Goal: Find specific page/section: Find specific page/section

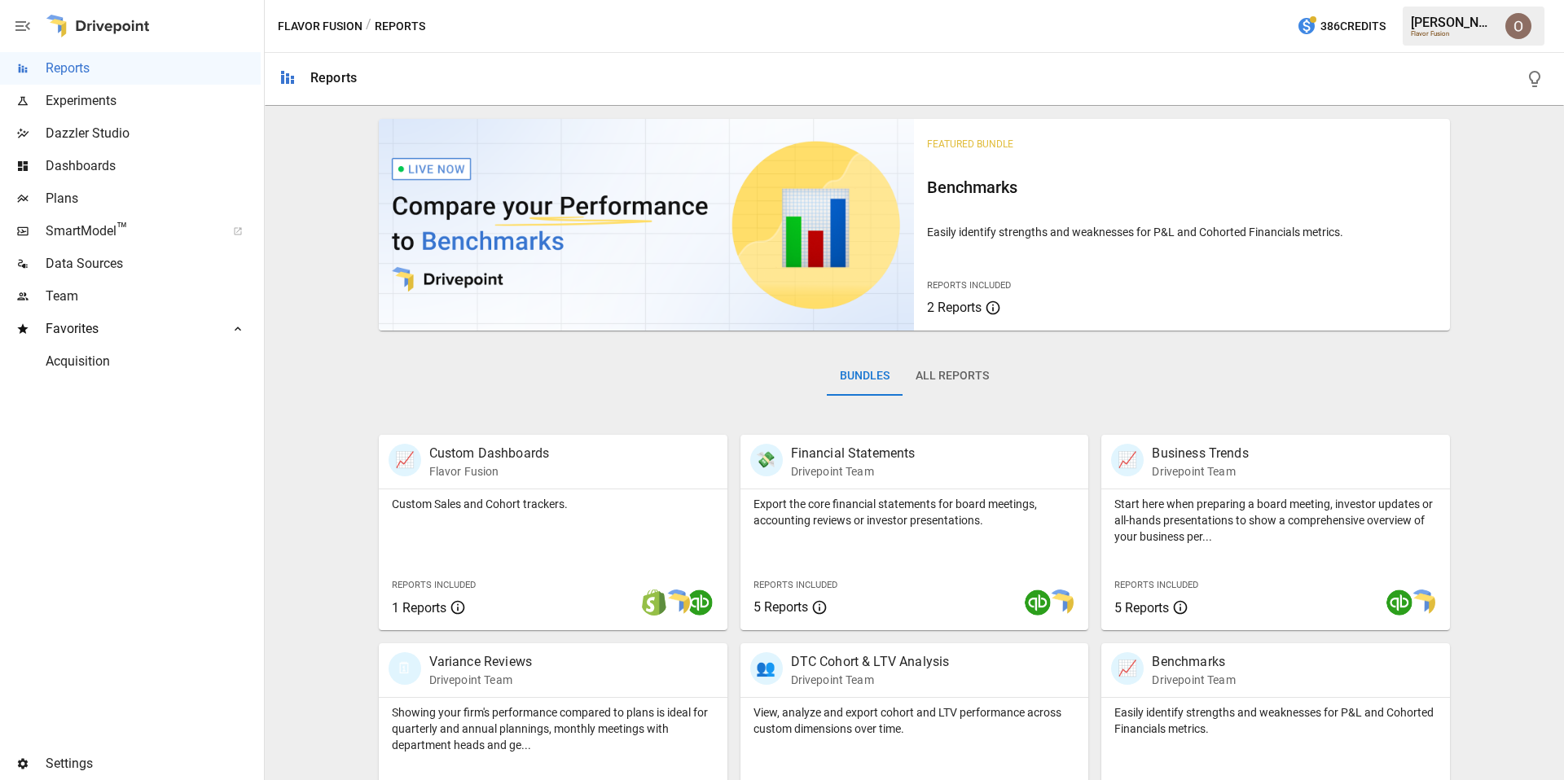
click at [84, 130] on span "Dazzler Studio" at bounding box center [153, 134] width 215 height 20
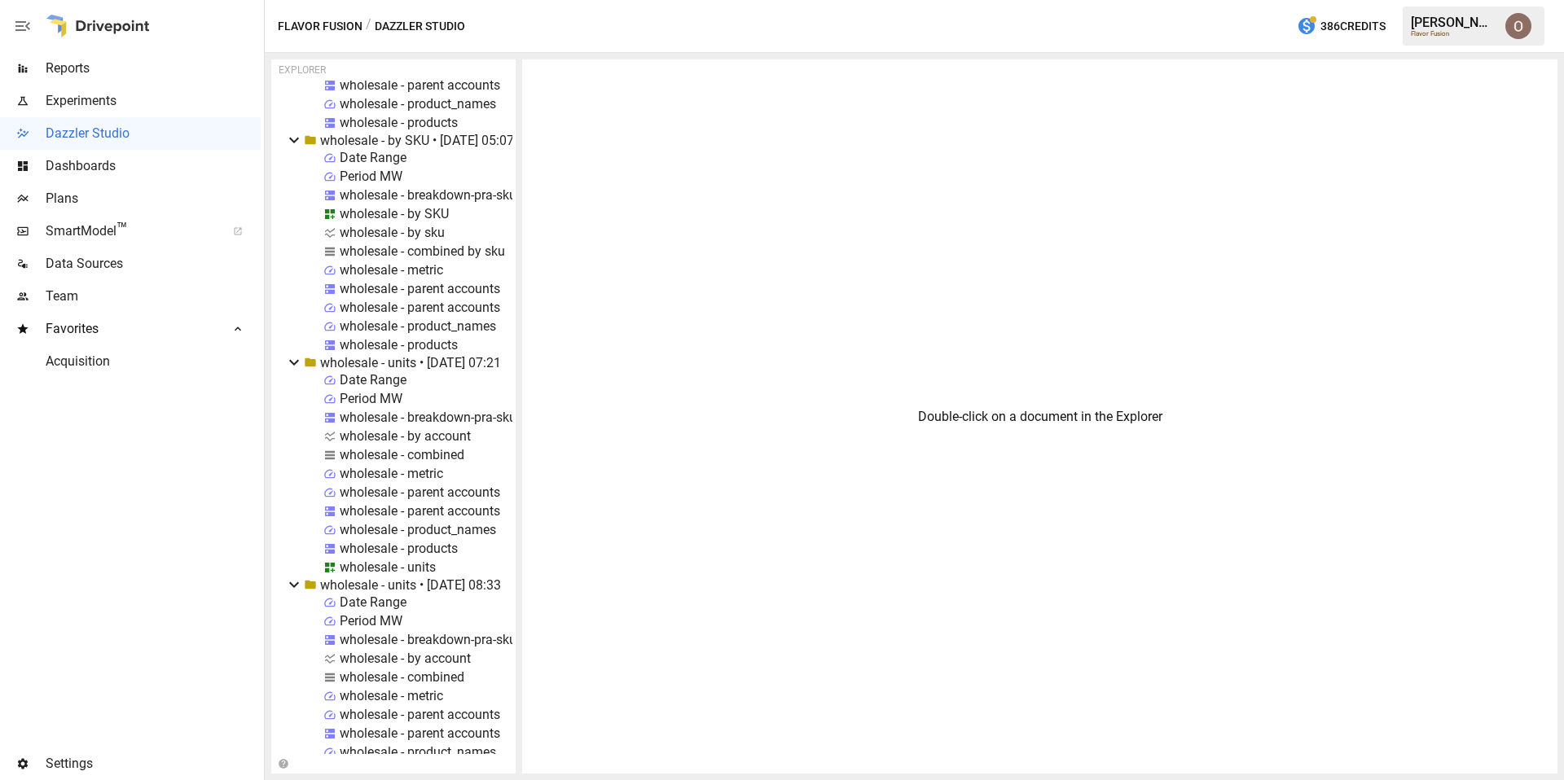
scroll to position [17623, 0]
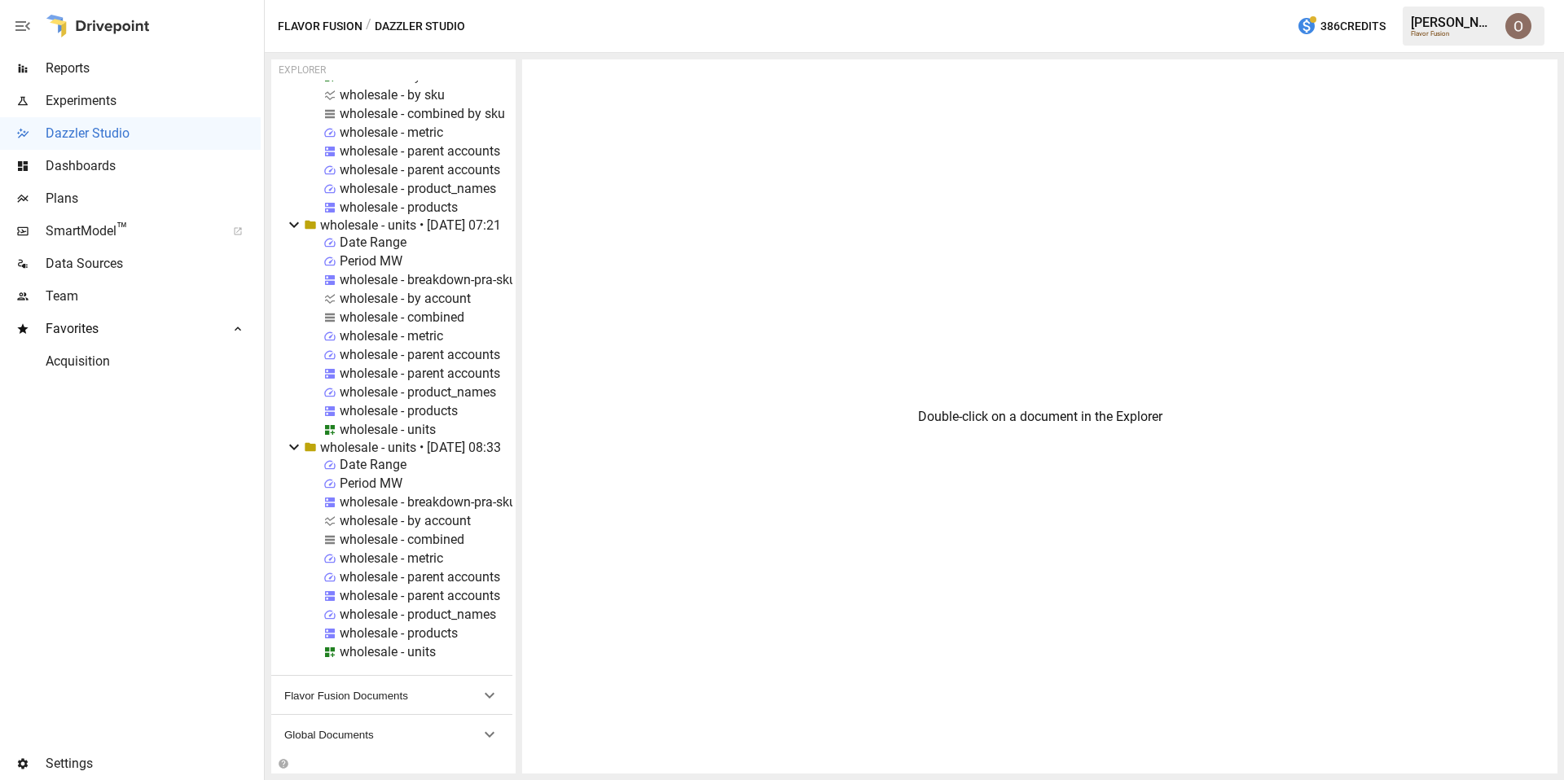
click at [370, 745] on button "Global Documents" at bounding box center [391, 734] width 241 height 39
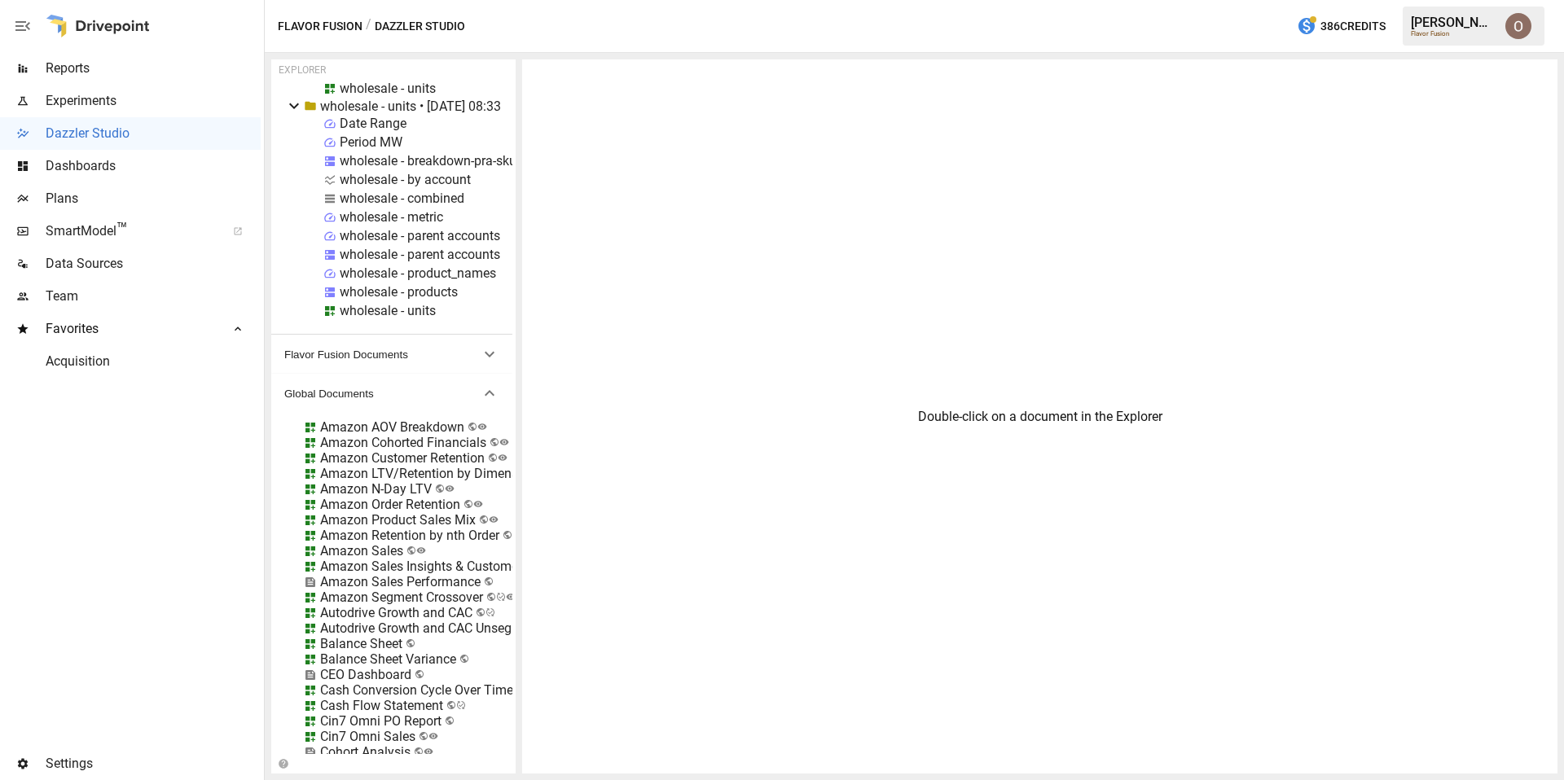
scroll to position [17985, 0]
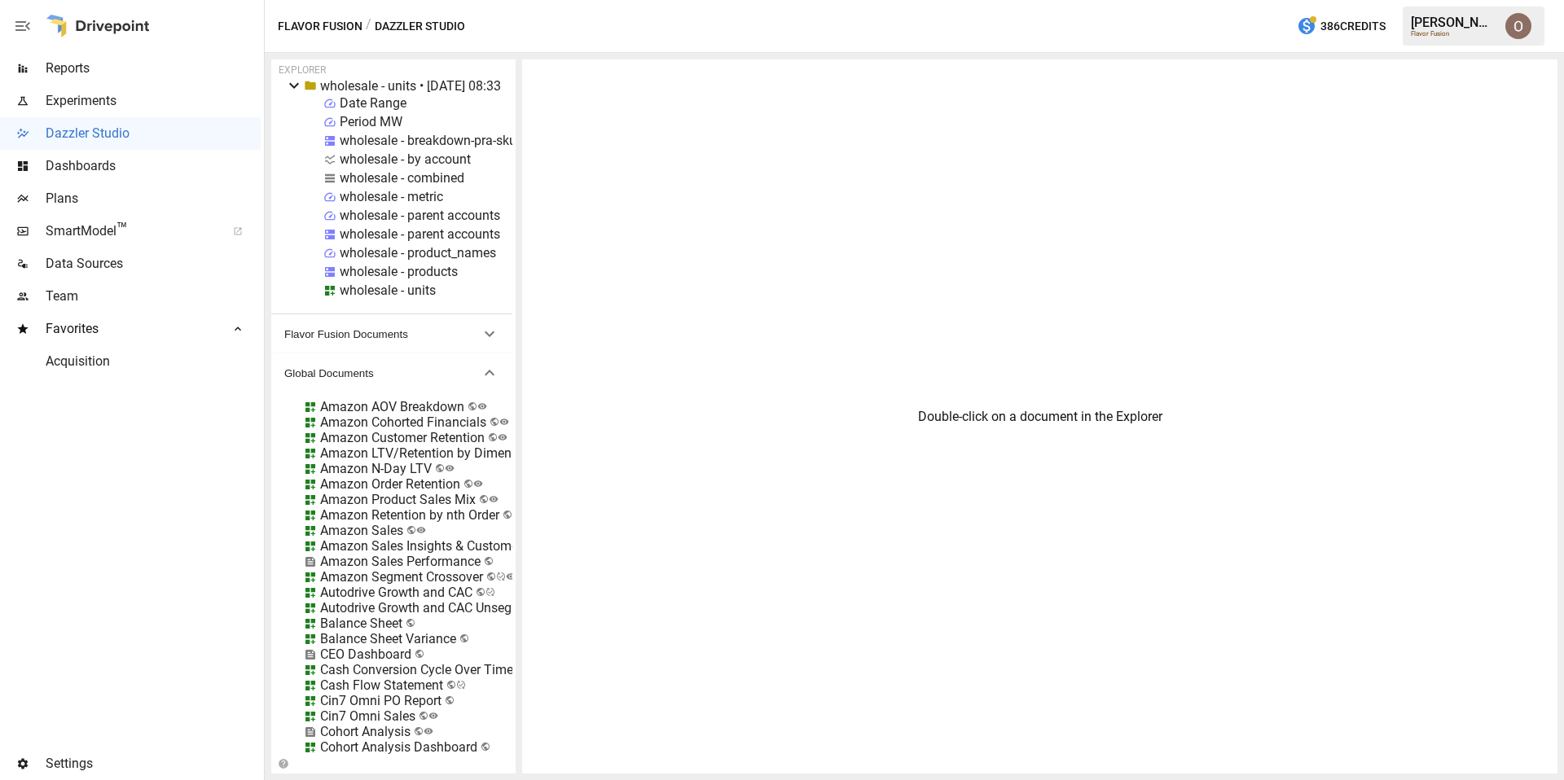
click at [341, 530] on div "Amazon Sales" at bounding box center [361, 530] width 83 height 15
click at [385, 622] on li "Edit" at bounding box center [424, 621] width 112 height 33
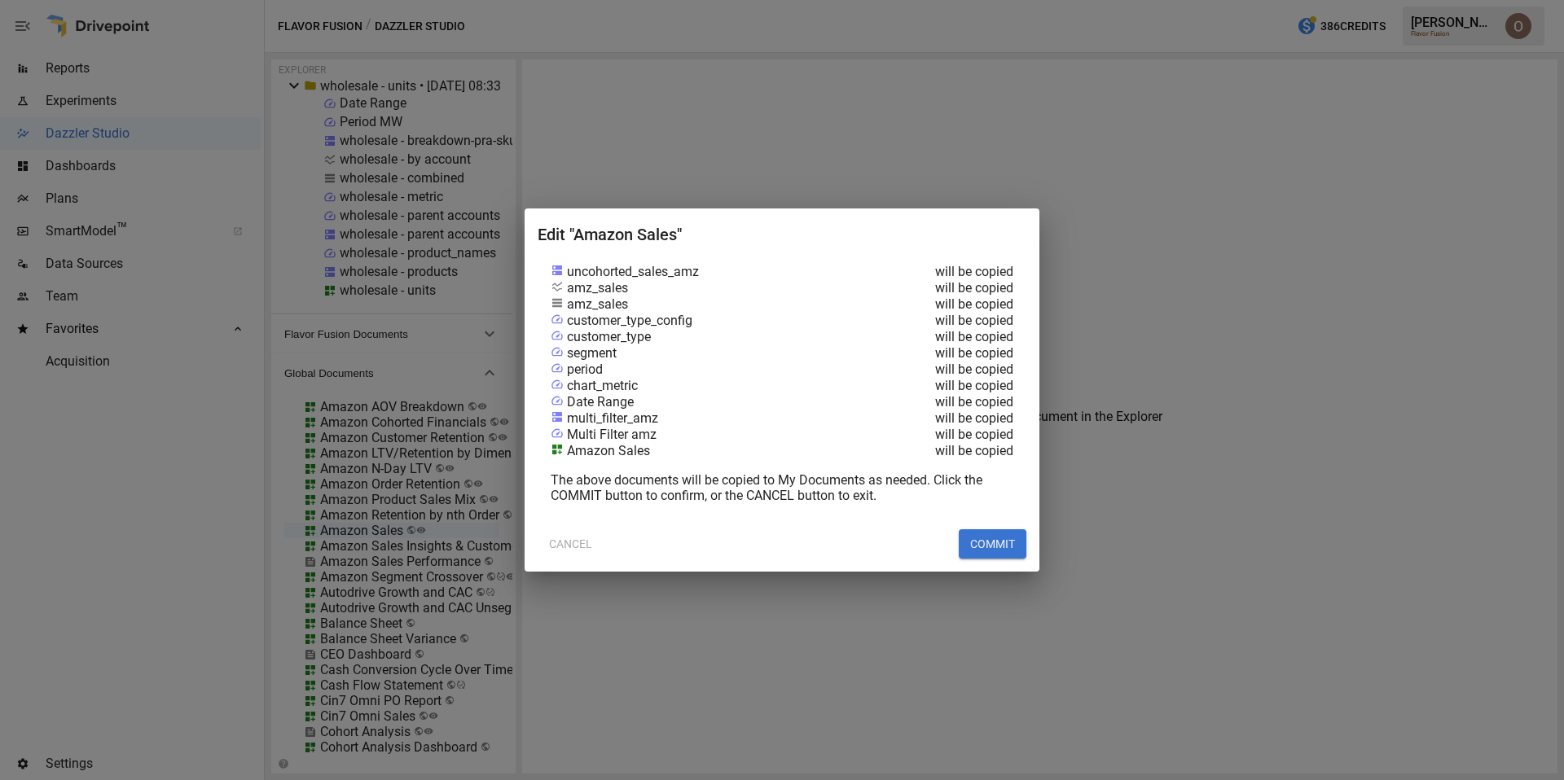
click at [991, 540] on button "COMMIT" at bounding box center [993, 544] width 68 height 29
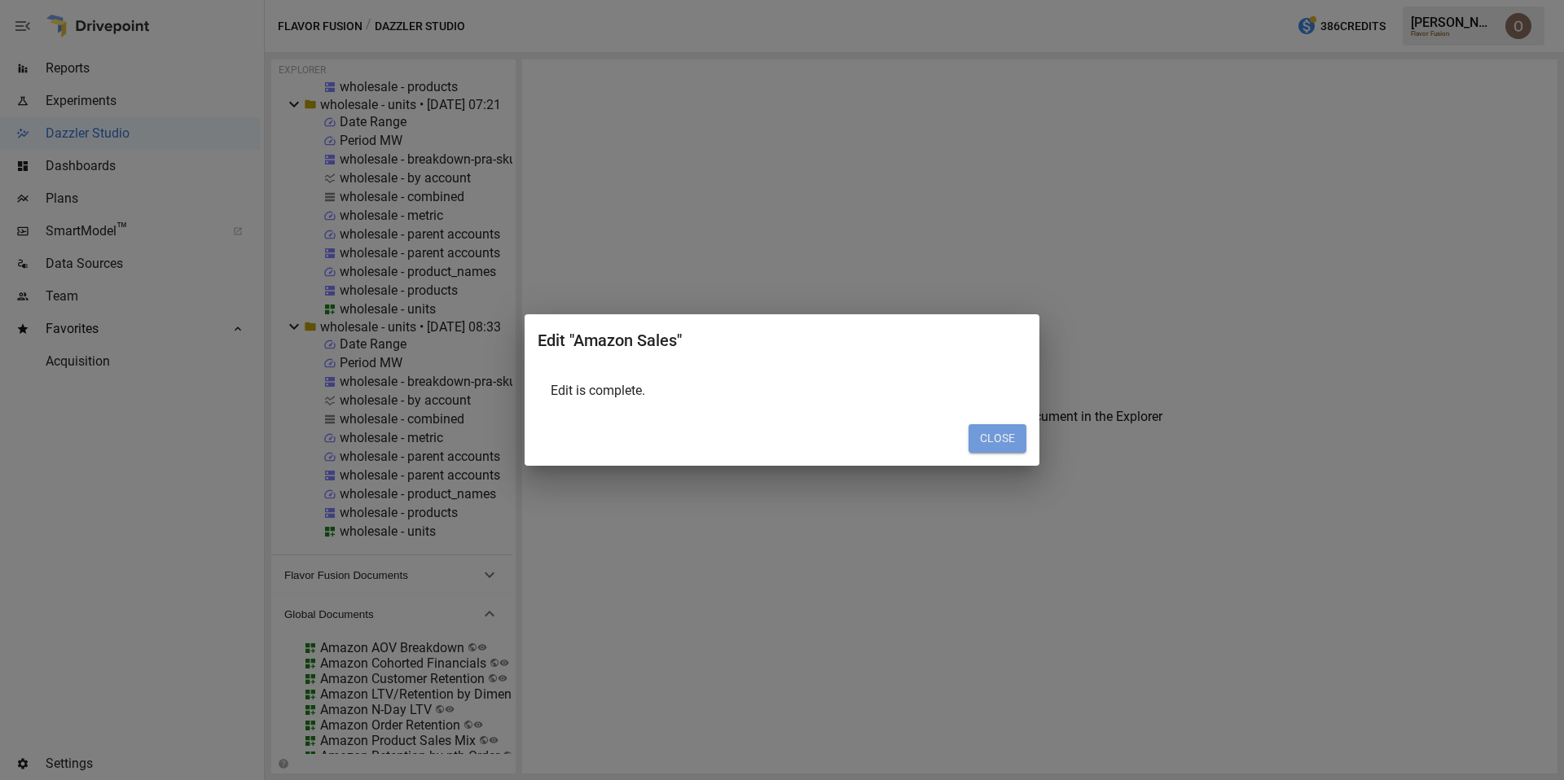
click at [994, 446] on button "CLOSE" at bounding box center [998, 438] width 58 height 29
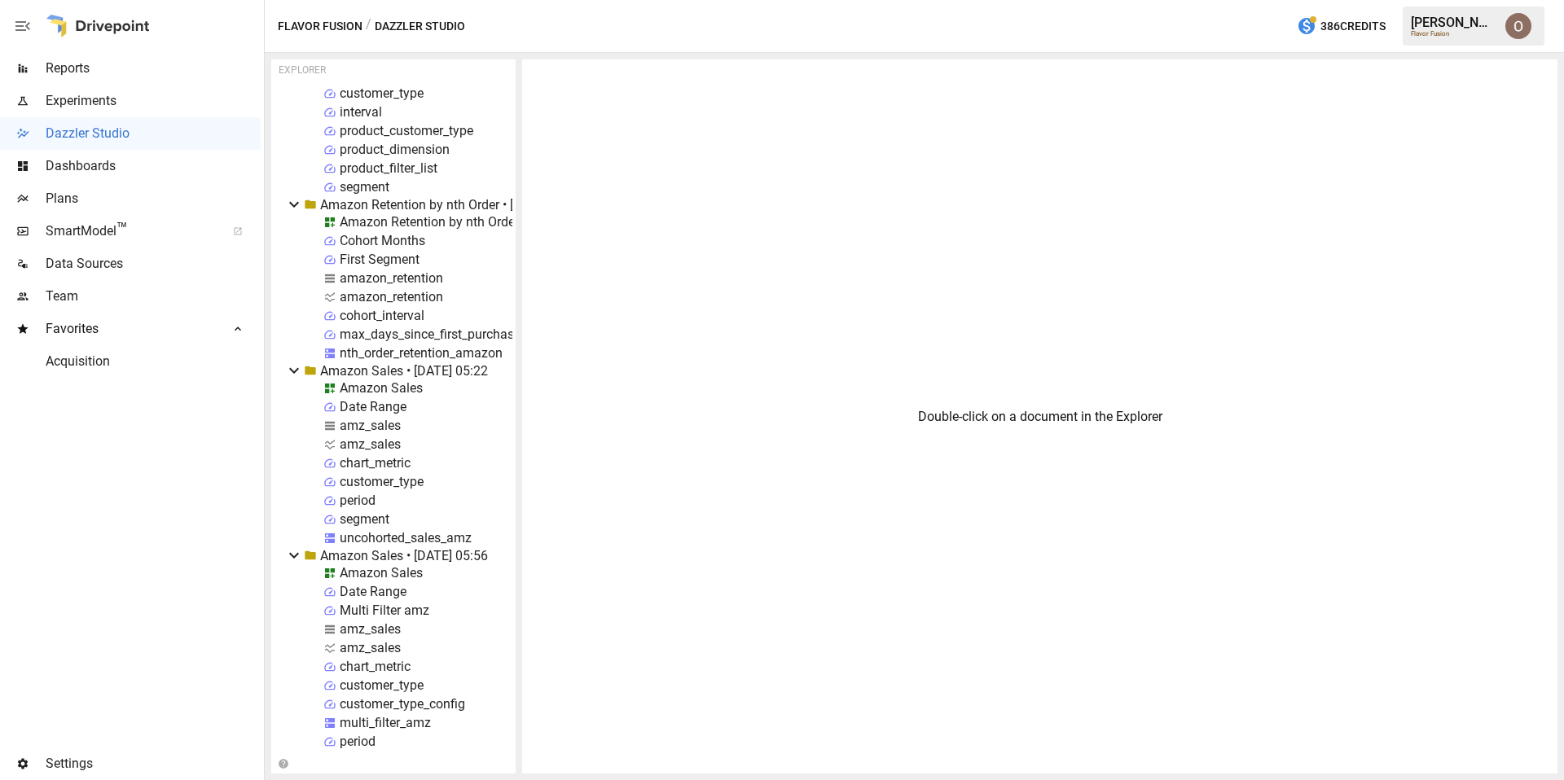
scroll to position [2020, 0]
click at [522, 474] on div "Double-click on a document in the Explorer" at bounding box center [1039, 416] width 1035 height 714
drag, startPoint x: 515, startPoint y: 475, endPoint x: 564, endPoint y: 470, distance: 49.1
click at [564, 470] on div "EXPLORER My Documents AOV Trend Report • [DATE] 05:51 AOV Trend Report aov-mark…" at bounding box center [914, 416] width 1286 height 714
click at [13, 24] on icon "button" at bounding box center [23, 26] width 20 height 20
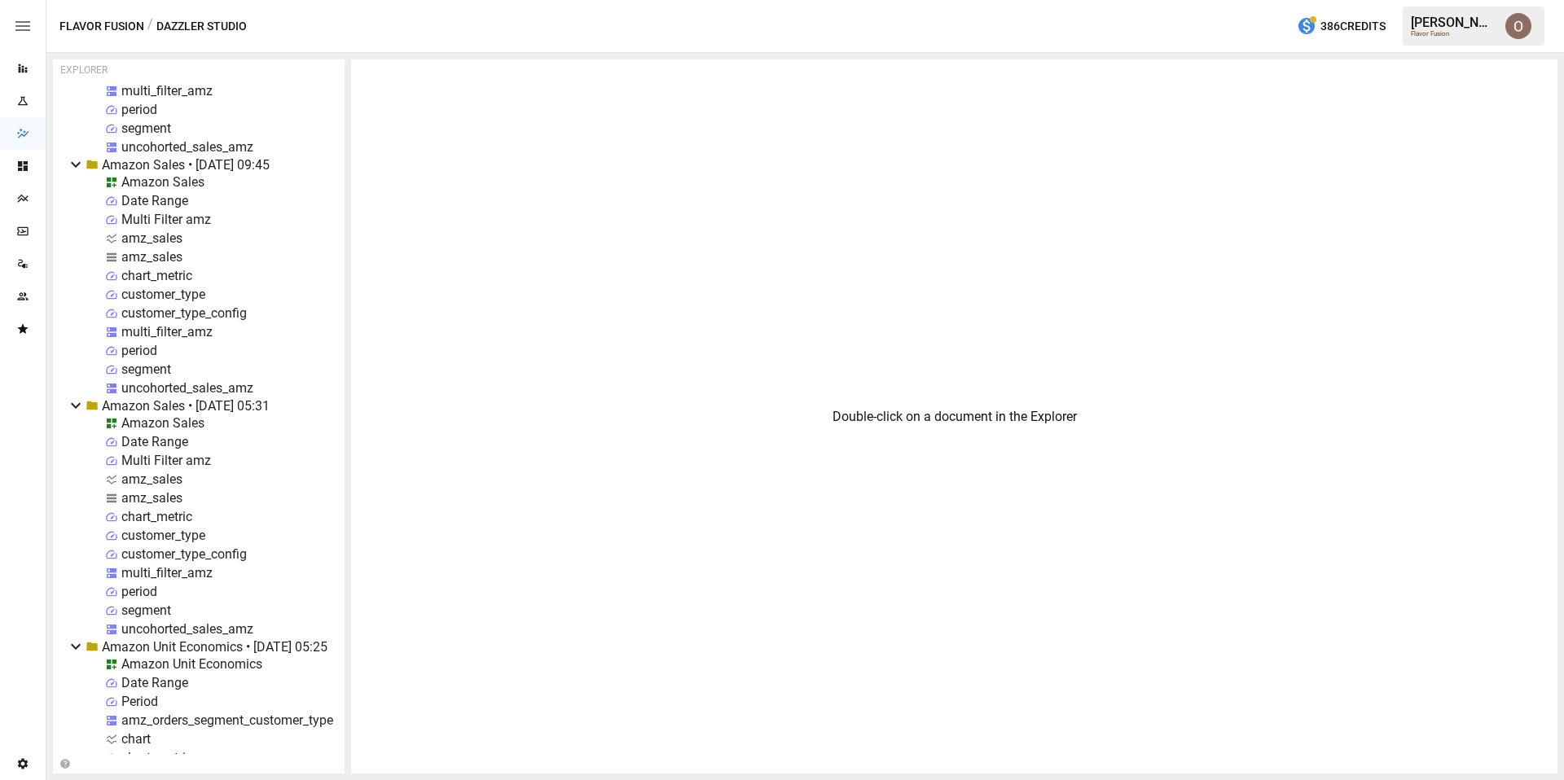
scroll to position [2947, 0]
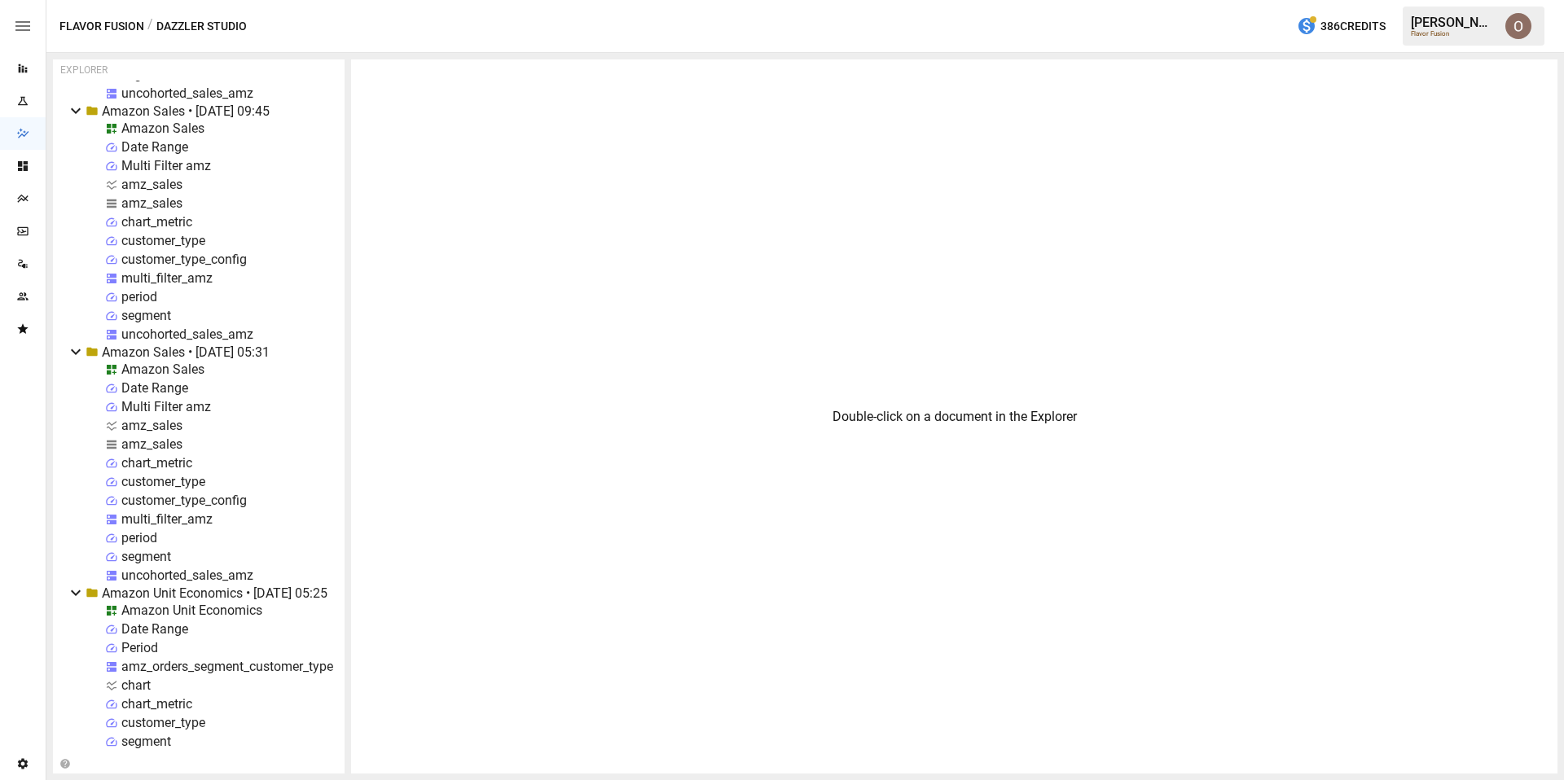
click at [170, 371] on div "Amazon Sales" at bounding box center [162, 369] width 83 height 15
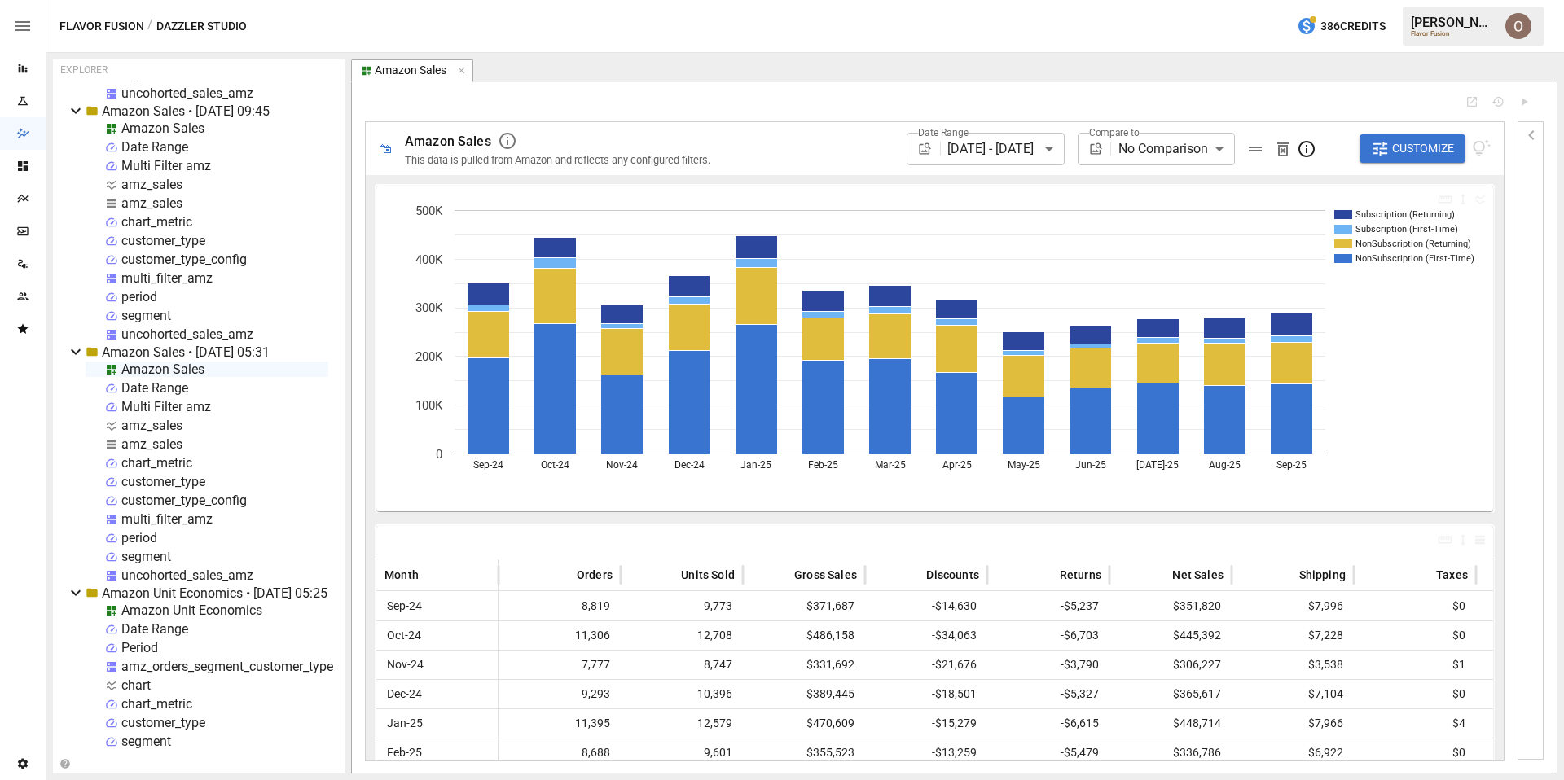
click at [171, 518] on div "multi_filter_amz" at bounding box center [166, 519] width 91 height 15
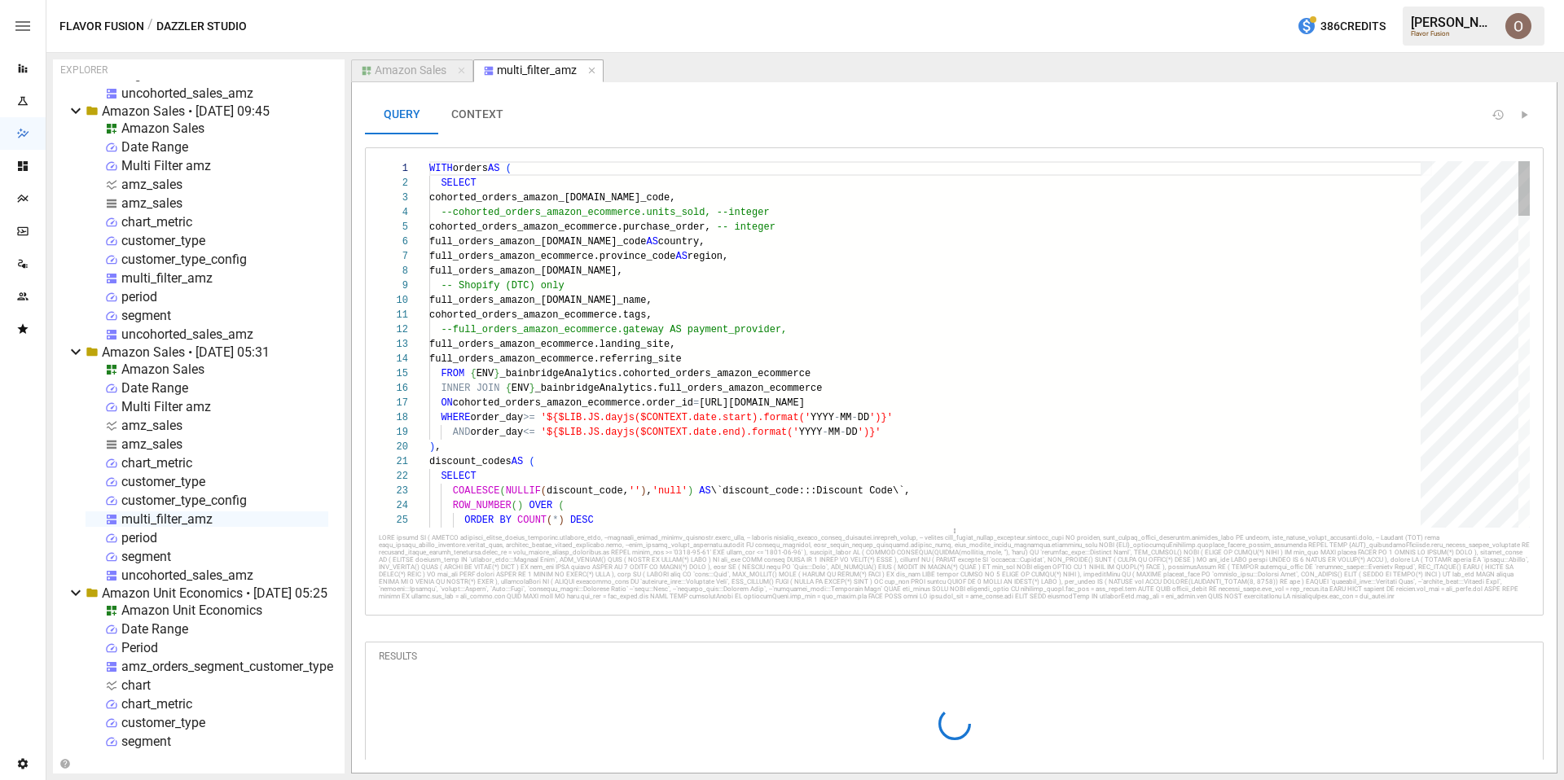
scroll to position [15, 359]
type textarea "**********"
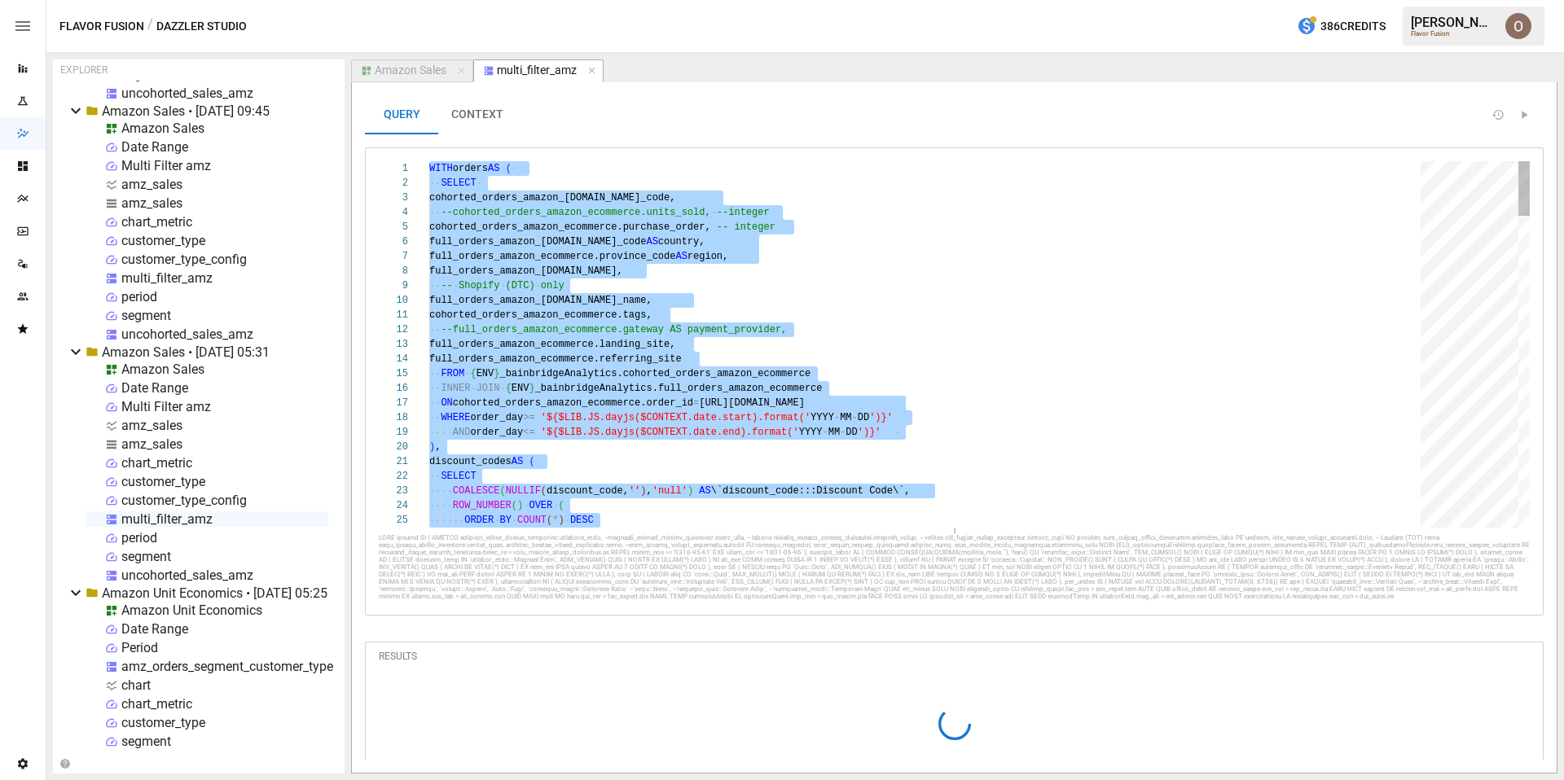
scroll to position [15, 358]
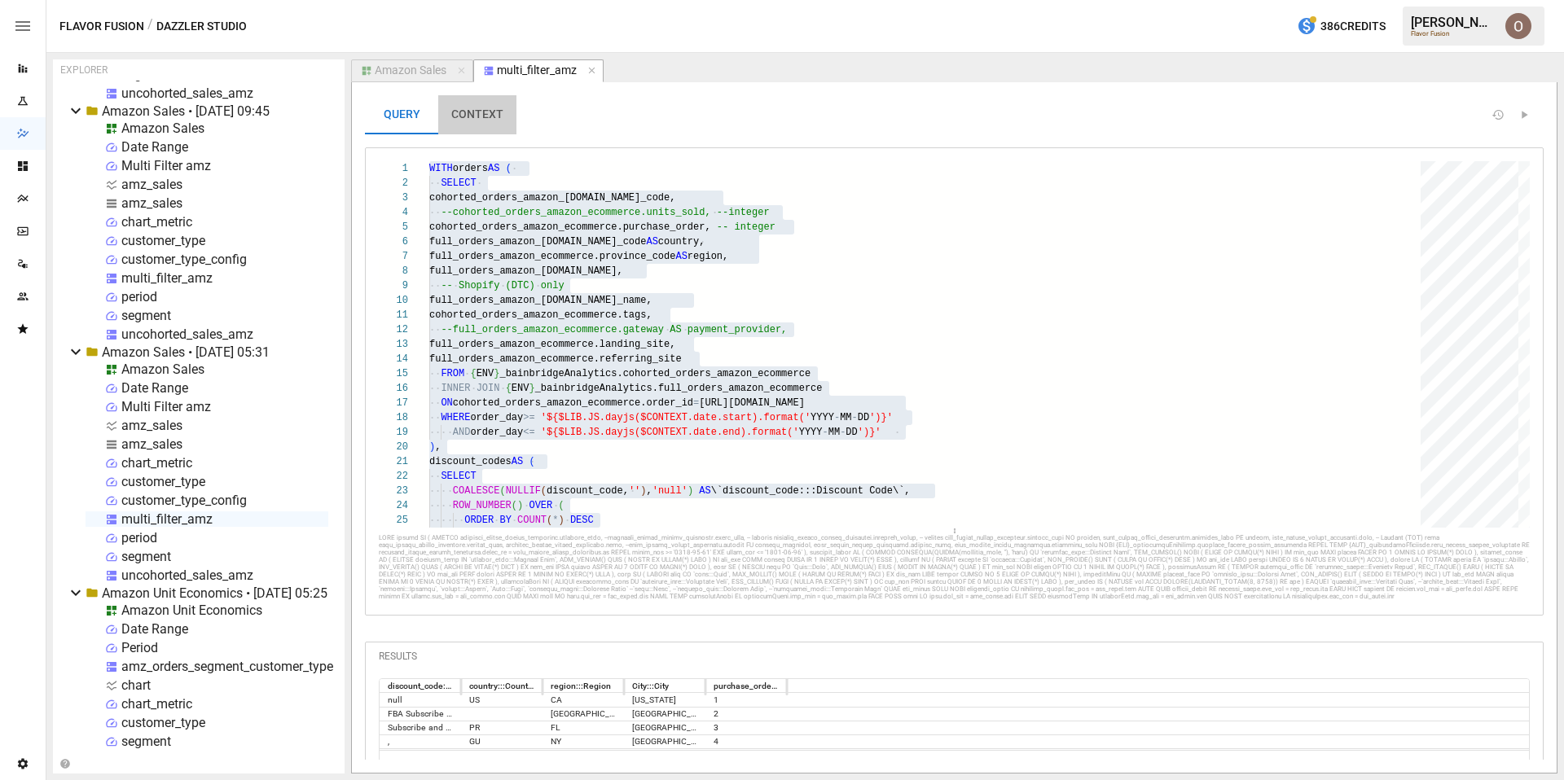
click at [494, 114] on button "CONTEXT" at bounding box center [477, 114] width 78 height 39
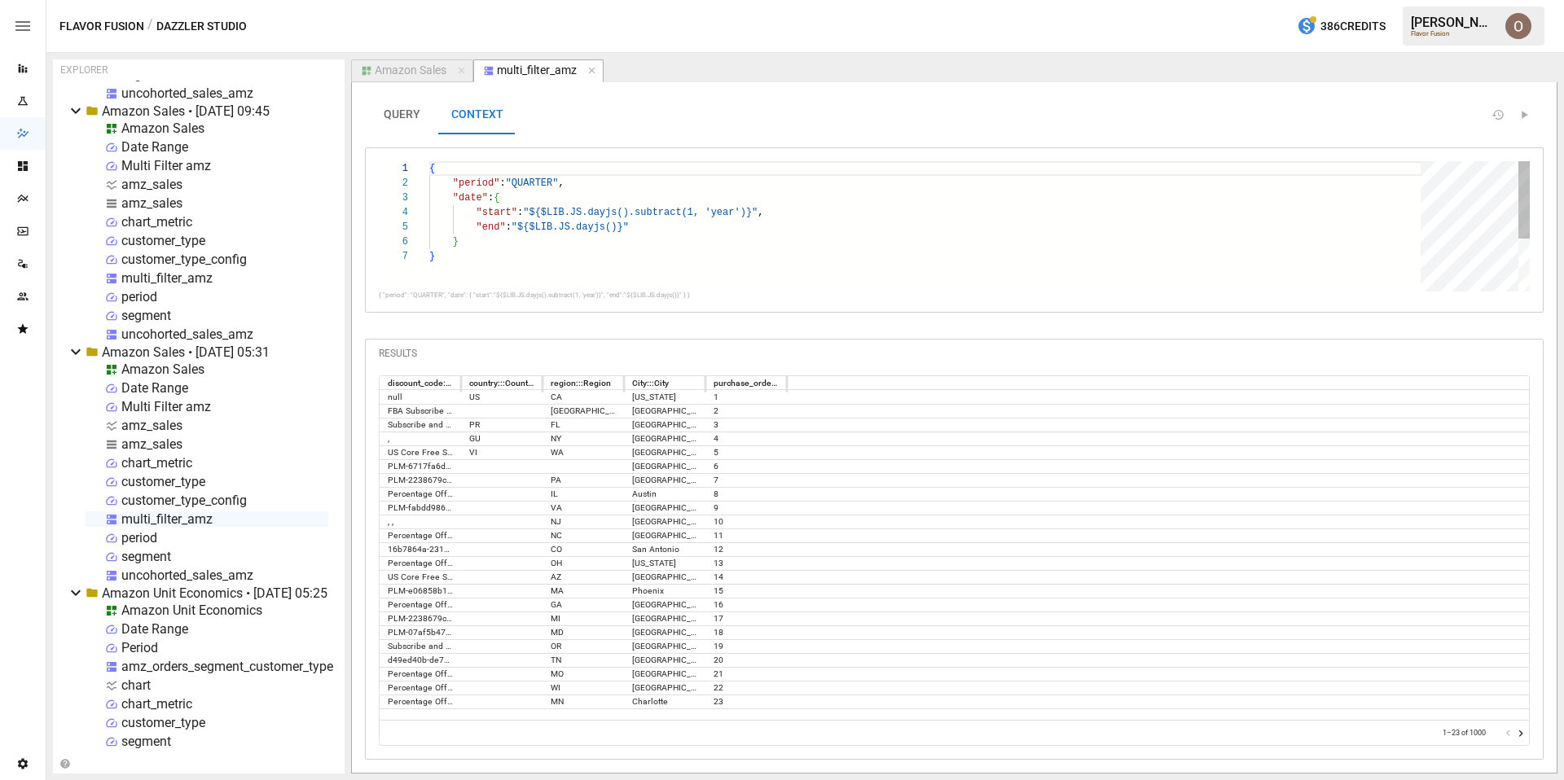
type textarea "**********"
click at [513, 248] on div "{ "period" : "QUARTER" , "date" : { "start" : "${$LIB.JS.dayjs().subtract(1, 'y…" at bounding box center [930, 270] width 1003 height 218
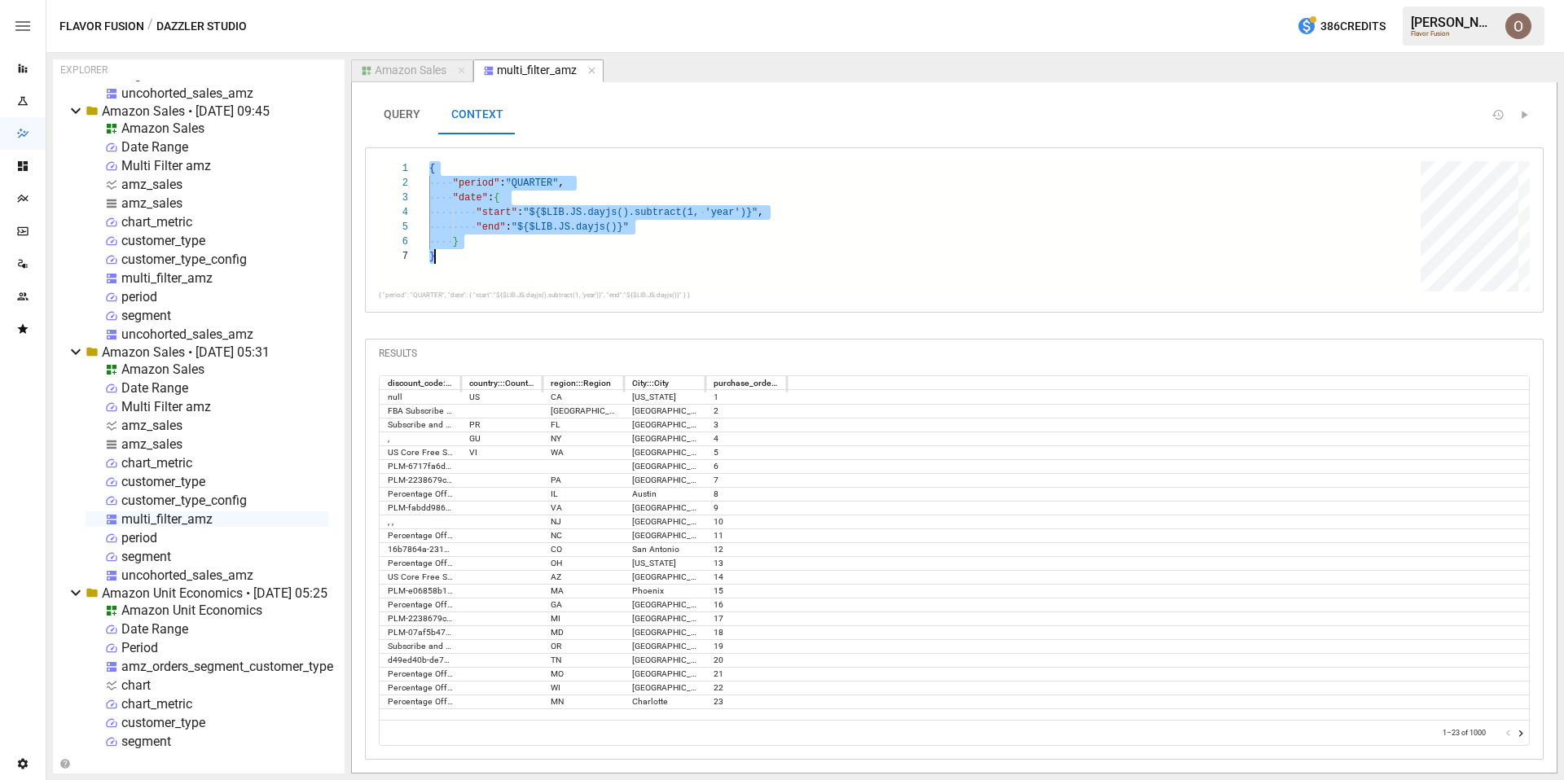
click at [206, 575] on div "uncohorted_sales_amz" at bounding box center [187, 575] width 132 height 15
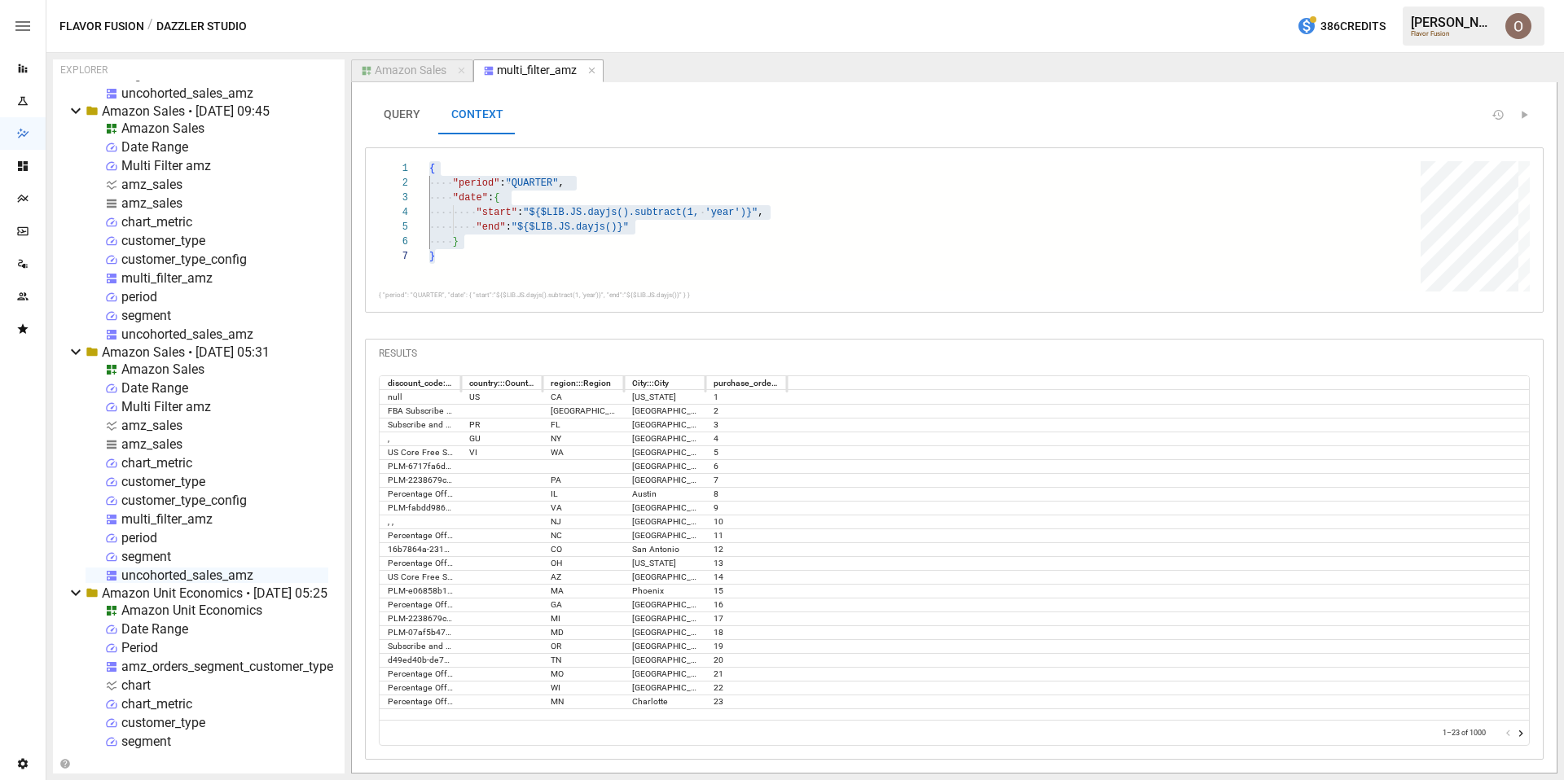
click at [206, 575] on div "uncohorted_sales_amz" at bounding box center [187, 575] width 132 height 15
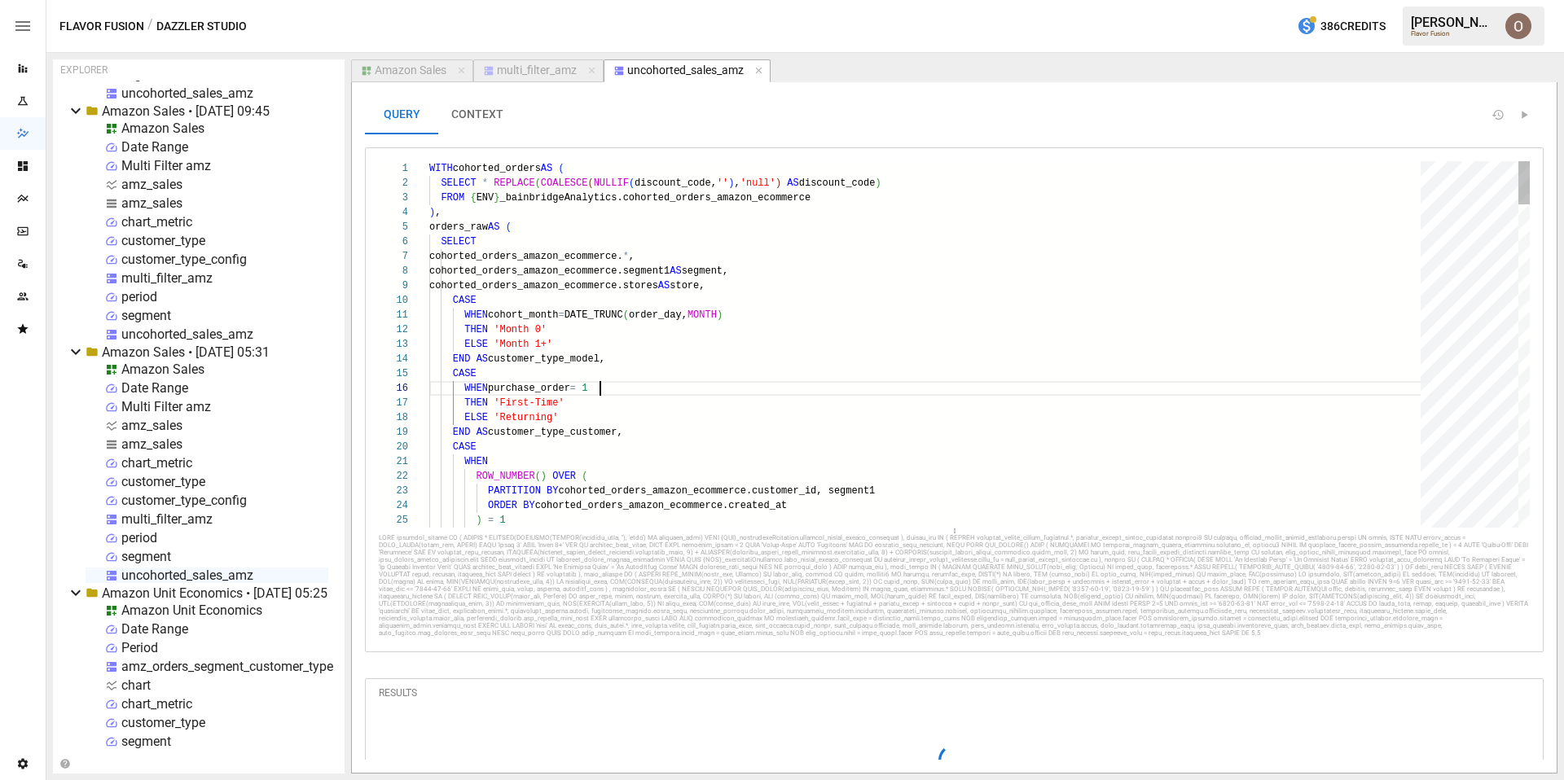
scroll to position [73, 171]
type textarea "**********"
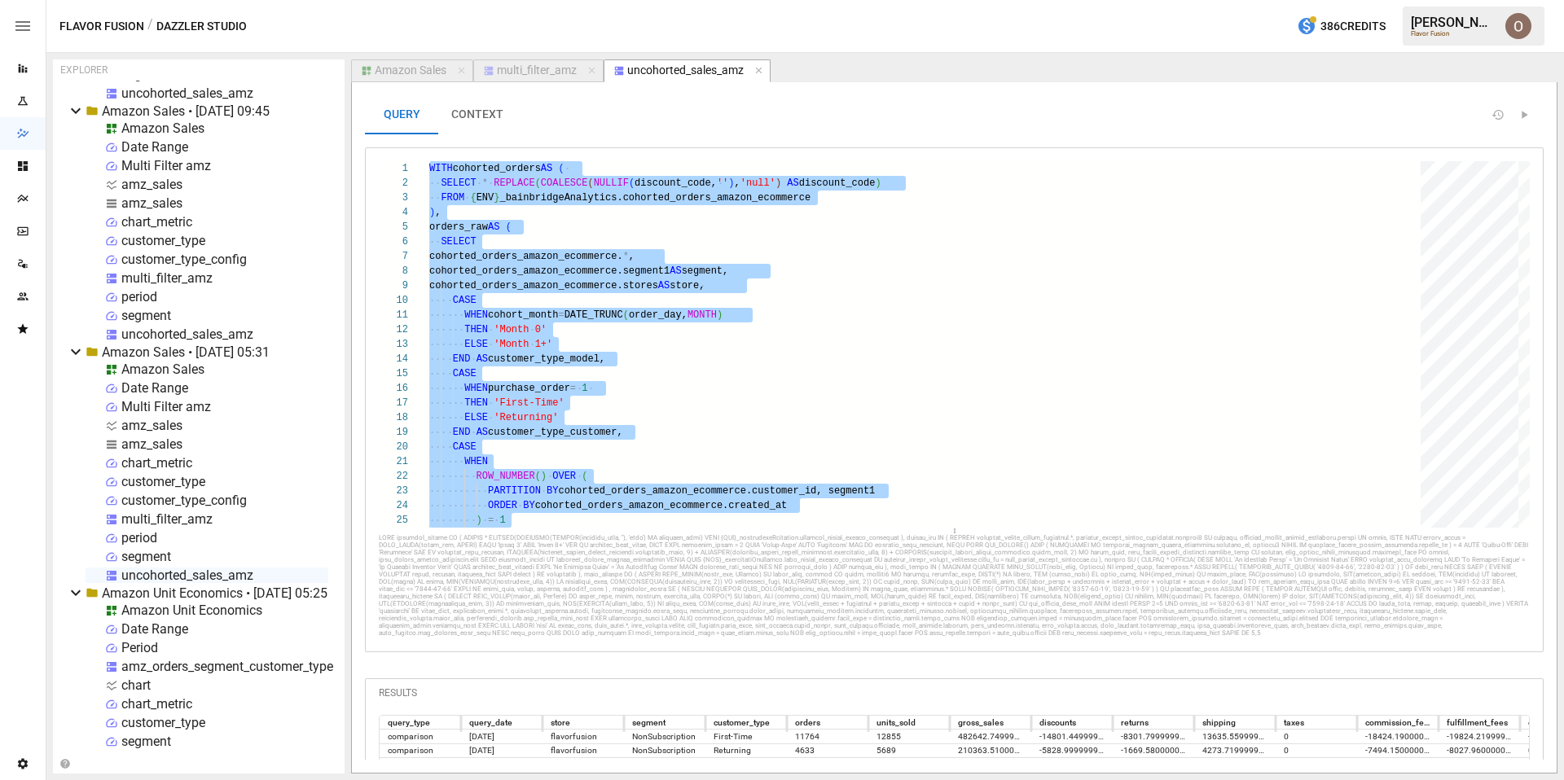
click at [481, 114] on button "CONTEXT" at bounding box center [477, 114] width 78 height 39
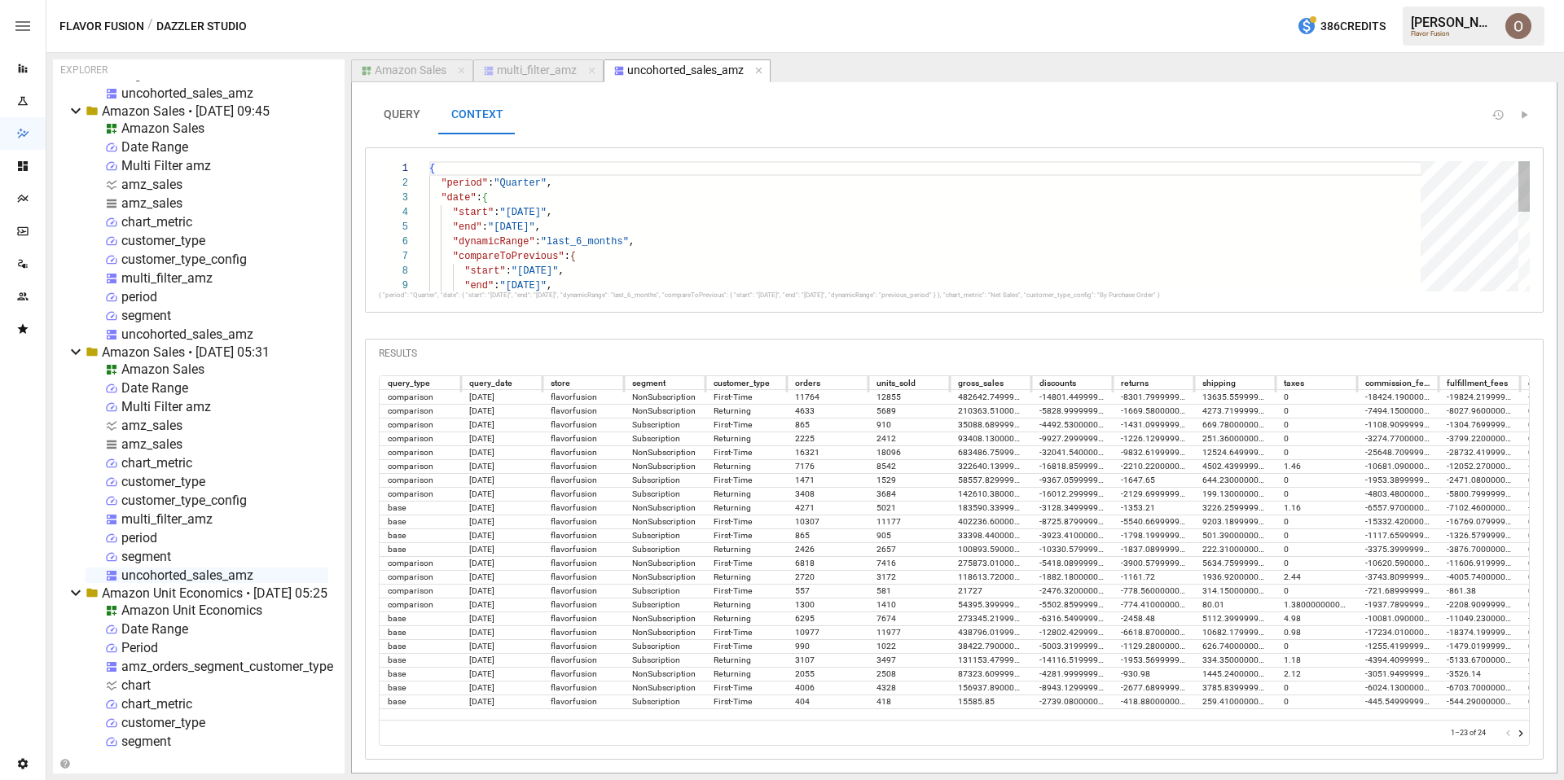
scroll to position [73, 194]
click at [621, 235] on div "{ "period" : "Quarter" , "date" : { "start" : "[DATE]" , "end" : "[DATE]" , "dy…" at bounding box center [930, 329] width 1003 height 336
type textarea "**********"
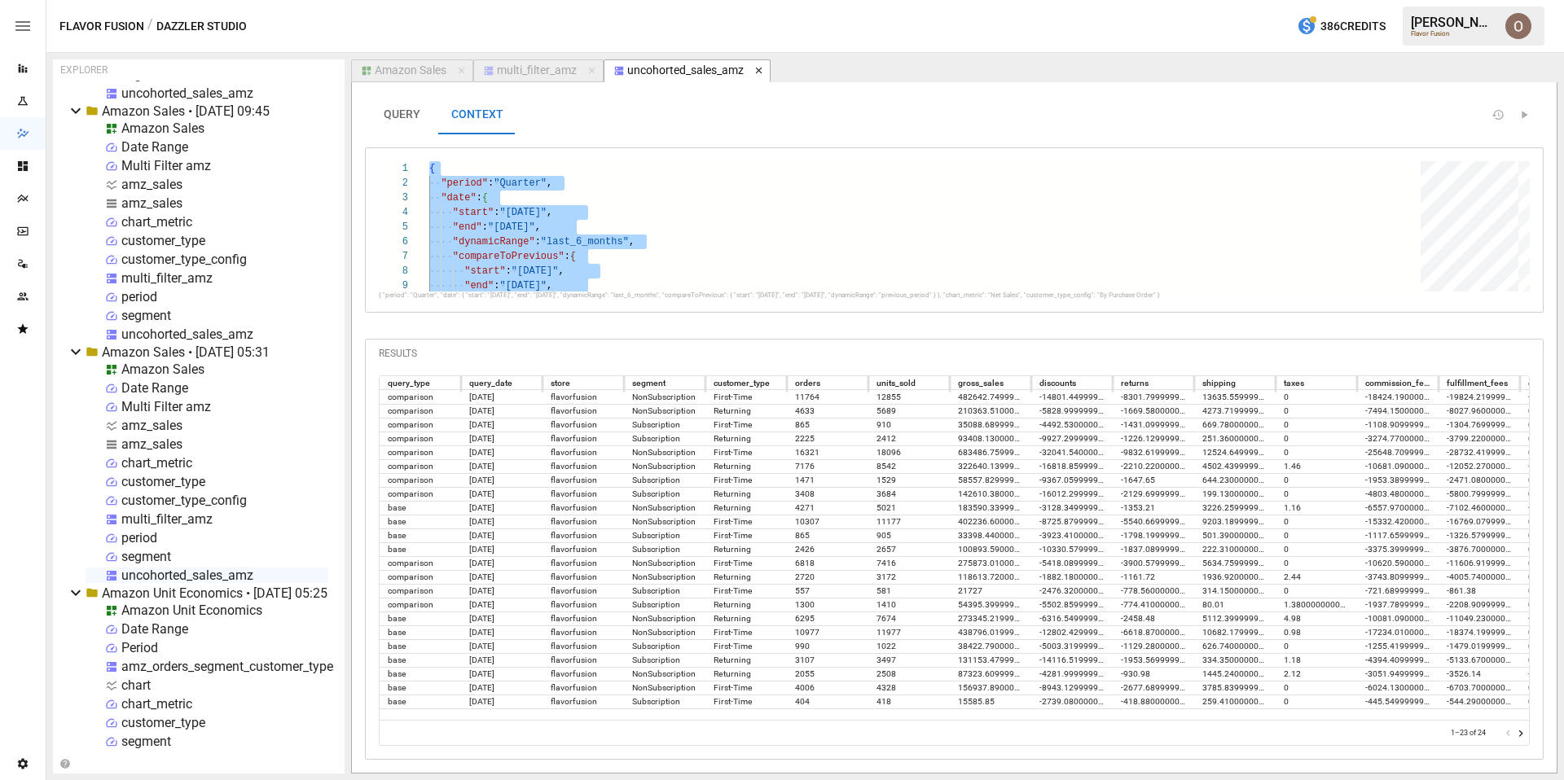
click at [761, 68] on icon "button" at bounding box center [759, 70] width 11 height 11
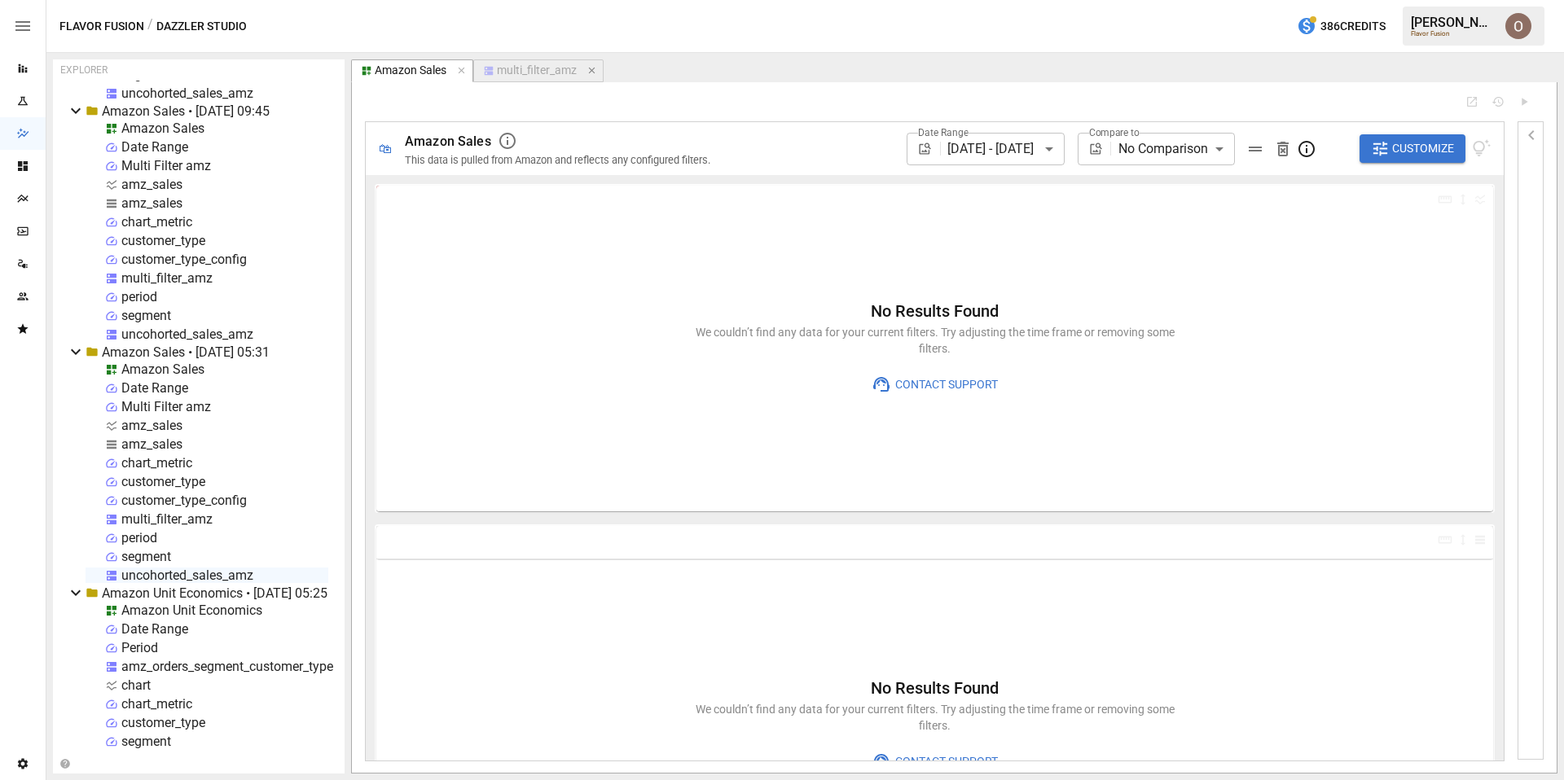
click at [596, 71] on icon "button" at bounding box center [592, 70] width 11 height 11
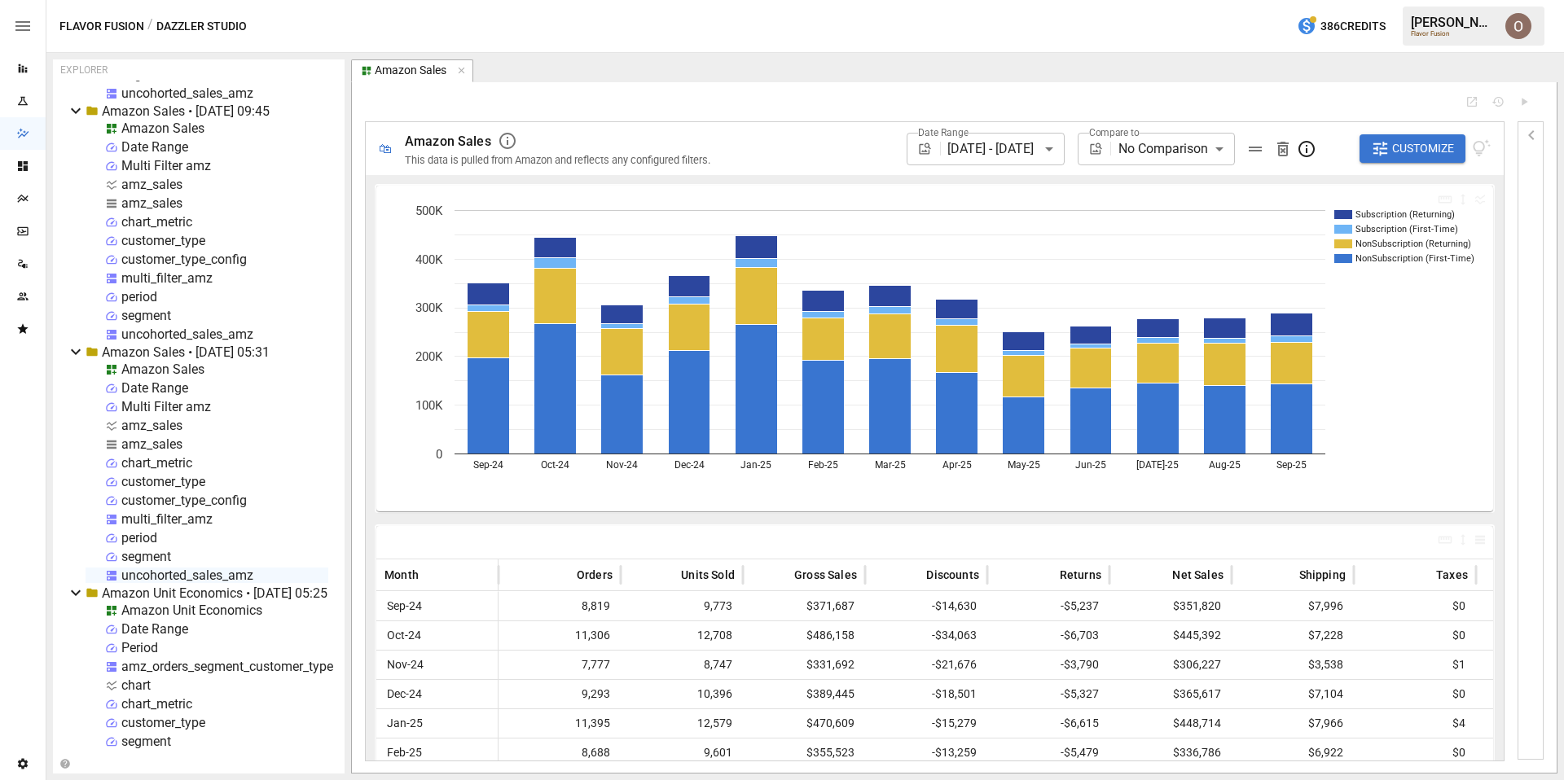
click at [138, 316] on div "segment" at bounding box center [146, 315] width 50 height 15
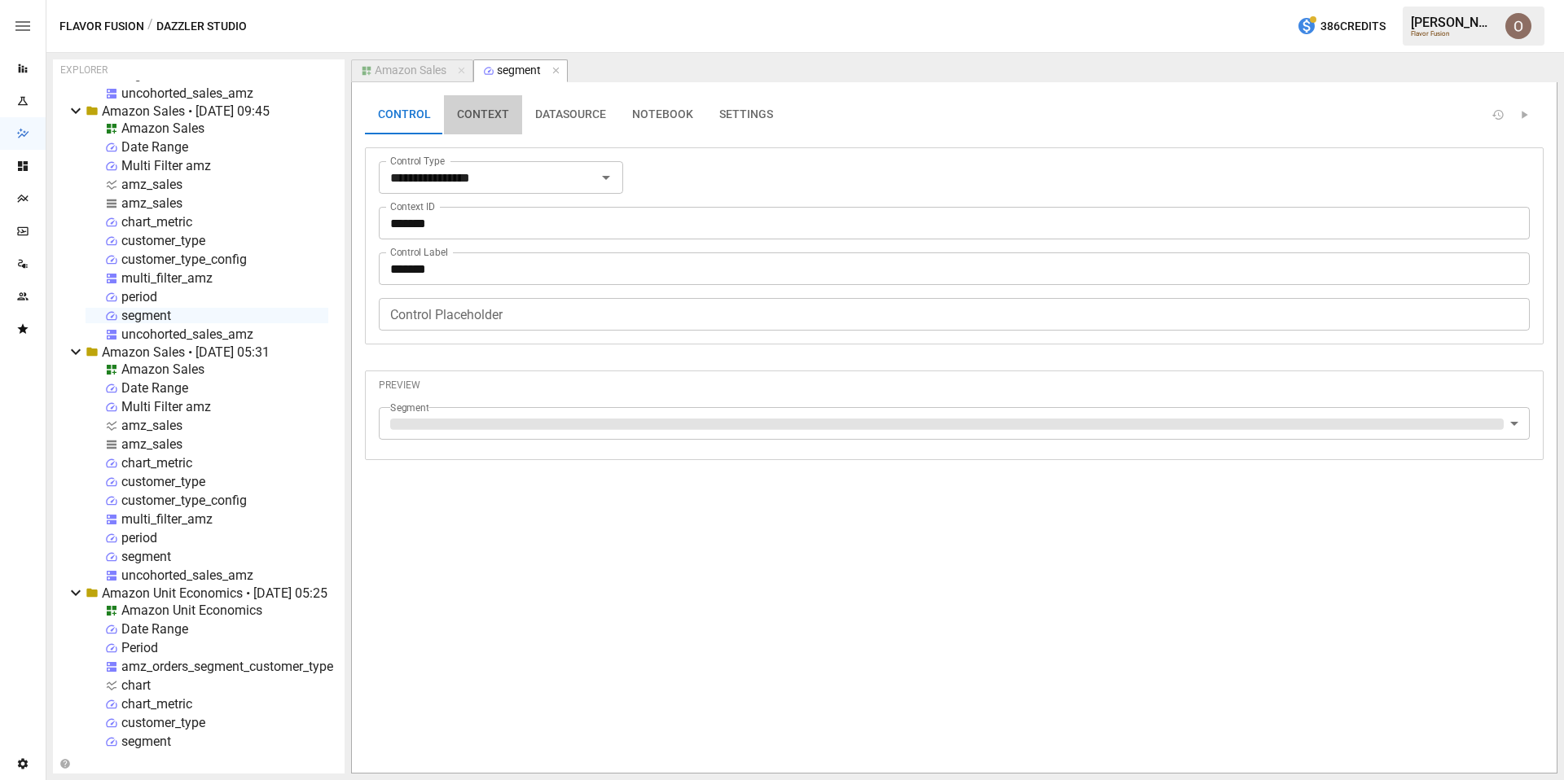
click at [491, 114] on button "CONTEXT" at bounding box center [483, 114] width 78 height 39
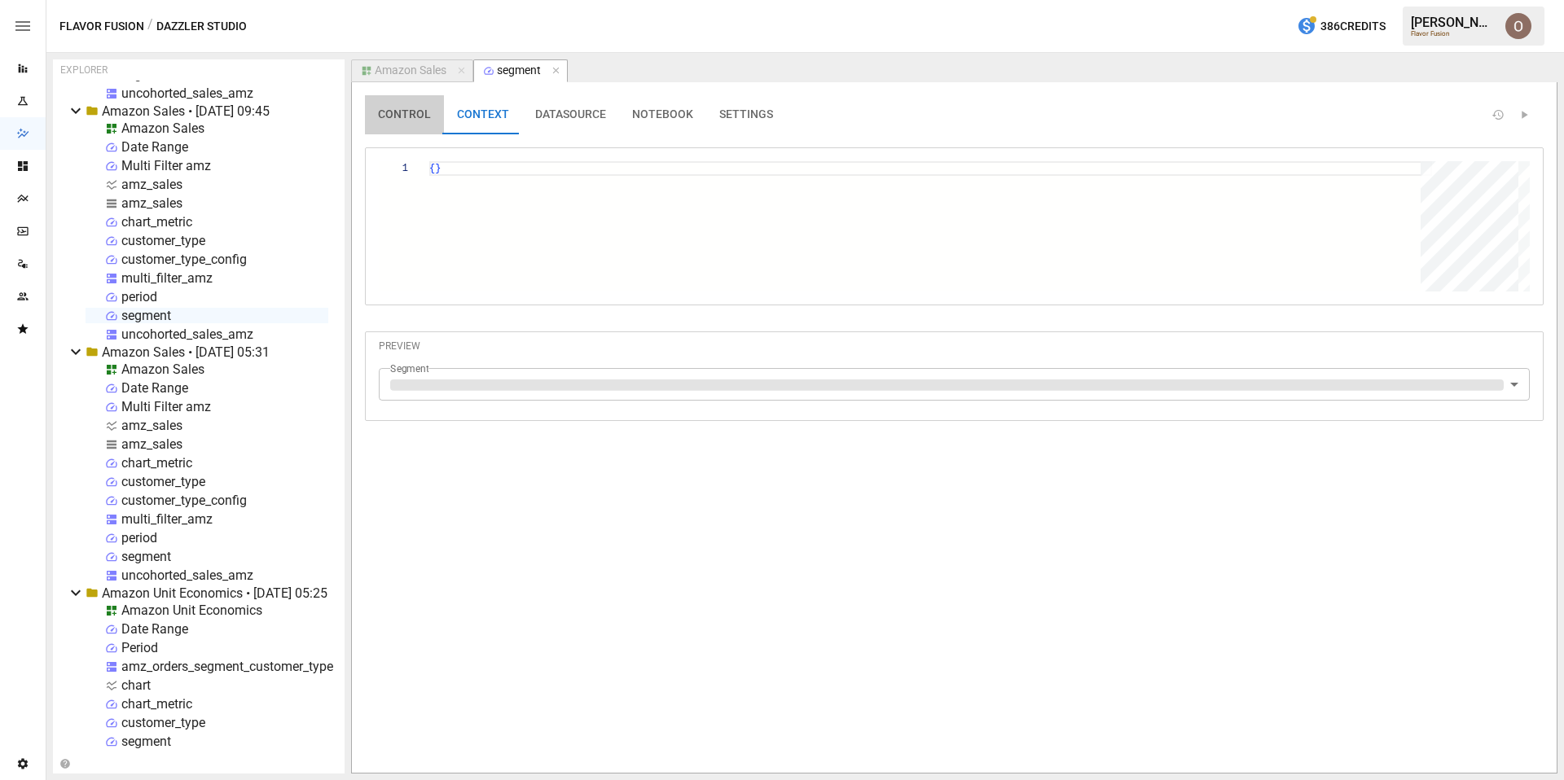
click at [390, 115] on button "CONTROL" at bounding box center [404, 114] width 79 height 39
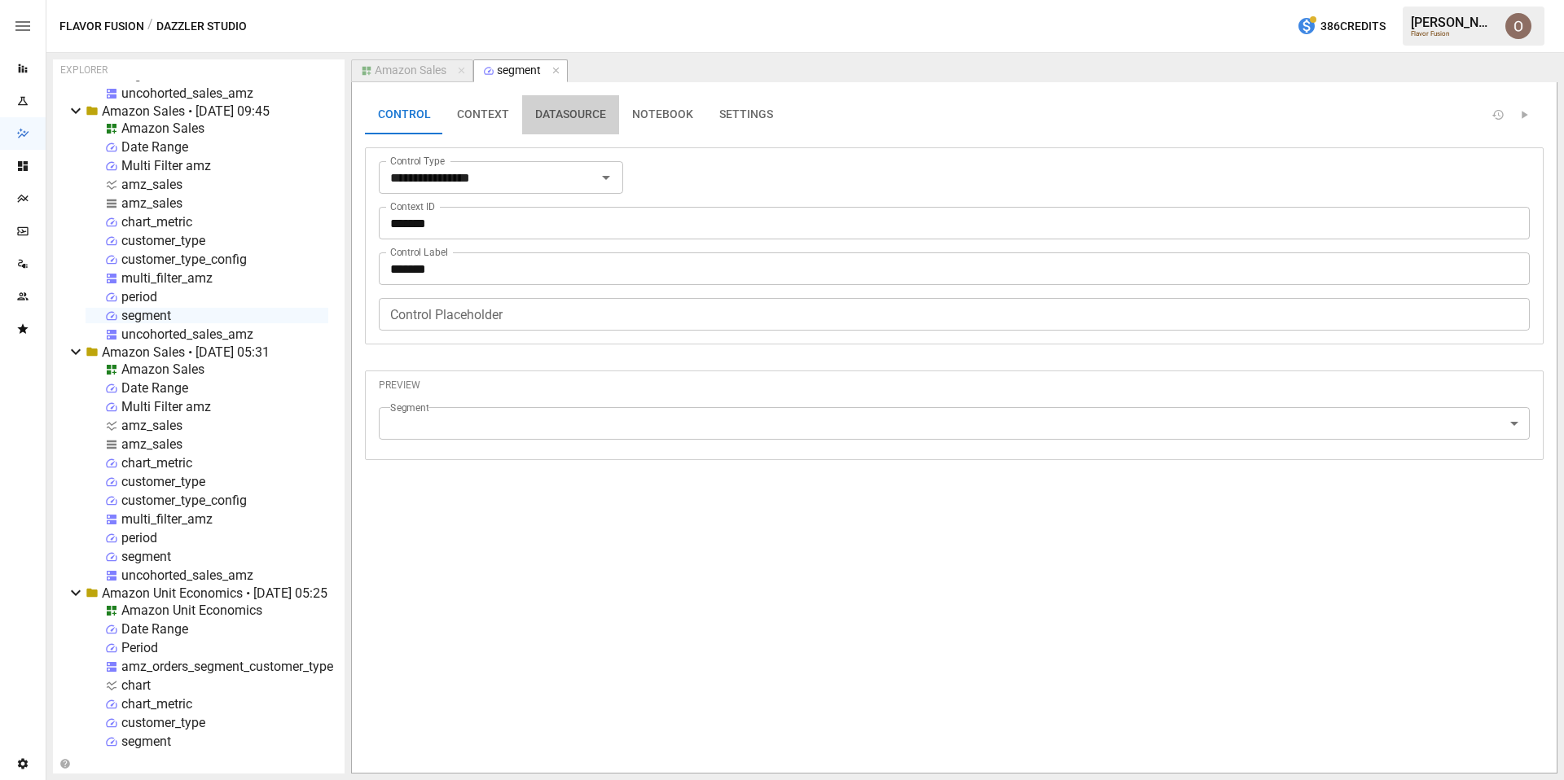
click at [547, 110] on button "DATASOURCE" at bounding box center [570, 114] width 97 height 39
click at [402, 108] on button "CONTROL" at bounding box center [404, 114] width 79 height 39
click at [171, 148] on div "Date Range" at bounding box center [154, 146] width 67 height 15
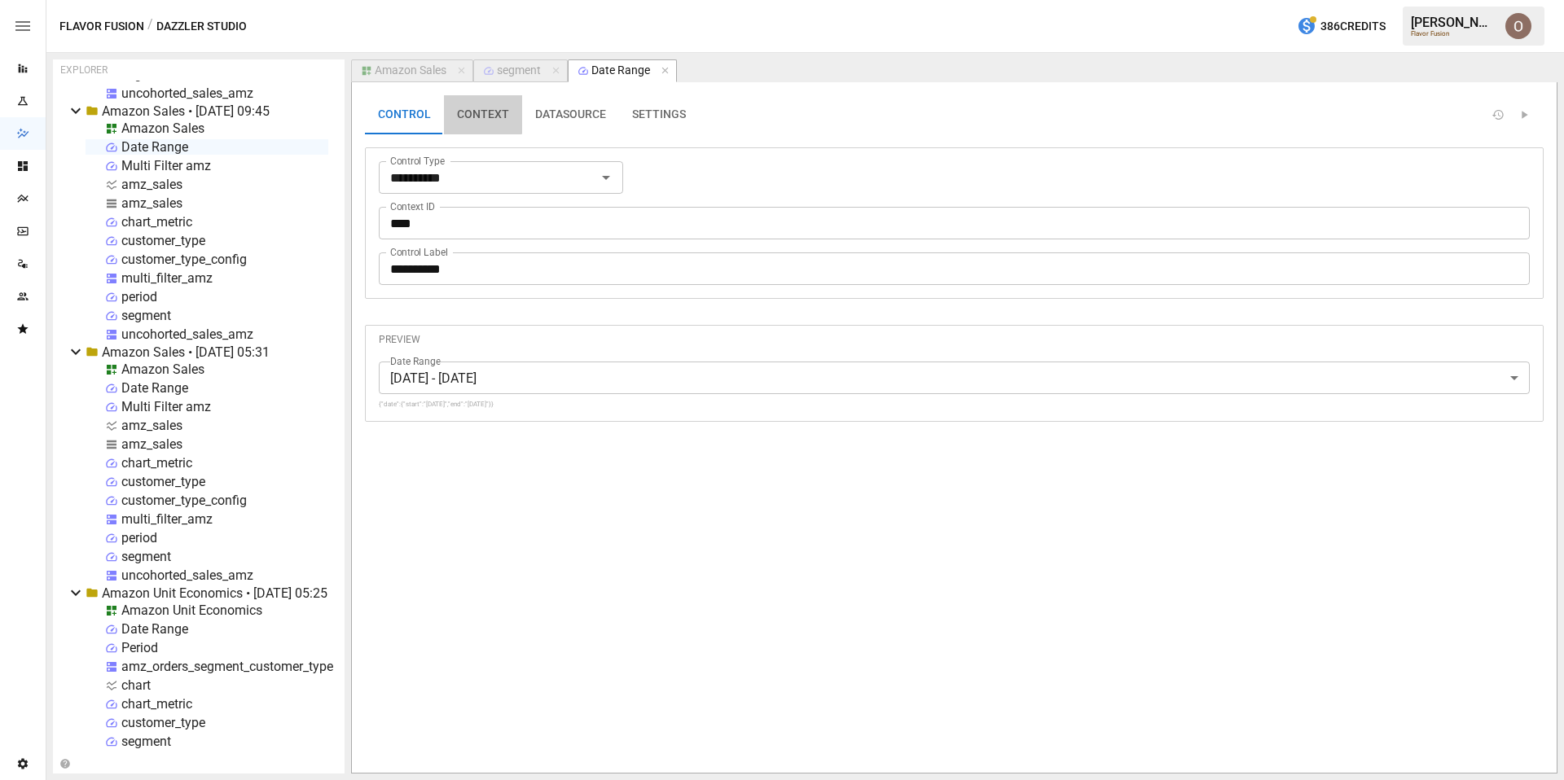
click at [478, 111] on button "CONTEXT" at bounding box center [483, 114] width 78 height 39
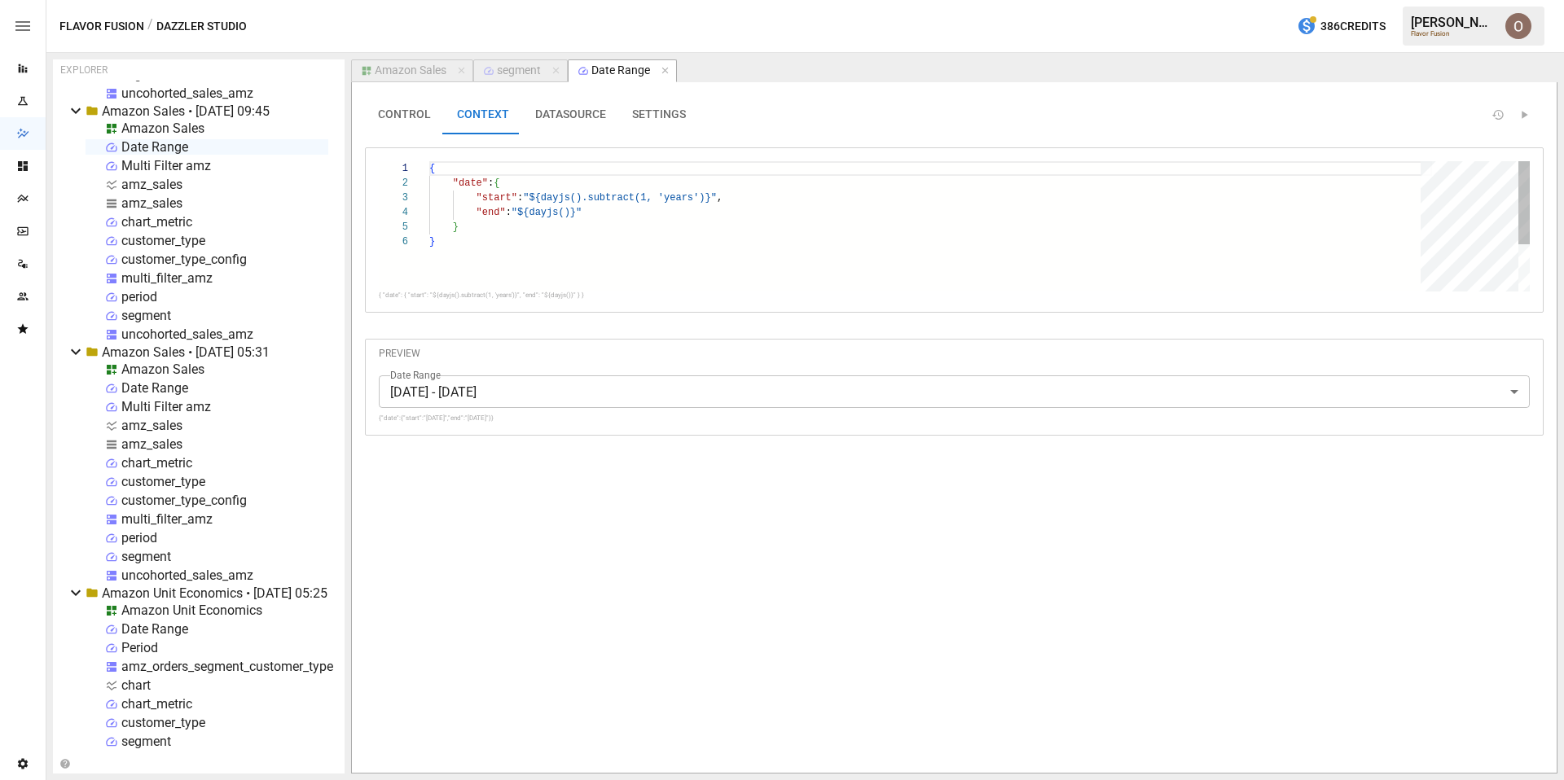
type textarea "**********"
click at [467, 246] on div "{ "date" : { "start" : "${dayjs().subtract(1, 'years')}" , "end" : "${dayjs()}"…" at bounding box center [930, 263] width 1003 height 204
click at [631, 109] on button "SETTINGS" at bounding box center [659, 114] width 80 height 39
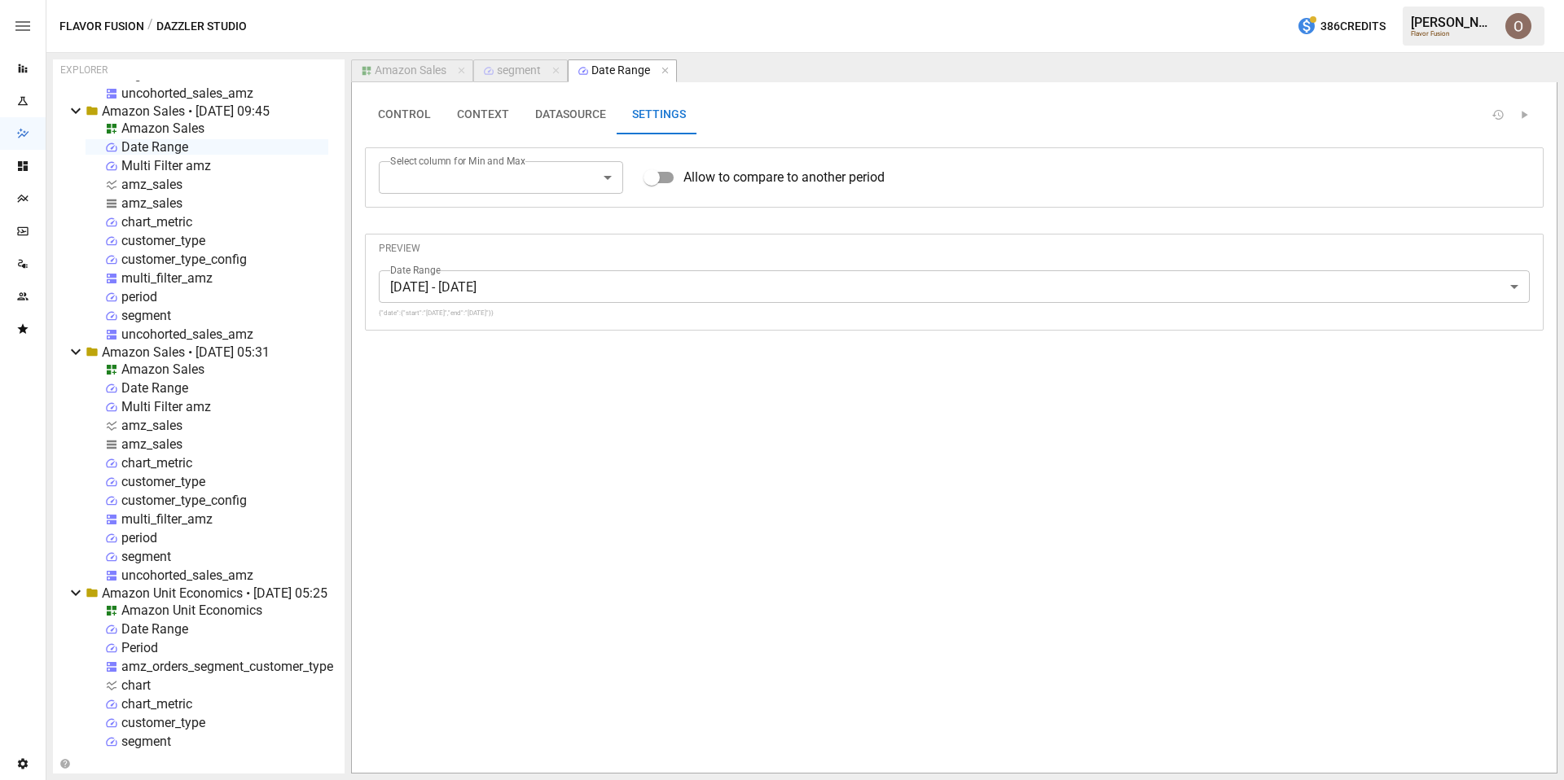
click at [417, 64] on div "Amazon Sales" at bounding box center [411, 71] width 72 height 15
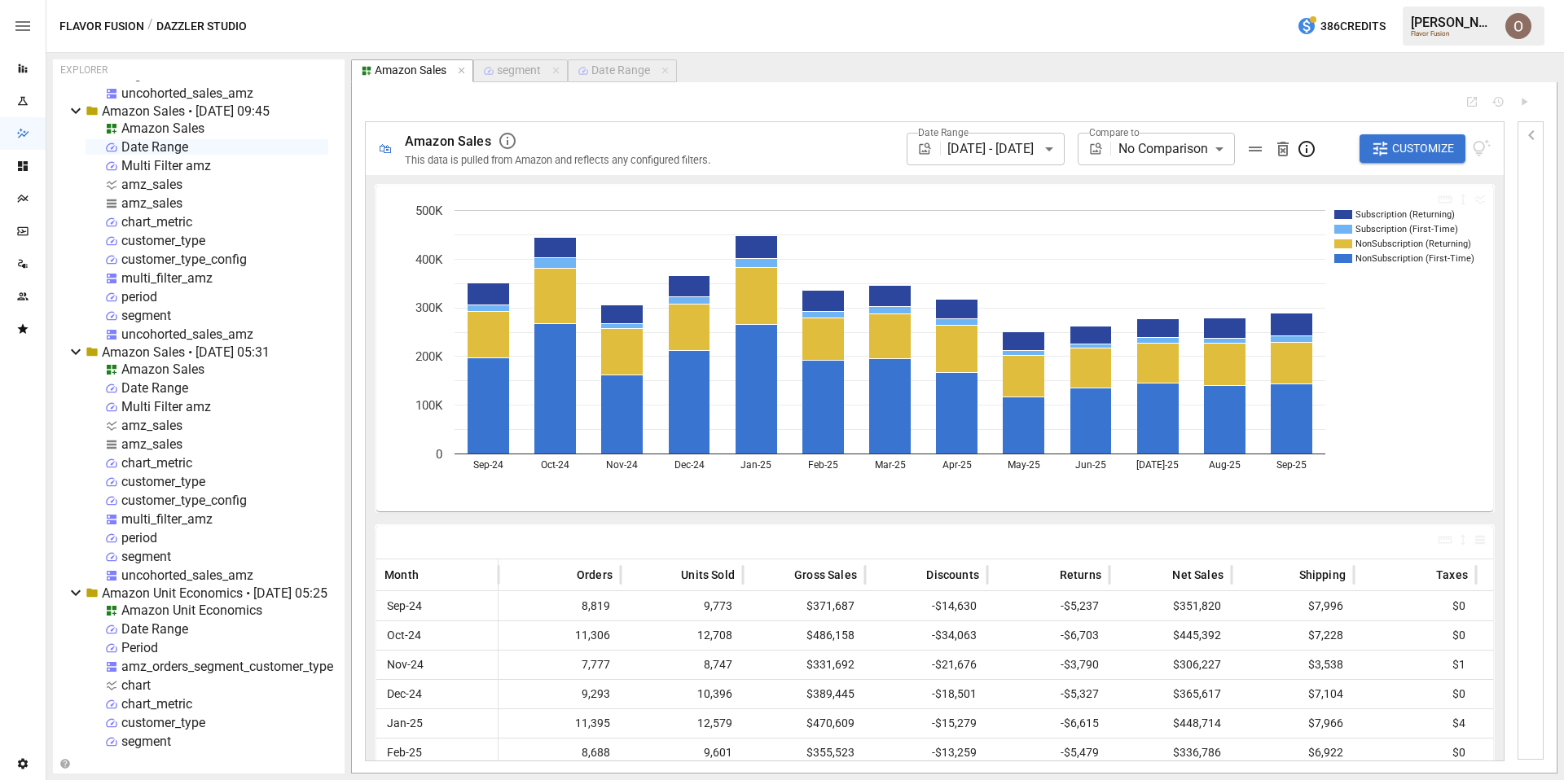
click at [147, 297] on div "period" at bounding box center [139, 296] width 36 height 15
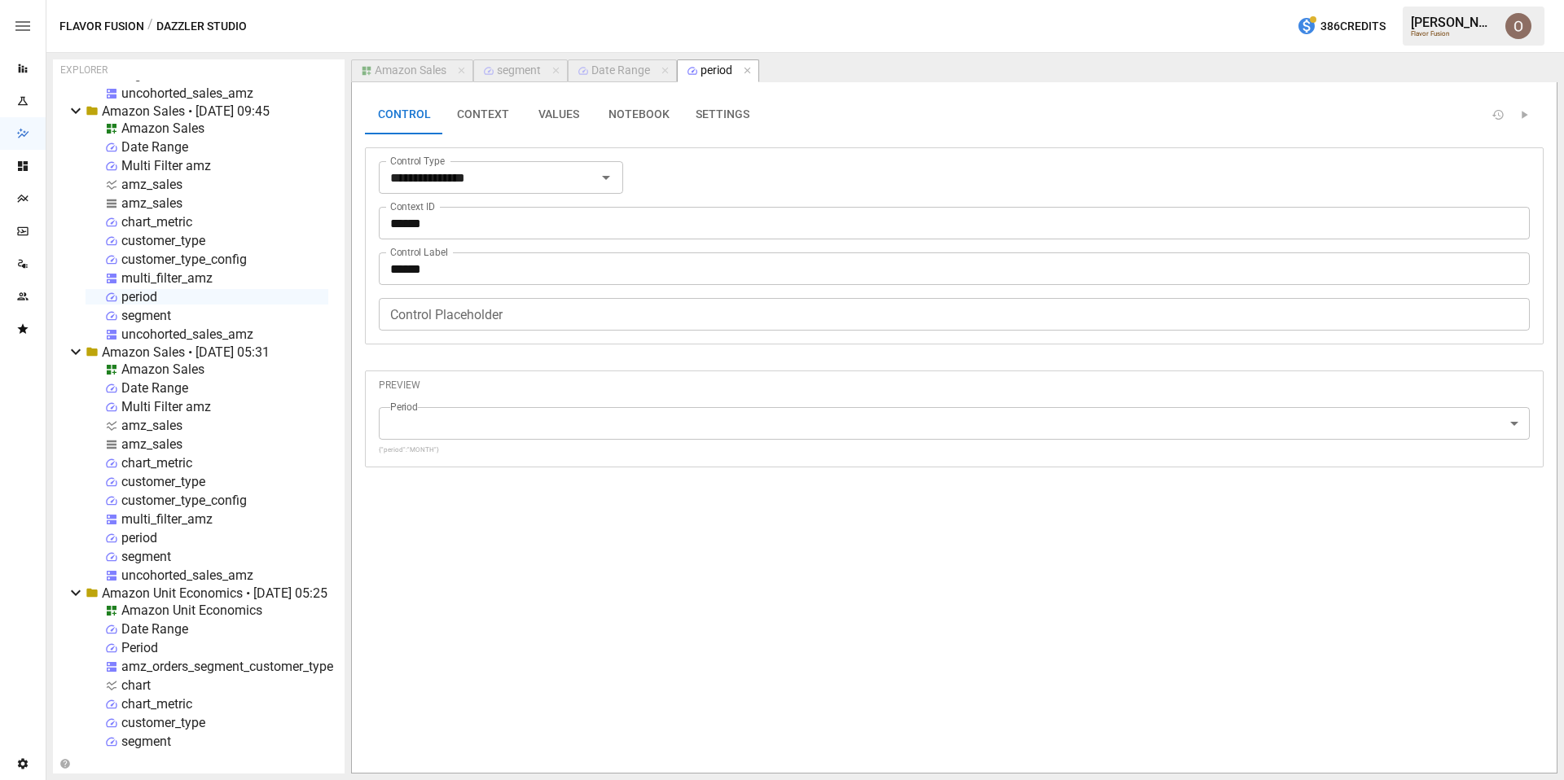
click at [705, 112] on button "SETTINGS" at bounding box center [723, 114] width 80 height 39
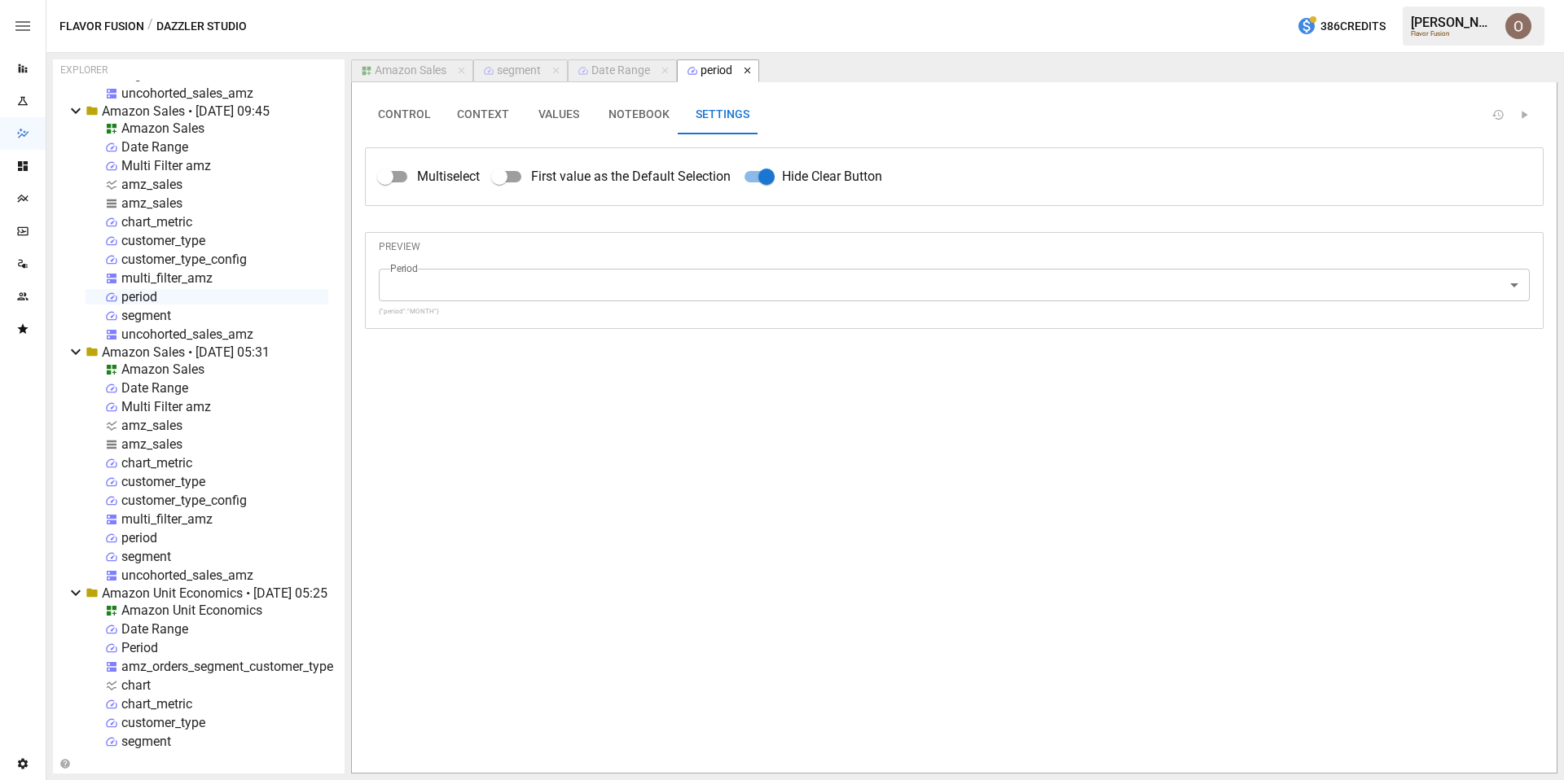
click at [746, 69] on icon "button" at bounding box center [747, 71] width 7 height 7
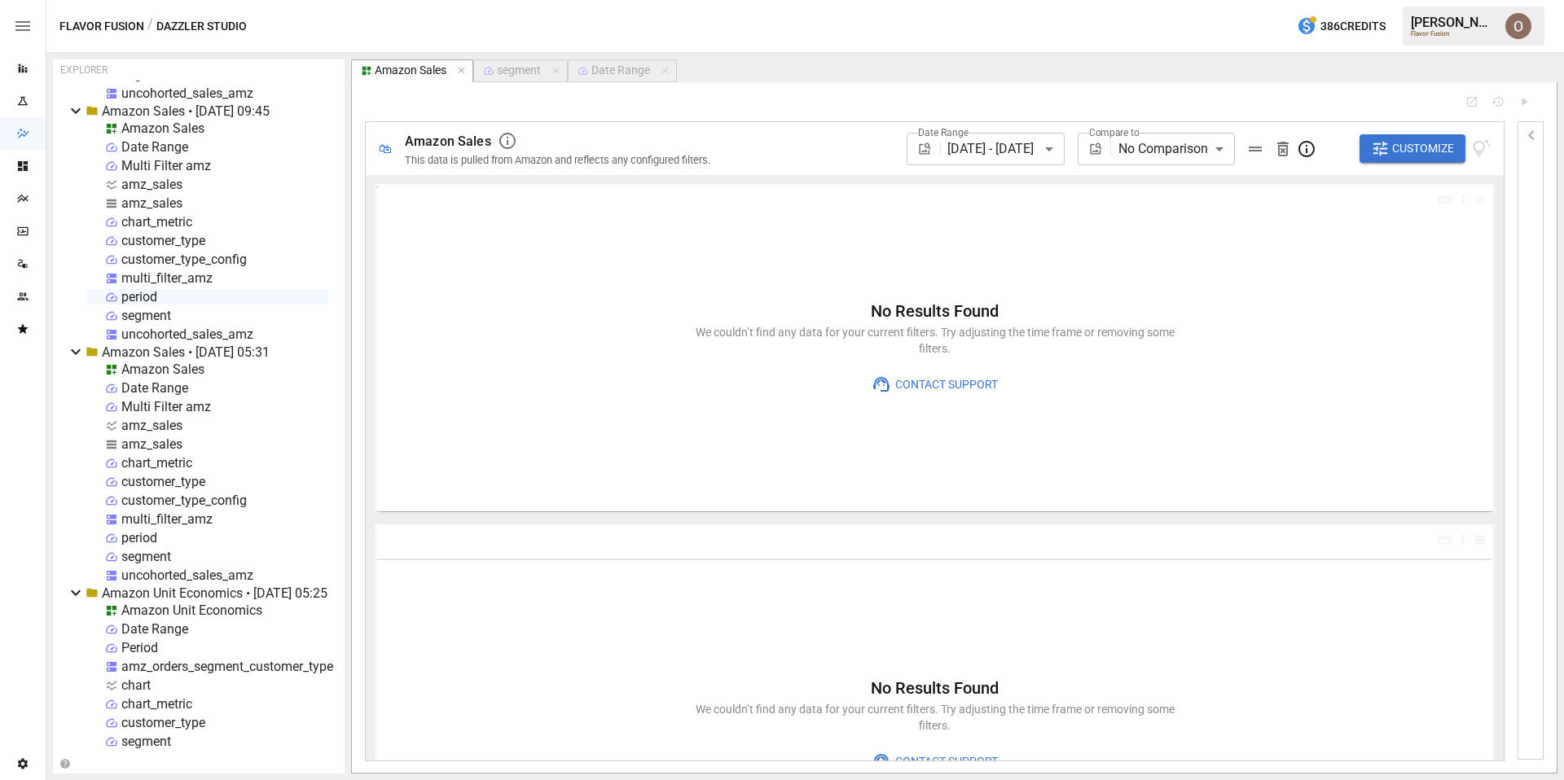
click at [627, 73] on div "Date Range" at bounding box center [620, 71] width 59 height 15
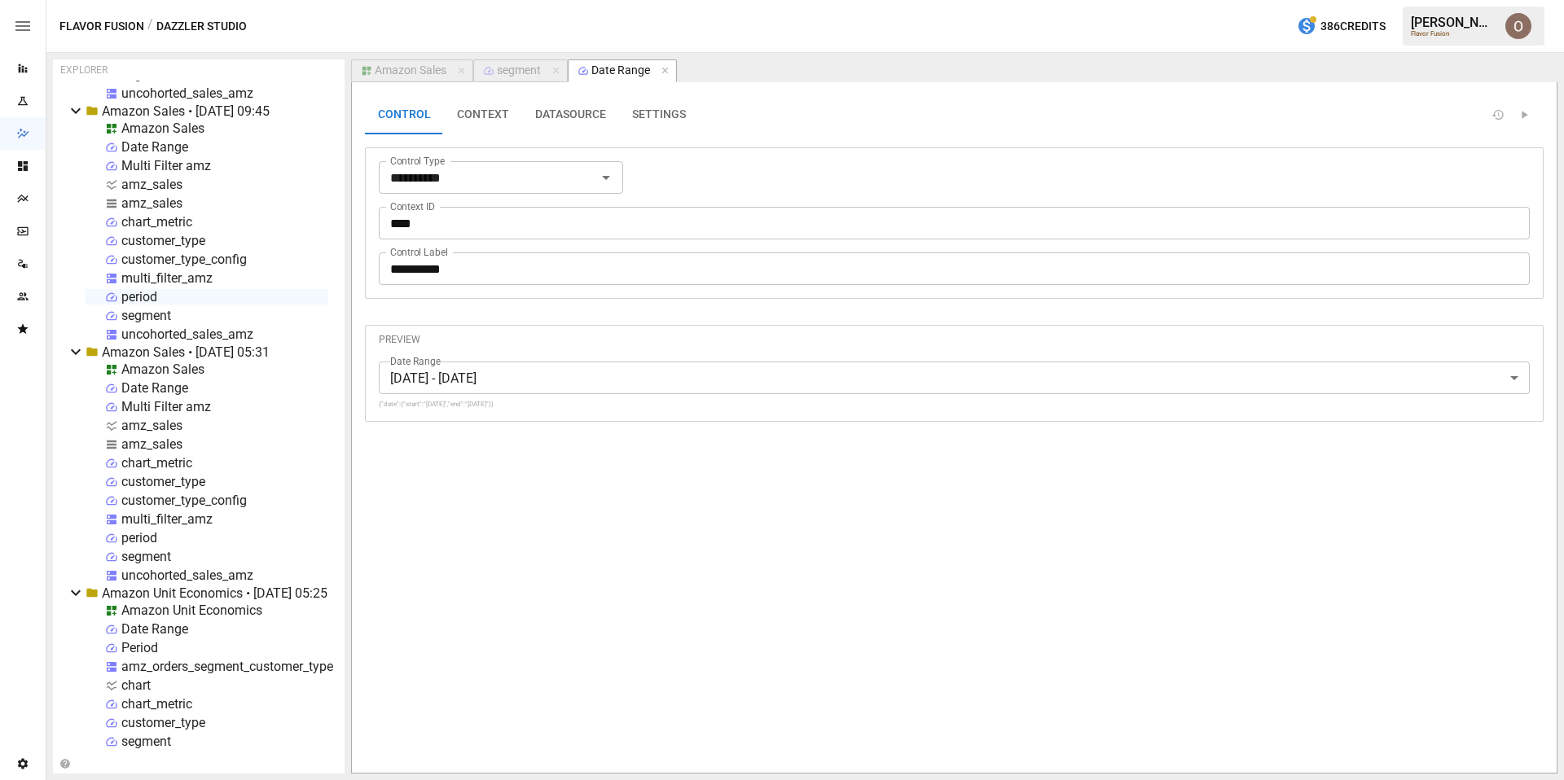
click at [490, 112] on button "CONTEXT" at bounding box center [483, 114] width 78 height 39
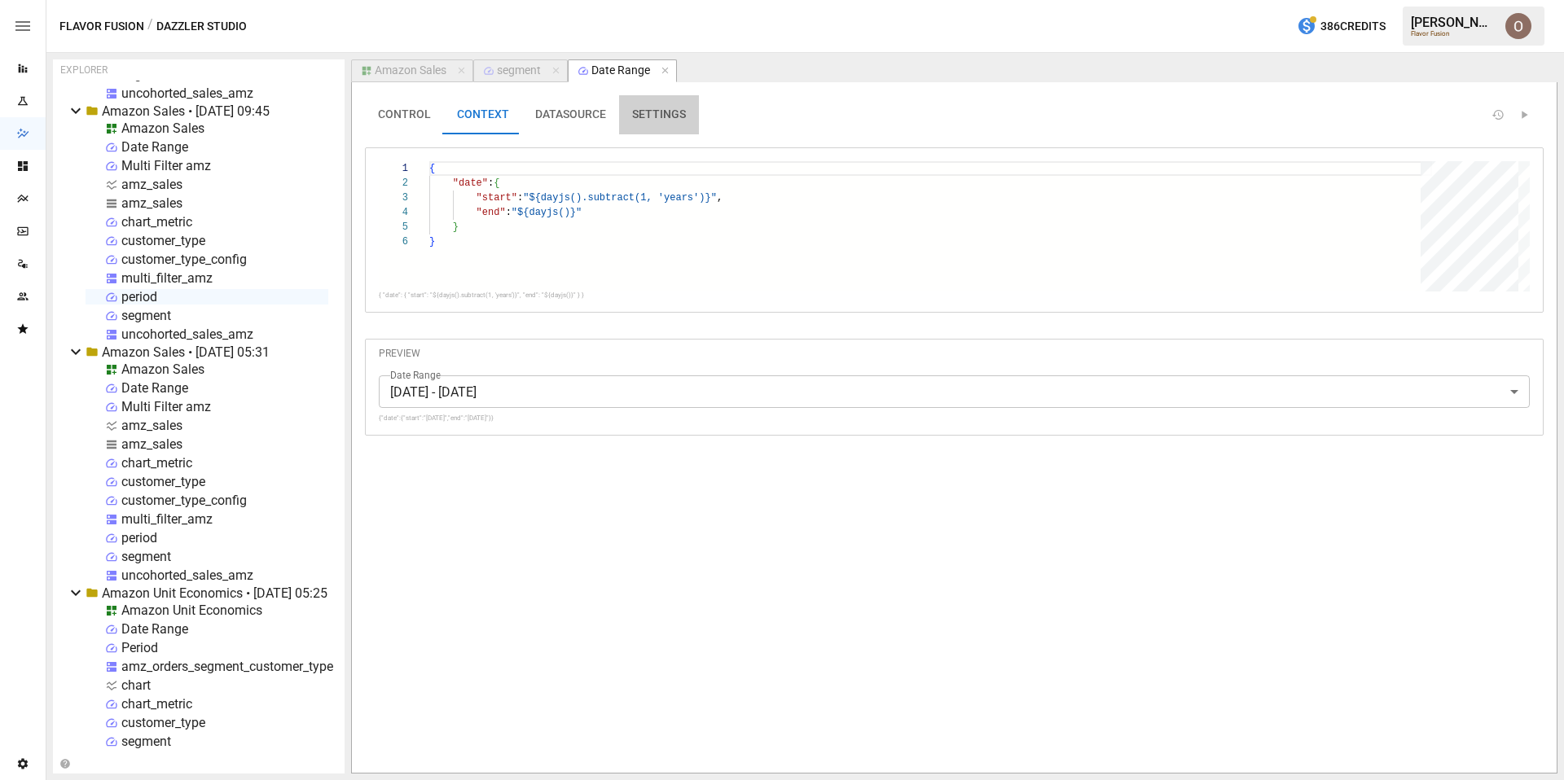
click at [636, 113] on button "SETTINGS" at bounding box center [659, 114] width 80 height 39
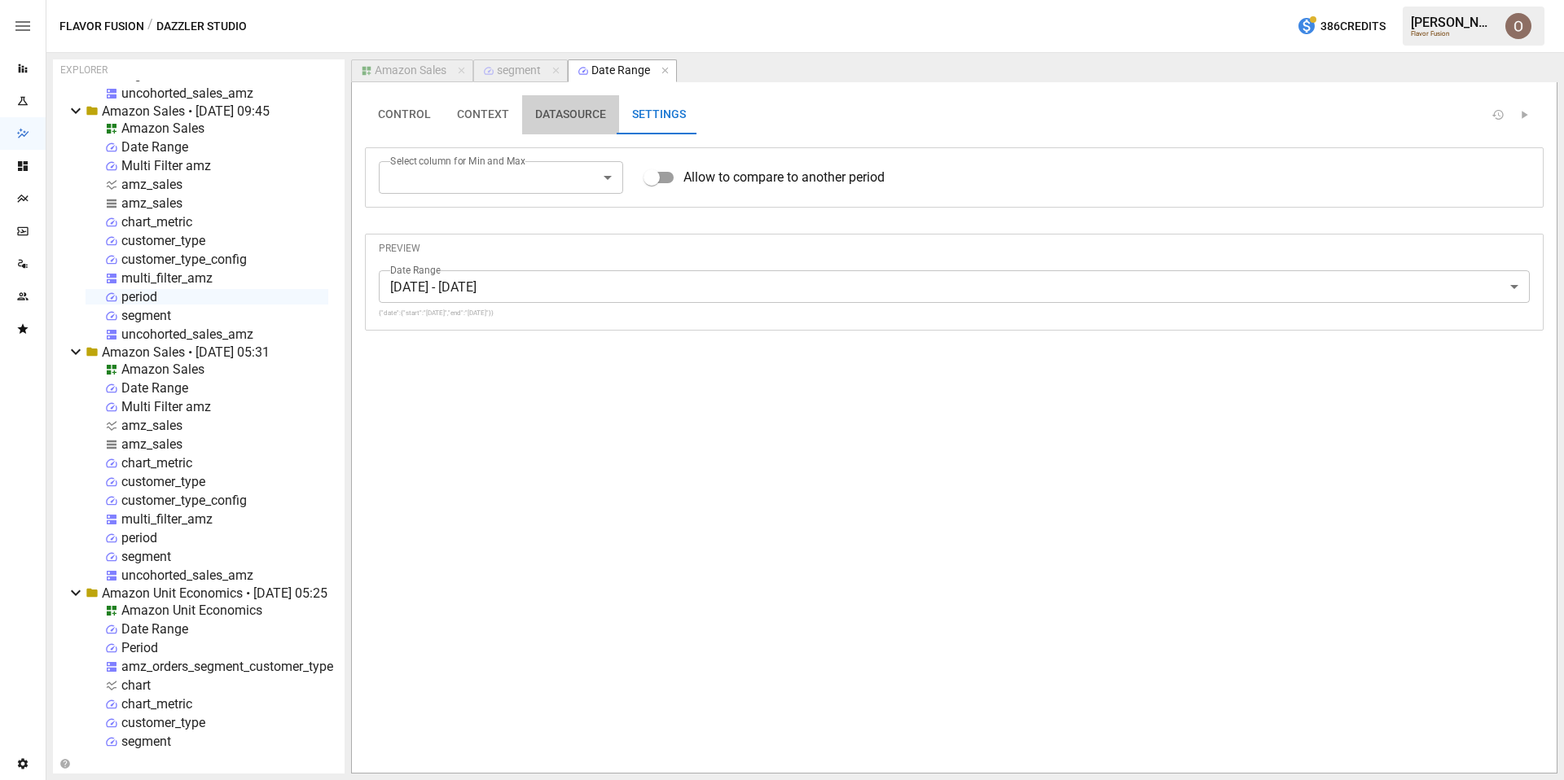
click at [560, 116] on button "DATASOURCE" at bounding box center [570, 114] width 97 height 39
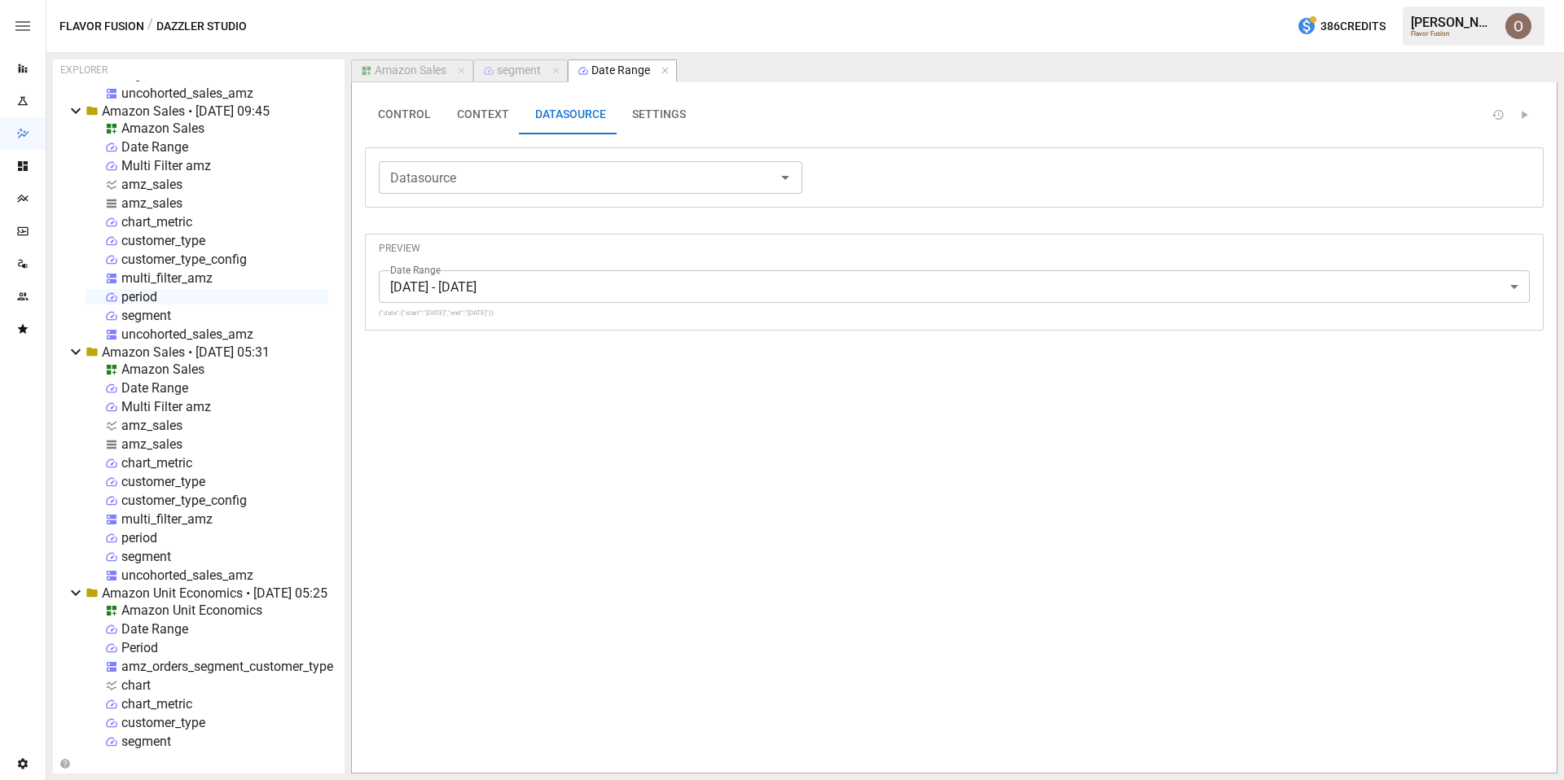
click at [400, 76] on div "Amazon Sales" at bounding box center [411, 71] width 72 height 15
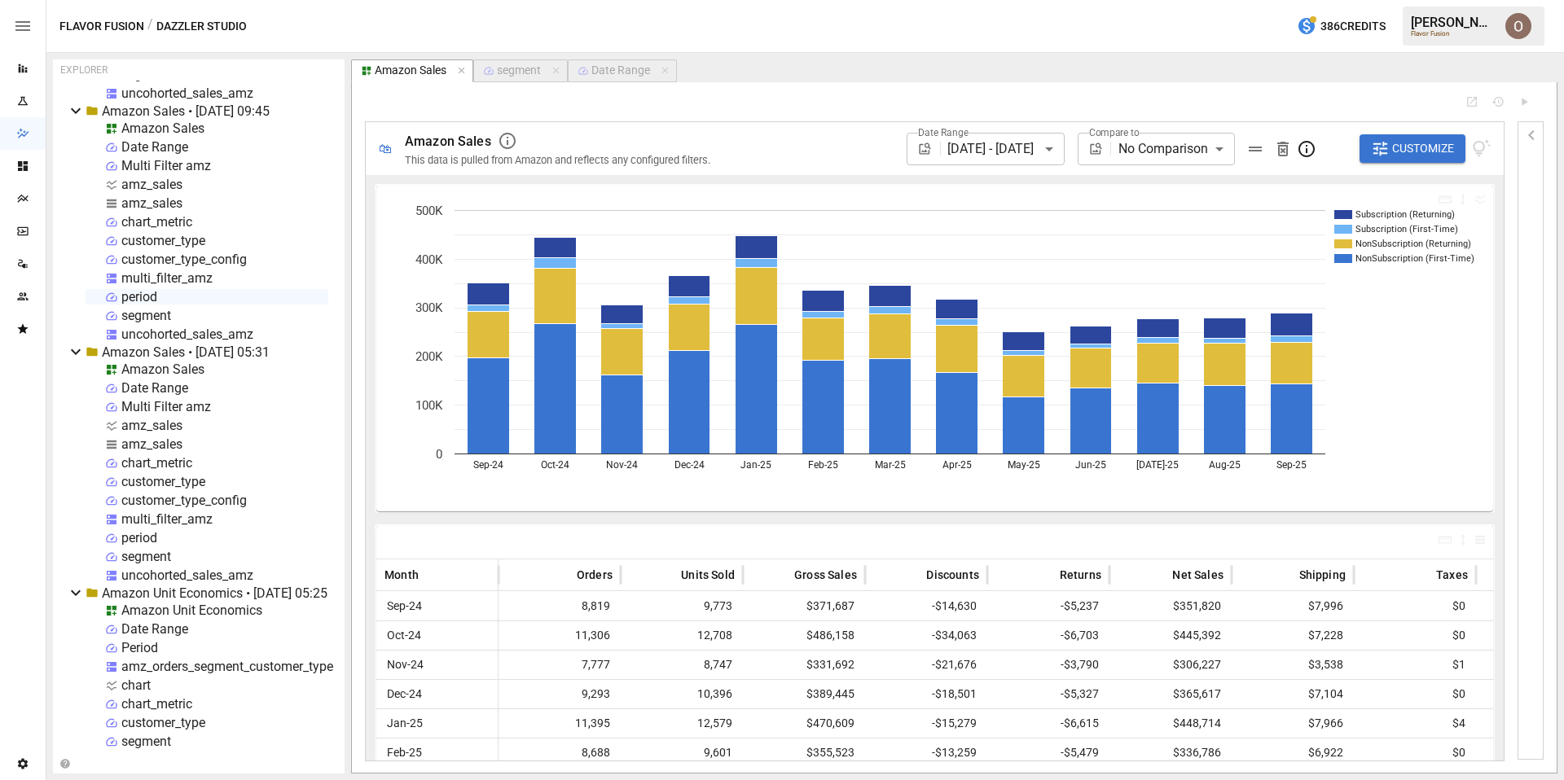
click at [143, 165] on div "Multi Filter amz" at bounding box center [166, 165] width 90 height 15
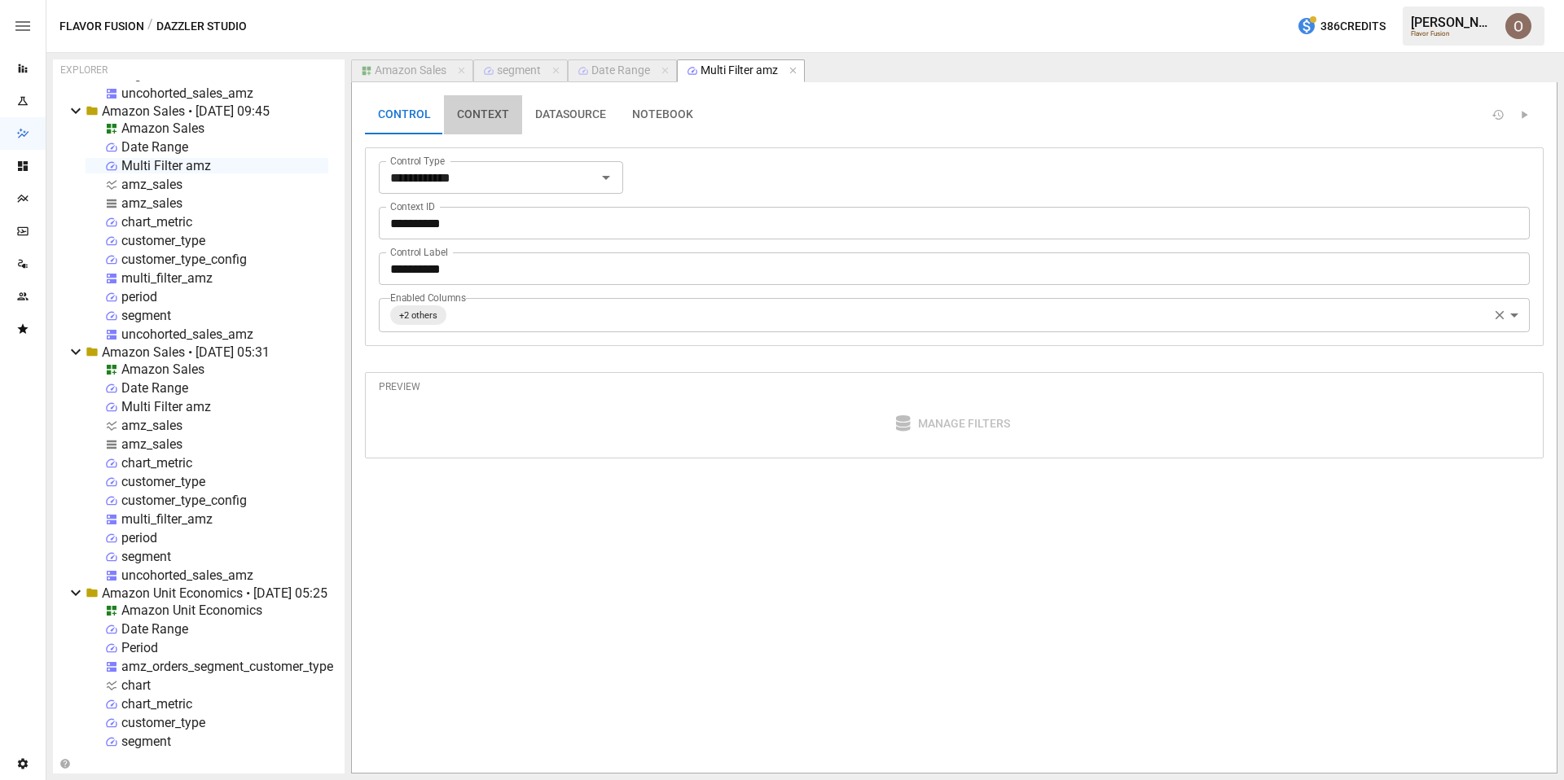
click at [469, 111] on button "CONTEXT" at bounding box center [483, 114] width 78 height 39
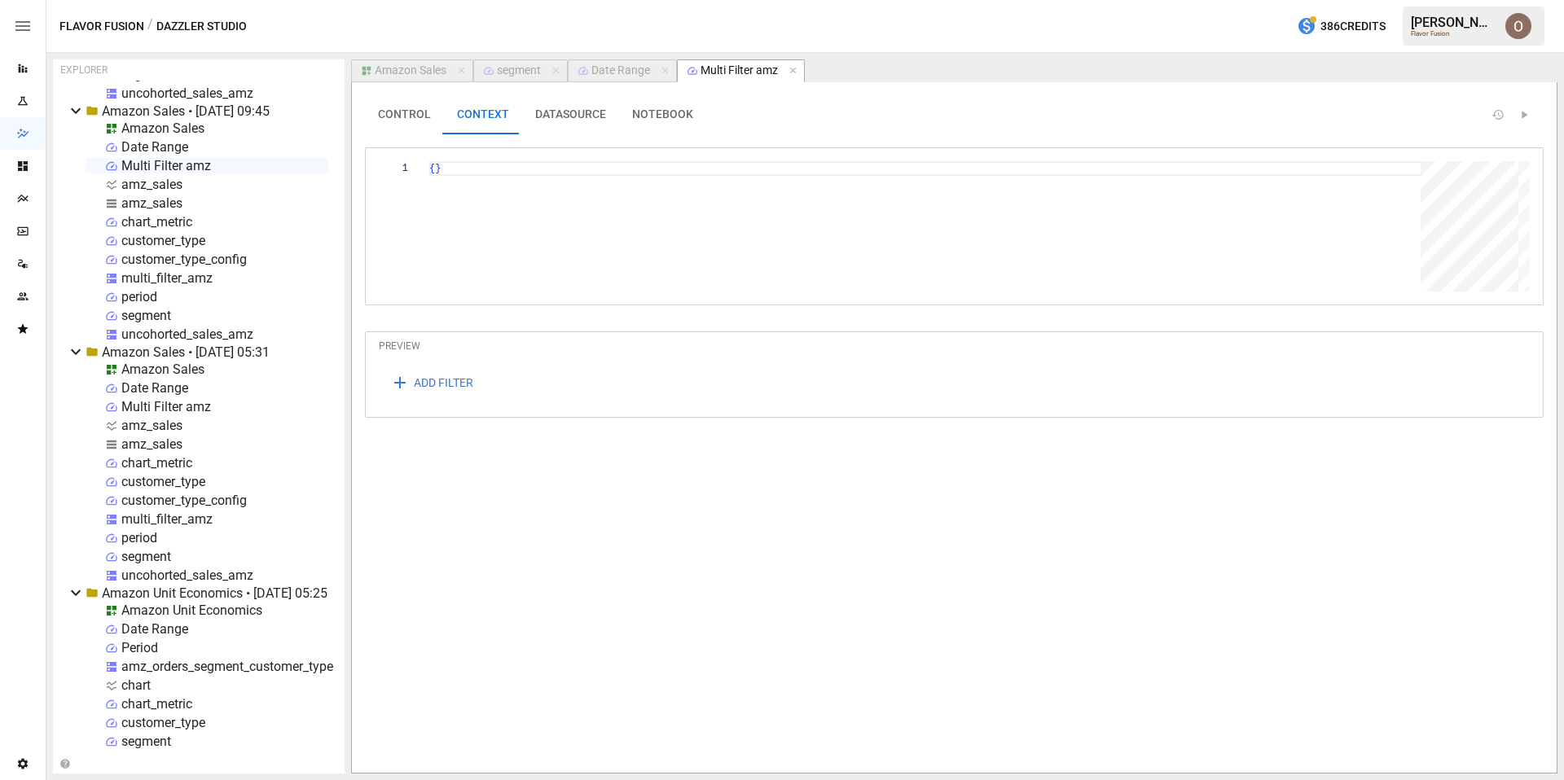
click at [558, 123] on button "DATASOURCE" at bounding box center [570, 114] width 97 height 39
click at [642, 117] on button "NOTEBOOK" at bounding box center [662, 114] width 87 height 39
click at [405, 112] on button "CONTROL" at bounding box center [404, 114] width 79 height 39
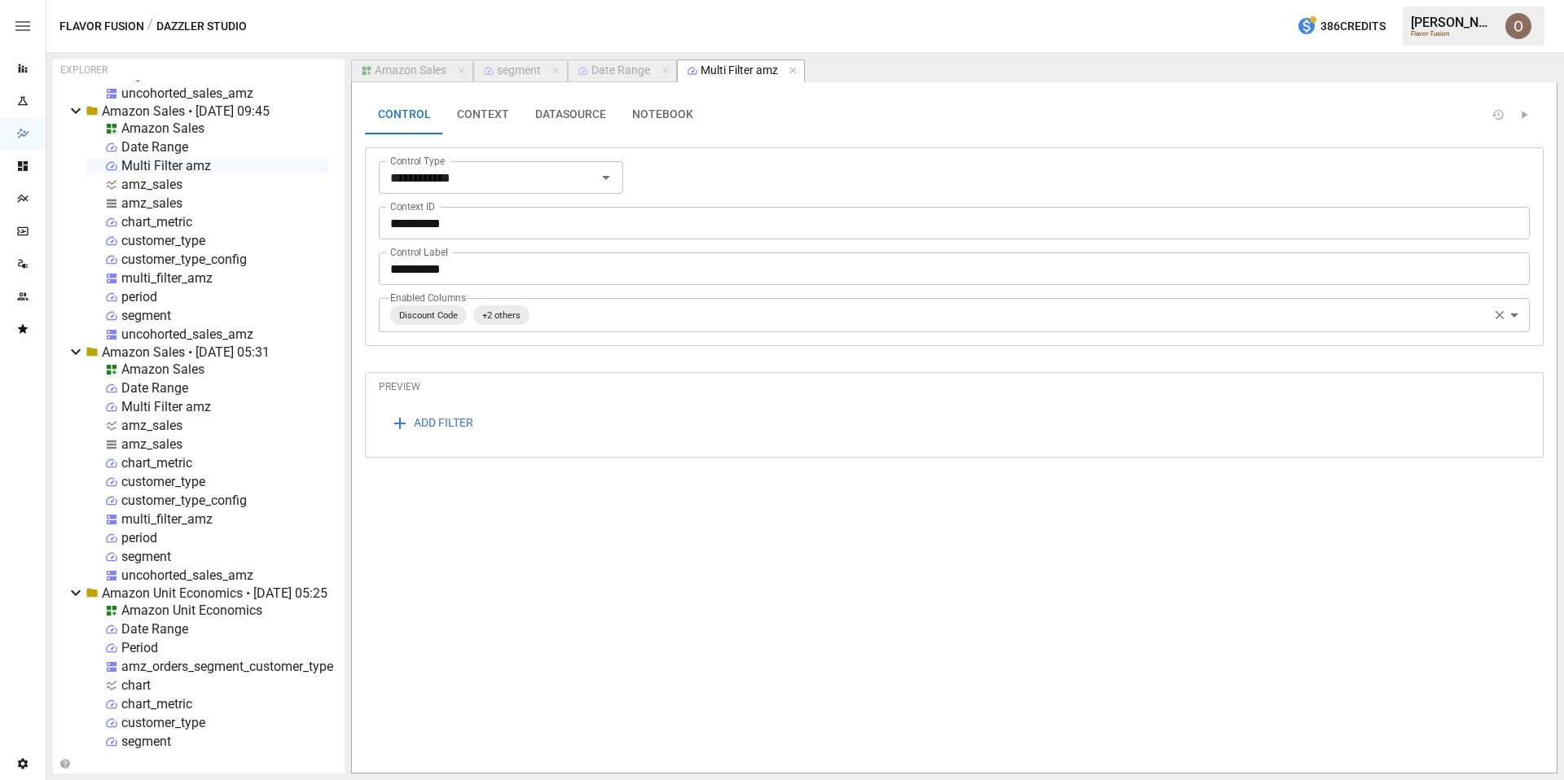
click at [161, 260] on div "customer_type_config" at bounding box center [183, 259] width 125 height 15
click at [159, 246] on div "customer_type" at bounding box center [163, 240] width 84 height 15
click at [156, 221] on div "chart_metric" at bounding box center [156, 221] width 71 height 15
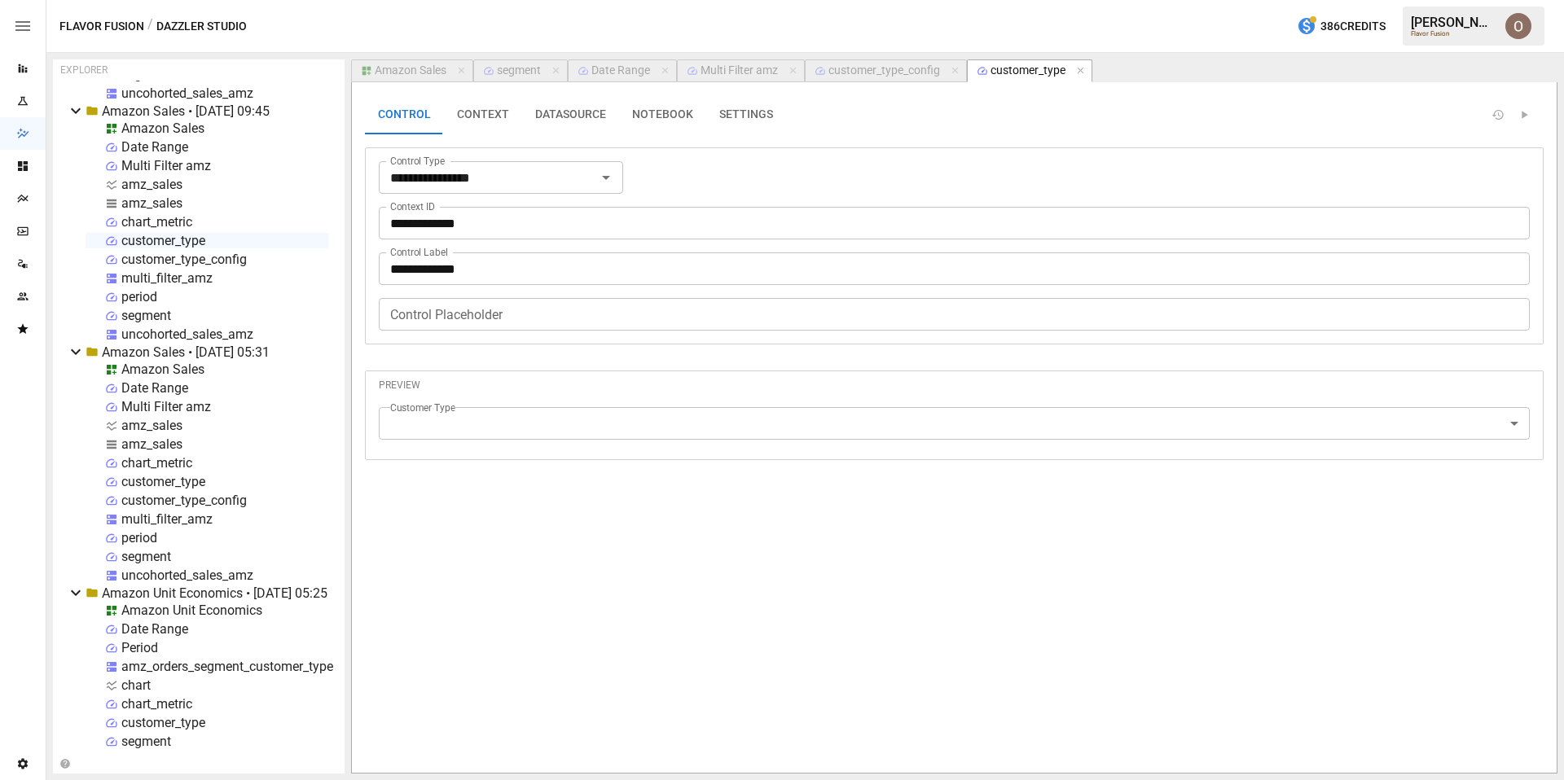
click at [156, 221] on div "chart_metric" at bounding box center [156, 221] width 71 height 15
click at [555, 70] on icon "button" at bounding box center [556, 70] width 11 height 11
click at [526, 71] on div "Date Range" at bounding box center [526, 71] width 59 height 15
click at [565, 112] on button "DATASOURCE" at bounding box center [570, 114] width 97 height 39
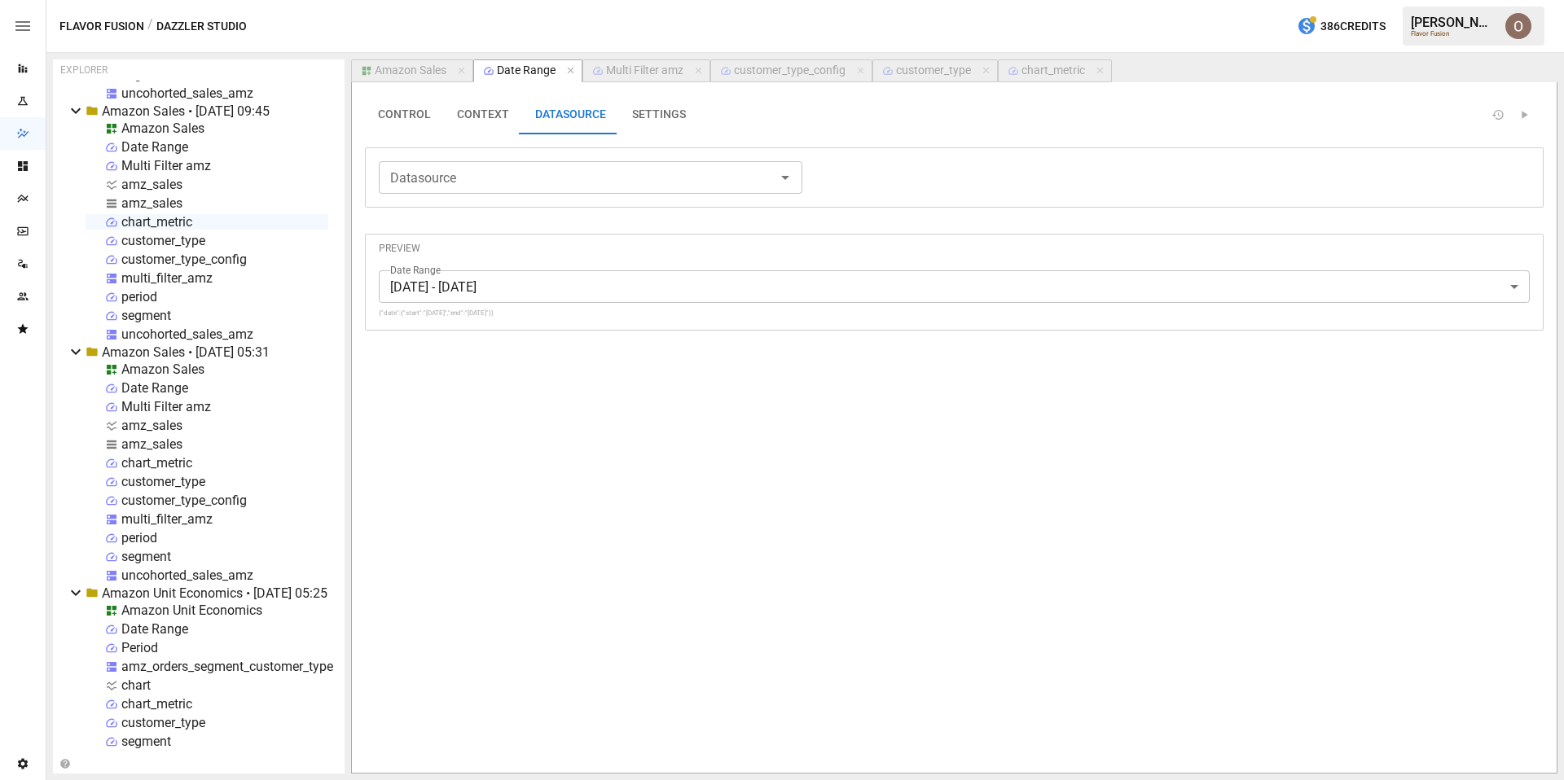
click at [483, 105] on button "CONTEXT" at bounding box center [483, 114] width 78 height 39
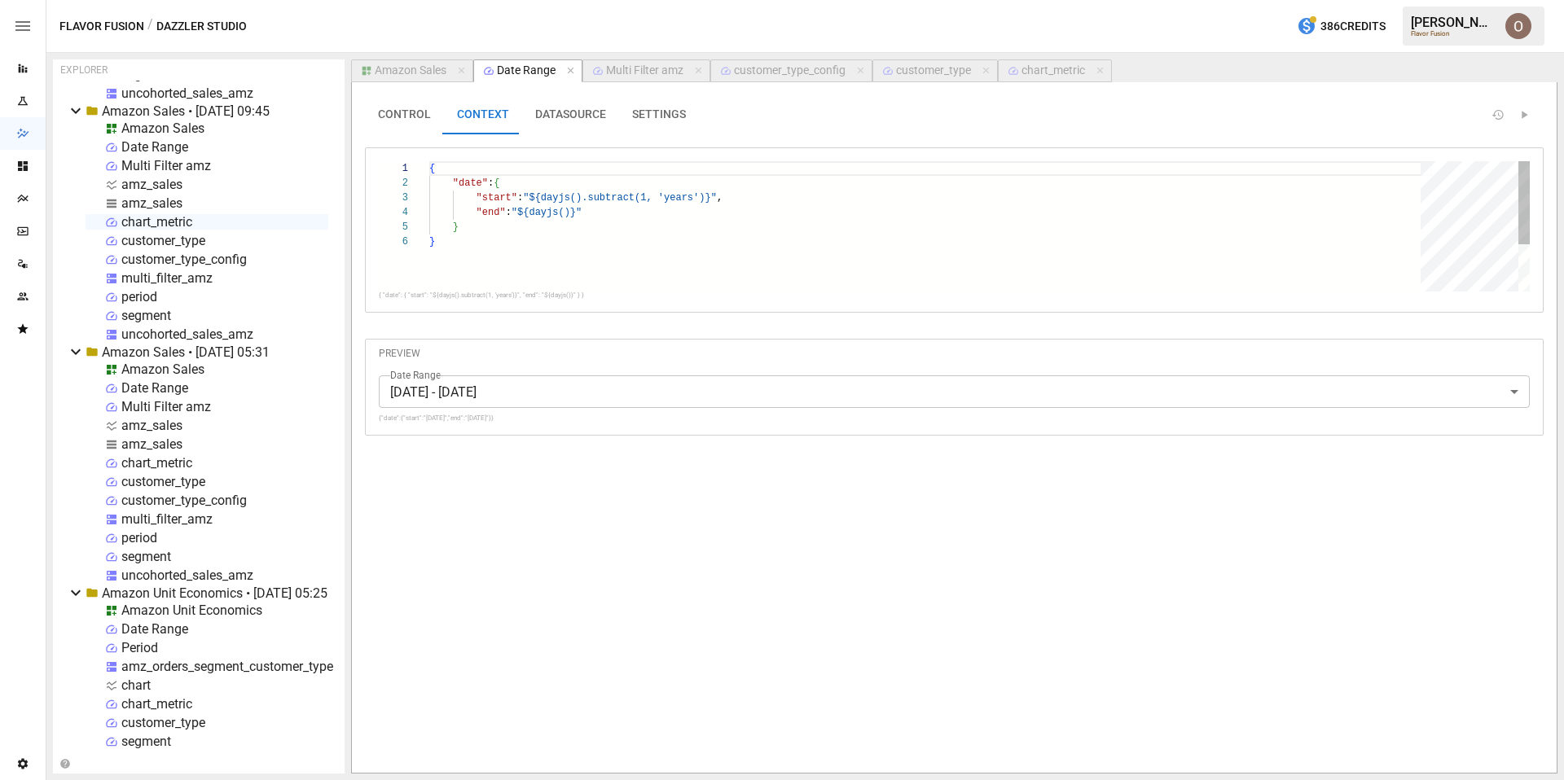
type textarea "**********"
click at [475, 248] on div "{ "date" : { "start" : "${dayjs().subtract(1, 'years')}" , "end" : "${dayjs()}"…" at bounding box center [930, 263] width 1003 height 204
click at [392, 109] on button "CONTROL" at bounding box center [404, 114] width 79 height 39
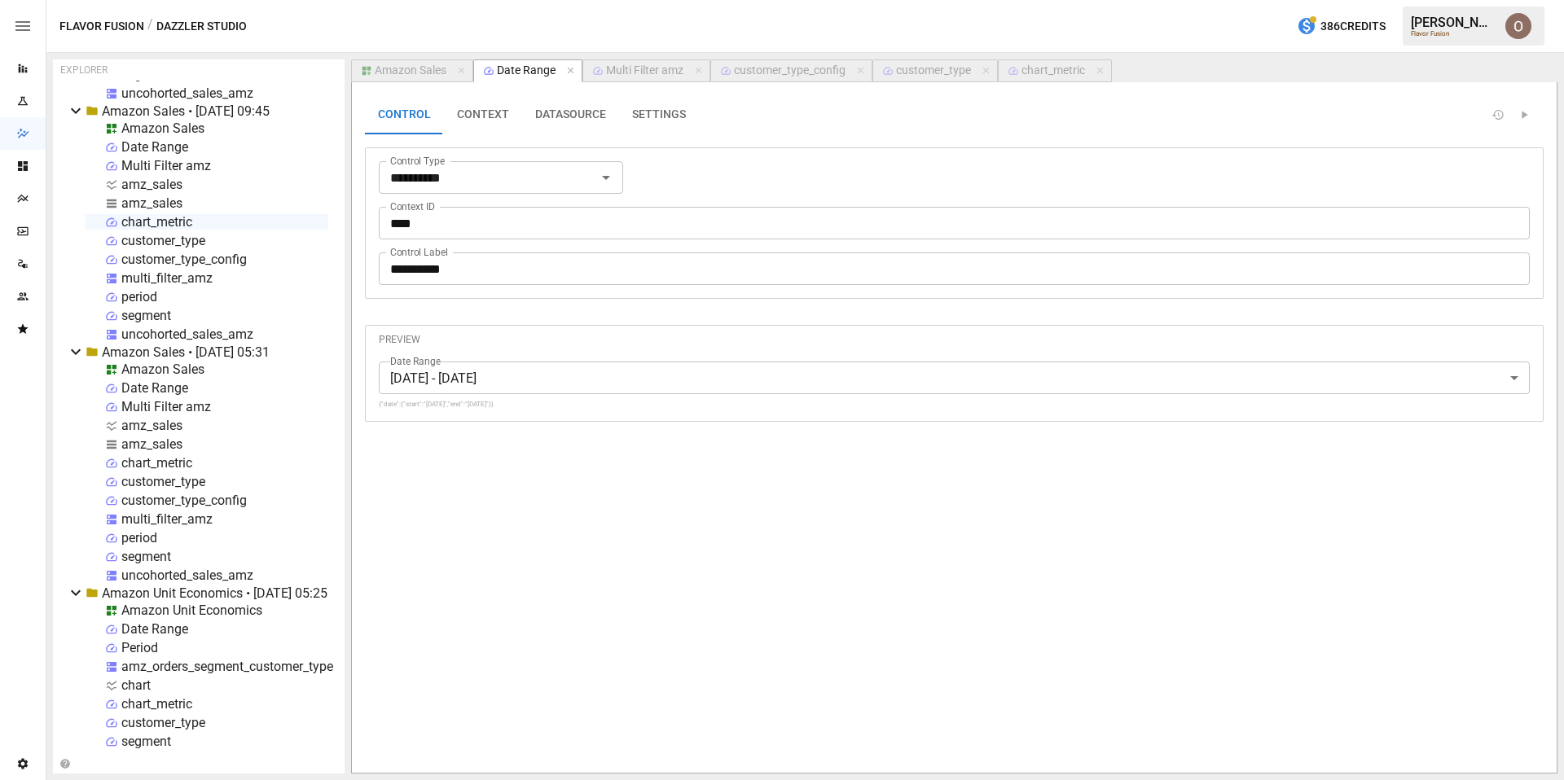
click at [401, 68] on div "Amazon Sales" at bounding box center [411, 71] width 72 height 15
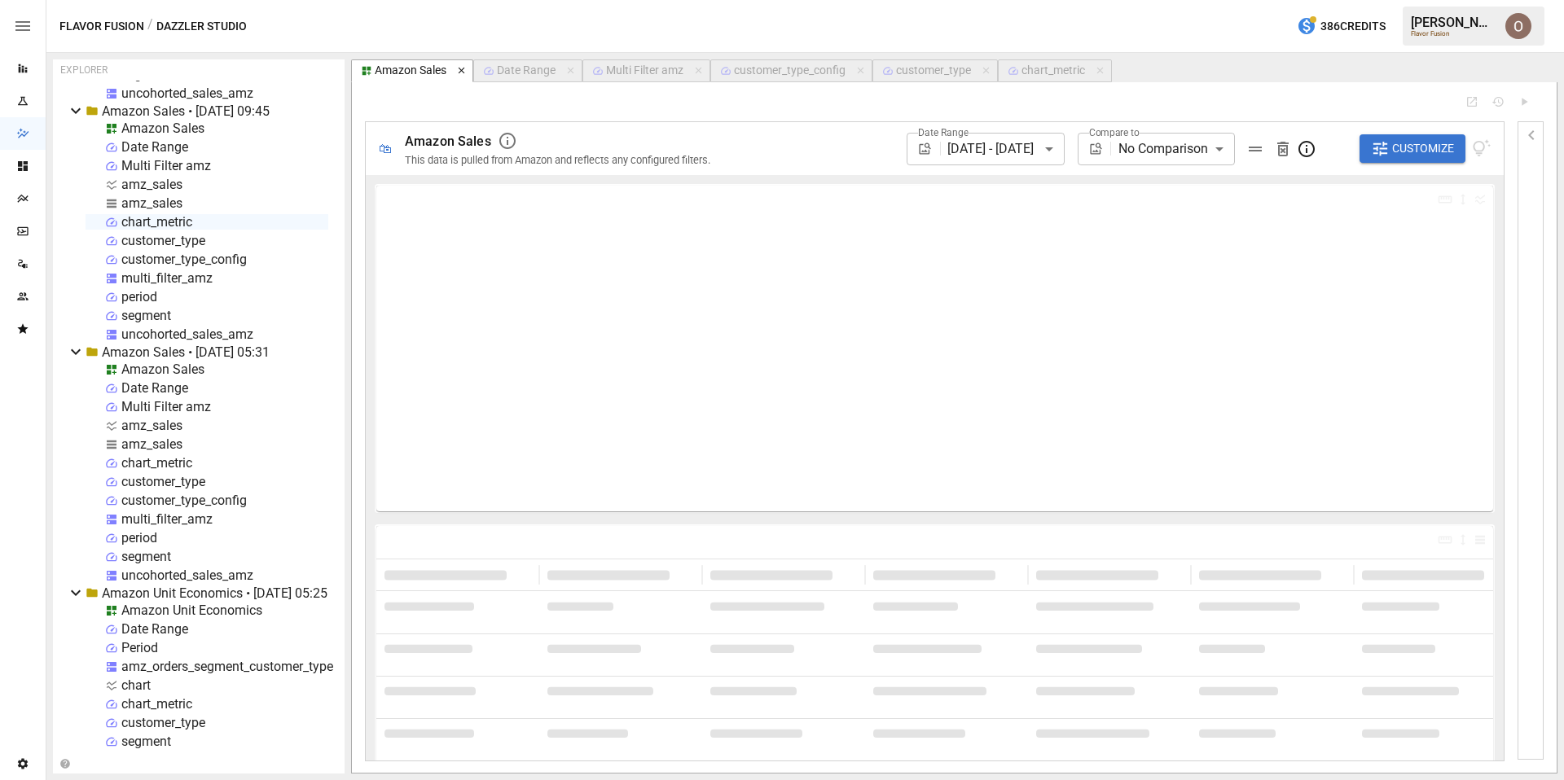
click at [458, 71] on icon "button" at bounding box center [461, 70] width 11 height 11
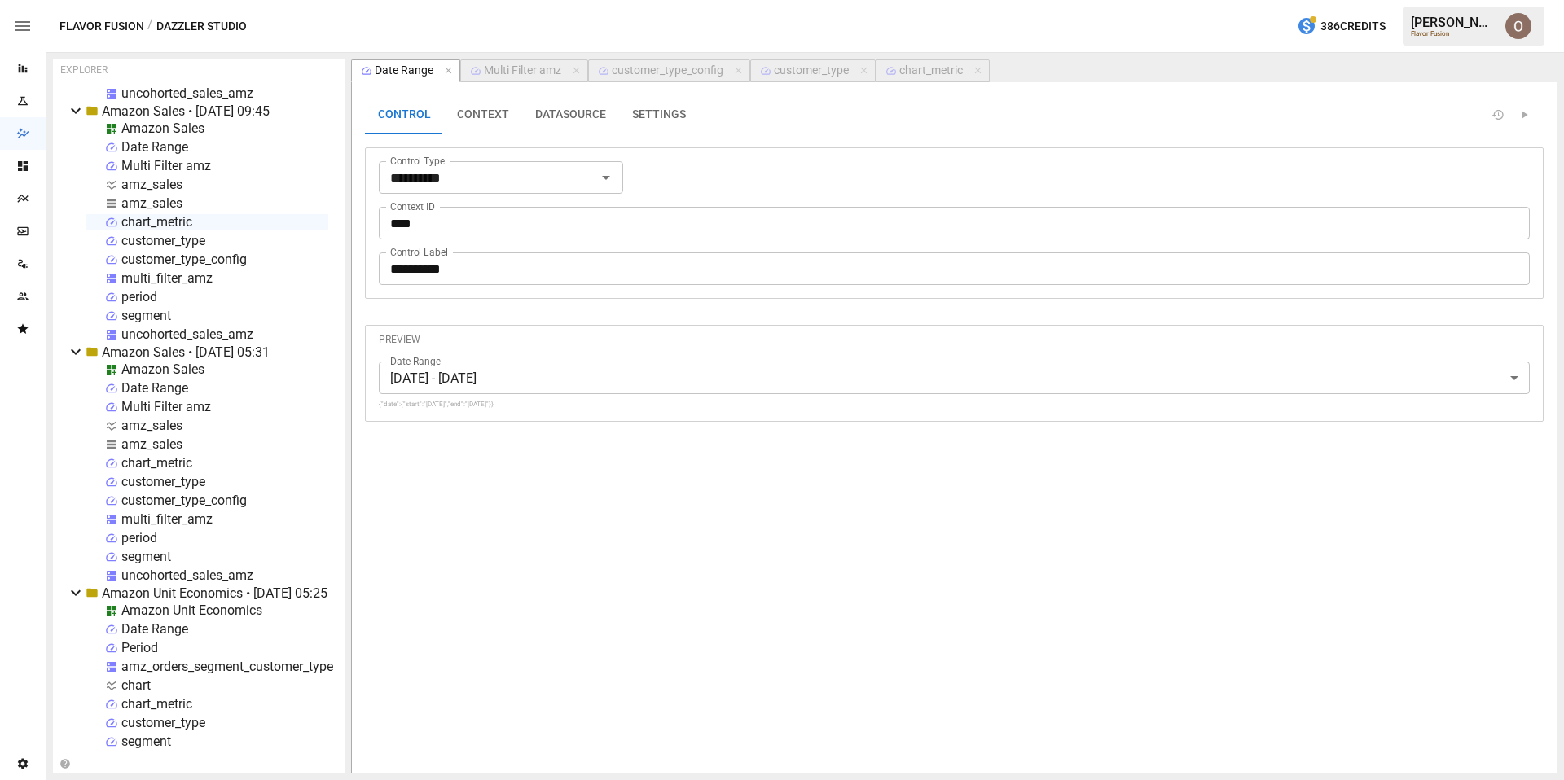
click at [191, 125] on div "Amazon Sales" at bounding box center [162, 128] width 83 height 15
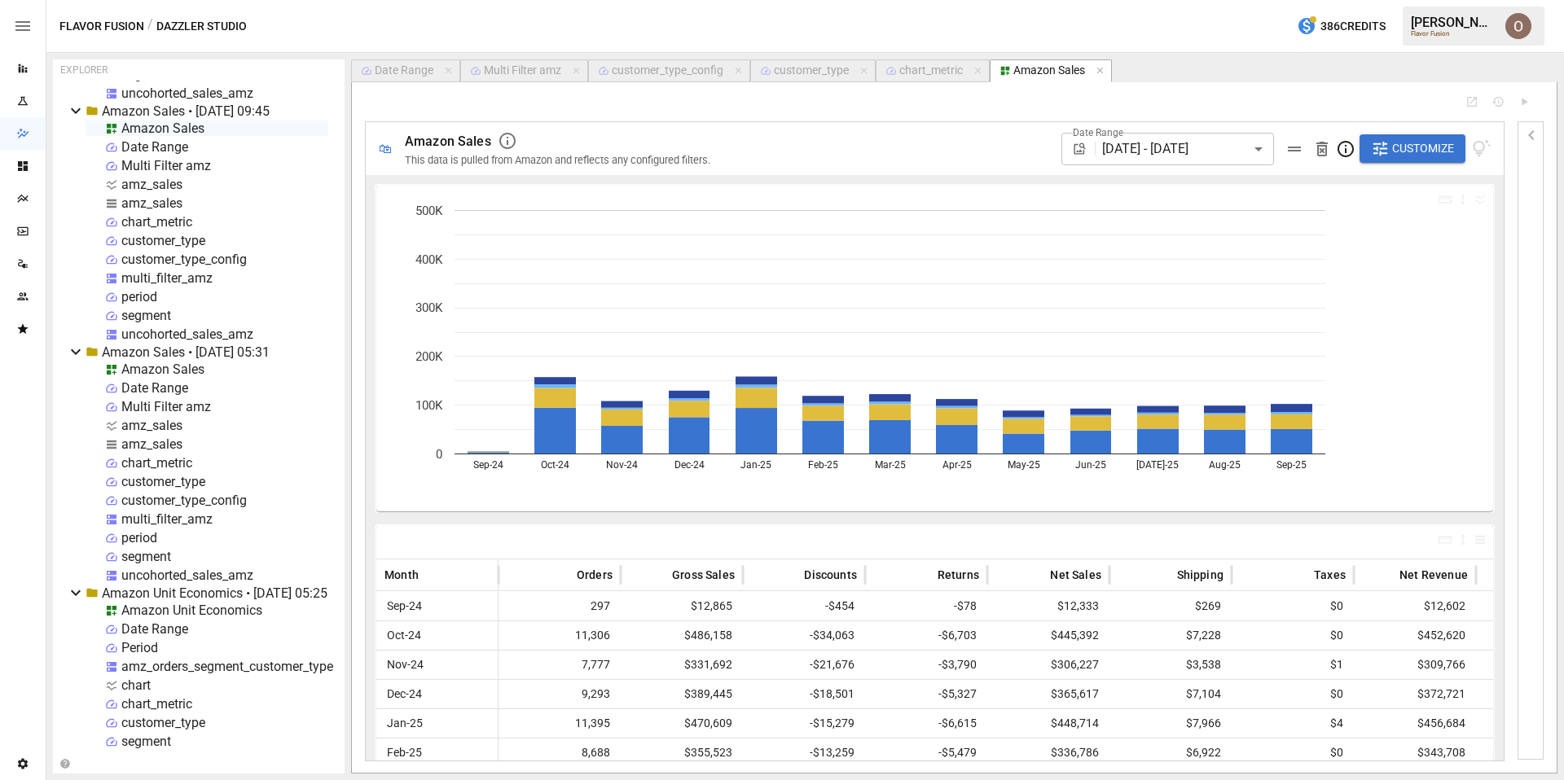
click at [1403, 147] on span "Customize" at bounding box center [1423, 148] width 62 height 20
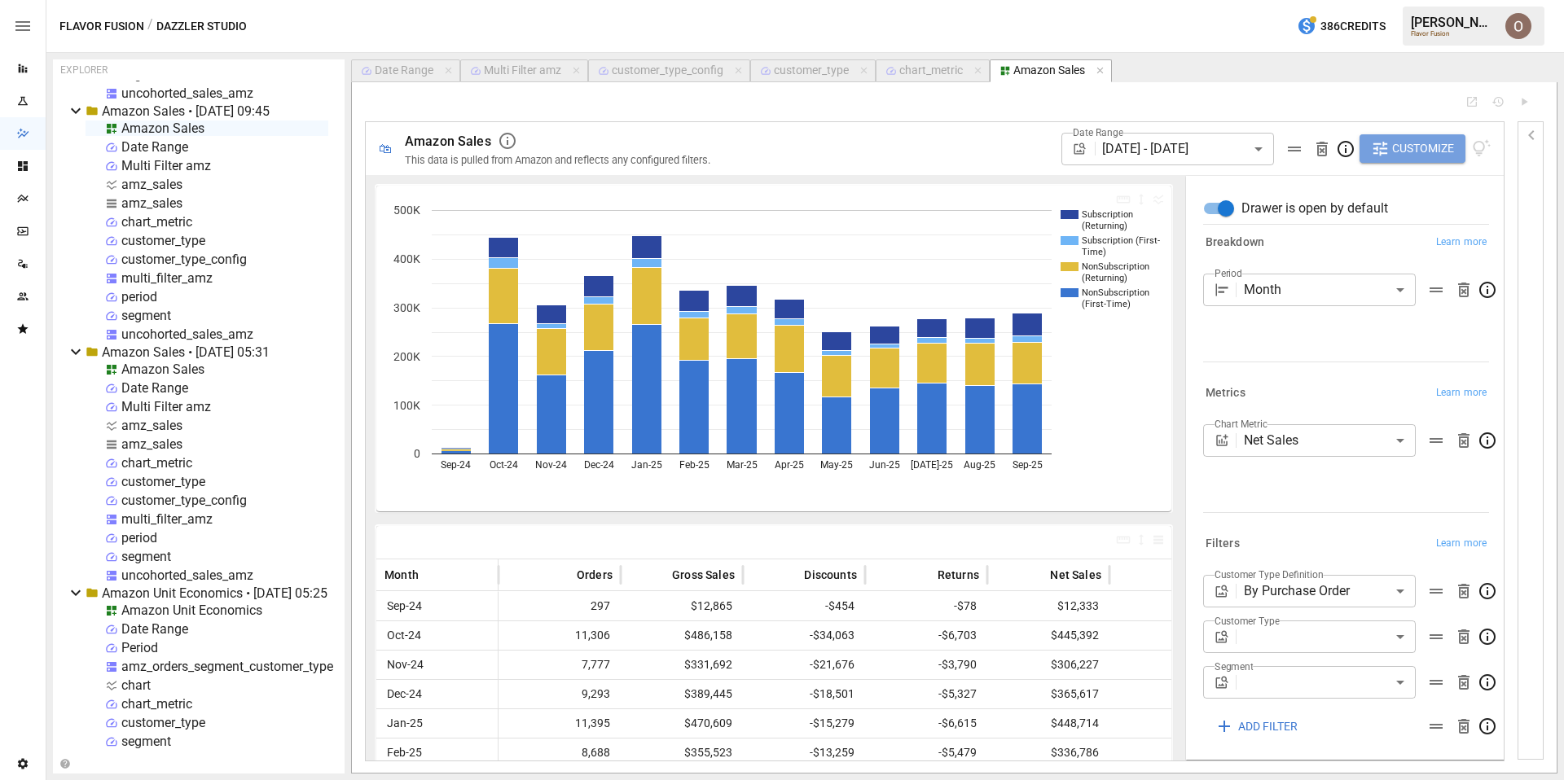
click at [1403, 147] on span "Customize" at bounding box center [1423, 148] width 62 height 20
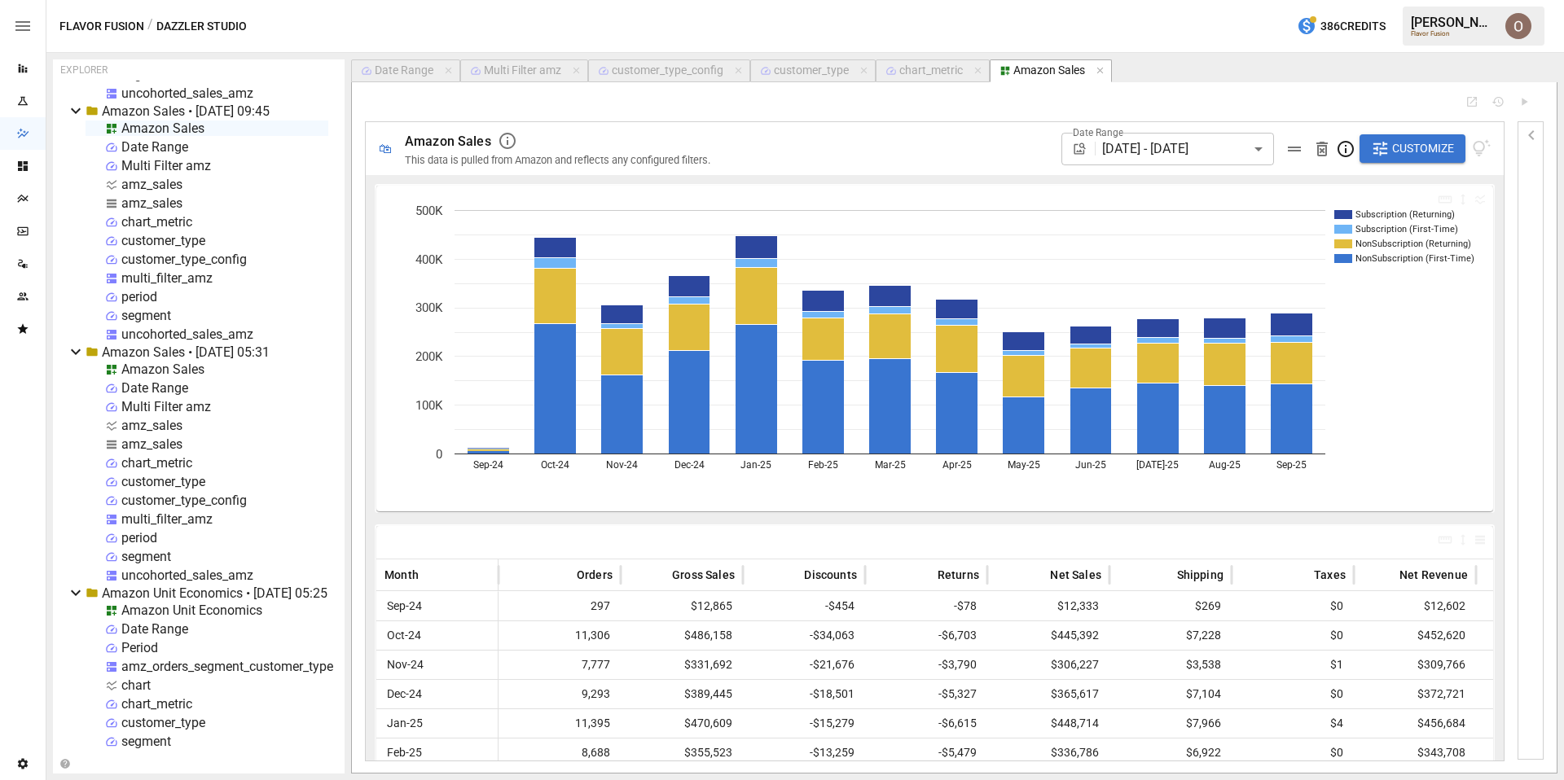
click at [71, 110] on icon at bounding box center [76, 111] width 20 height 20
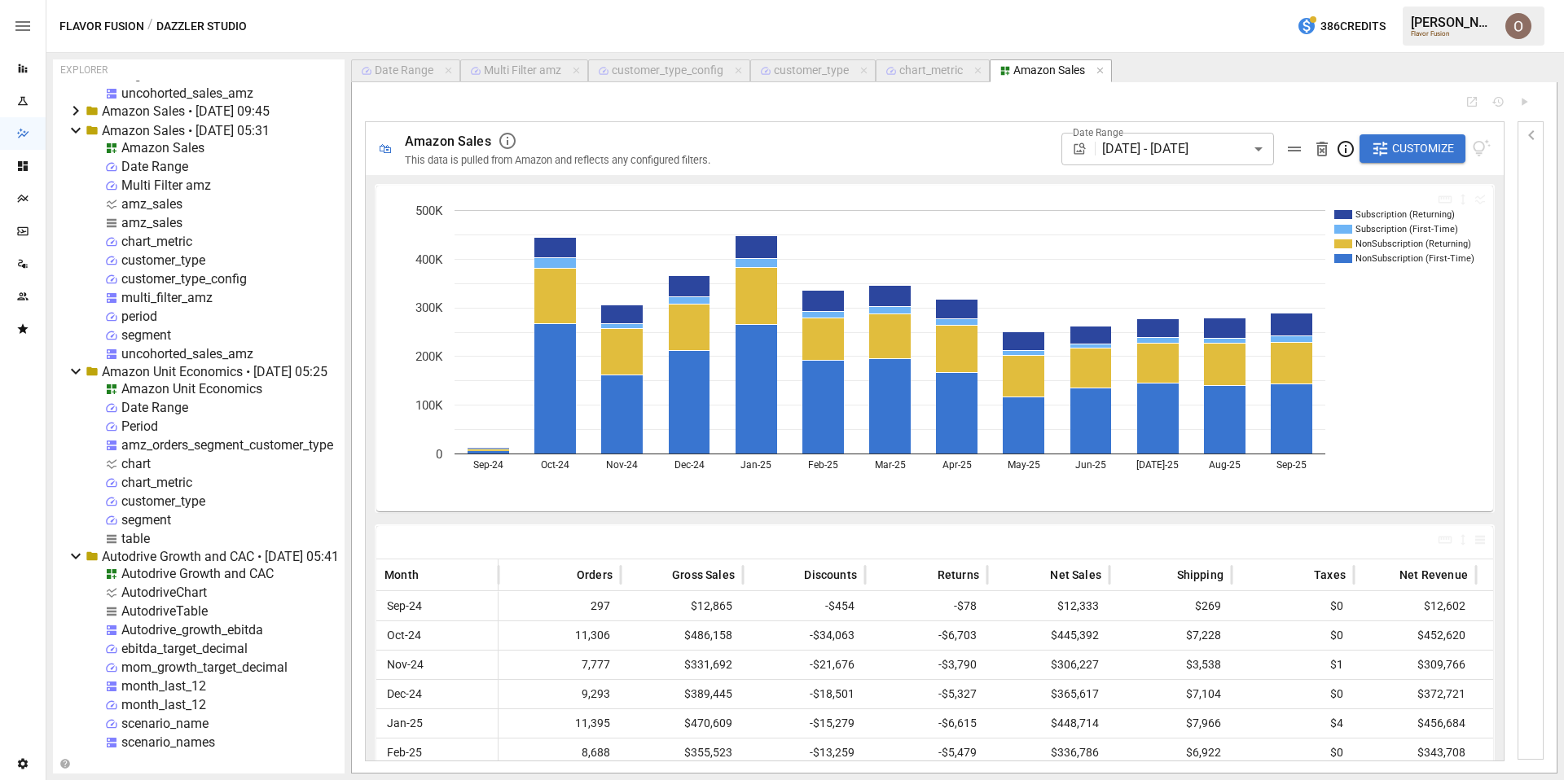
click at [157, 299] on div "multi_filter_amz" at bounding box center [166, 297] width 91 height 15
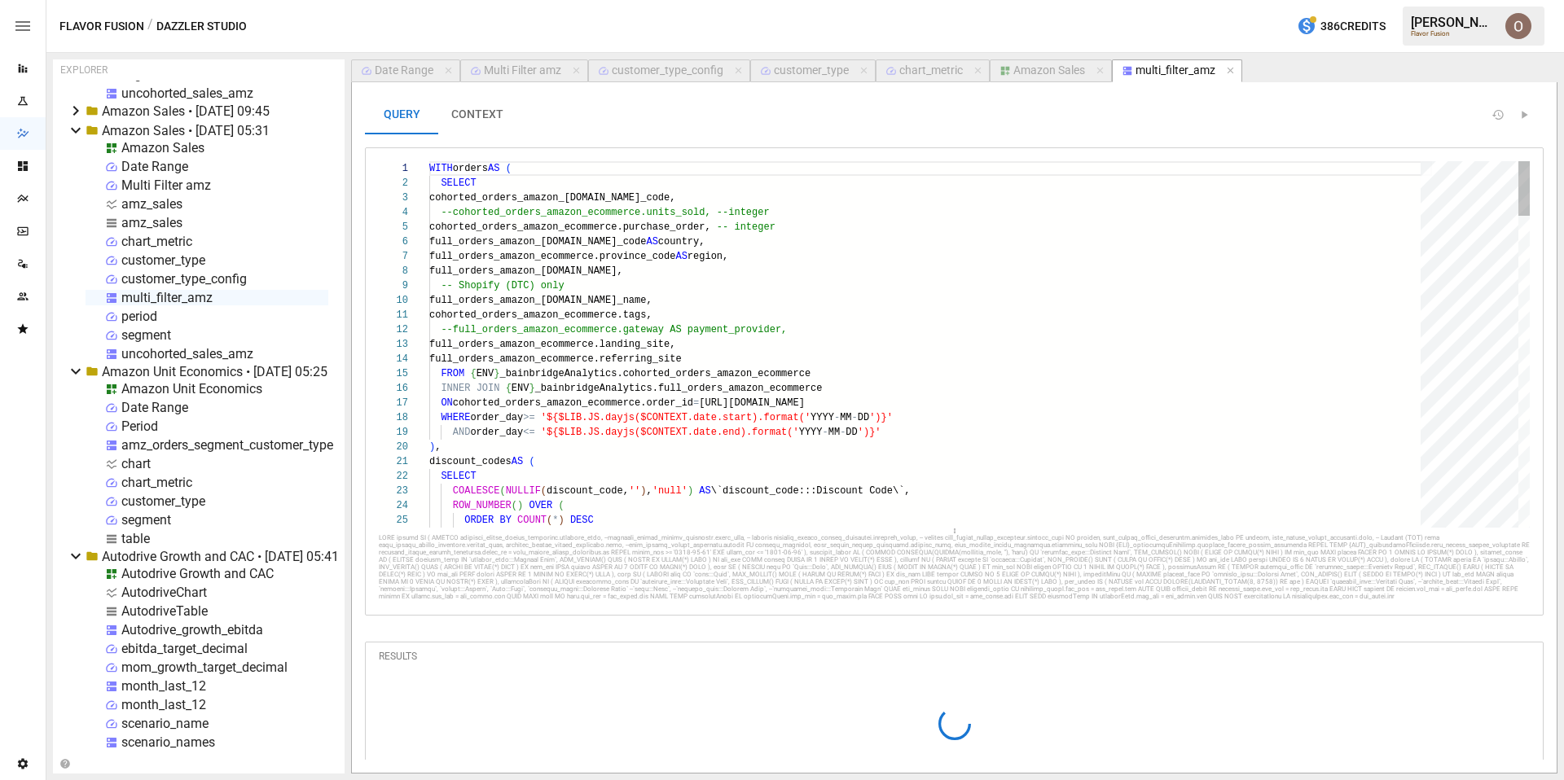
scroll to position [0, 235]
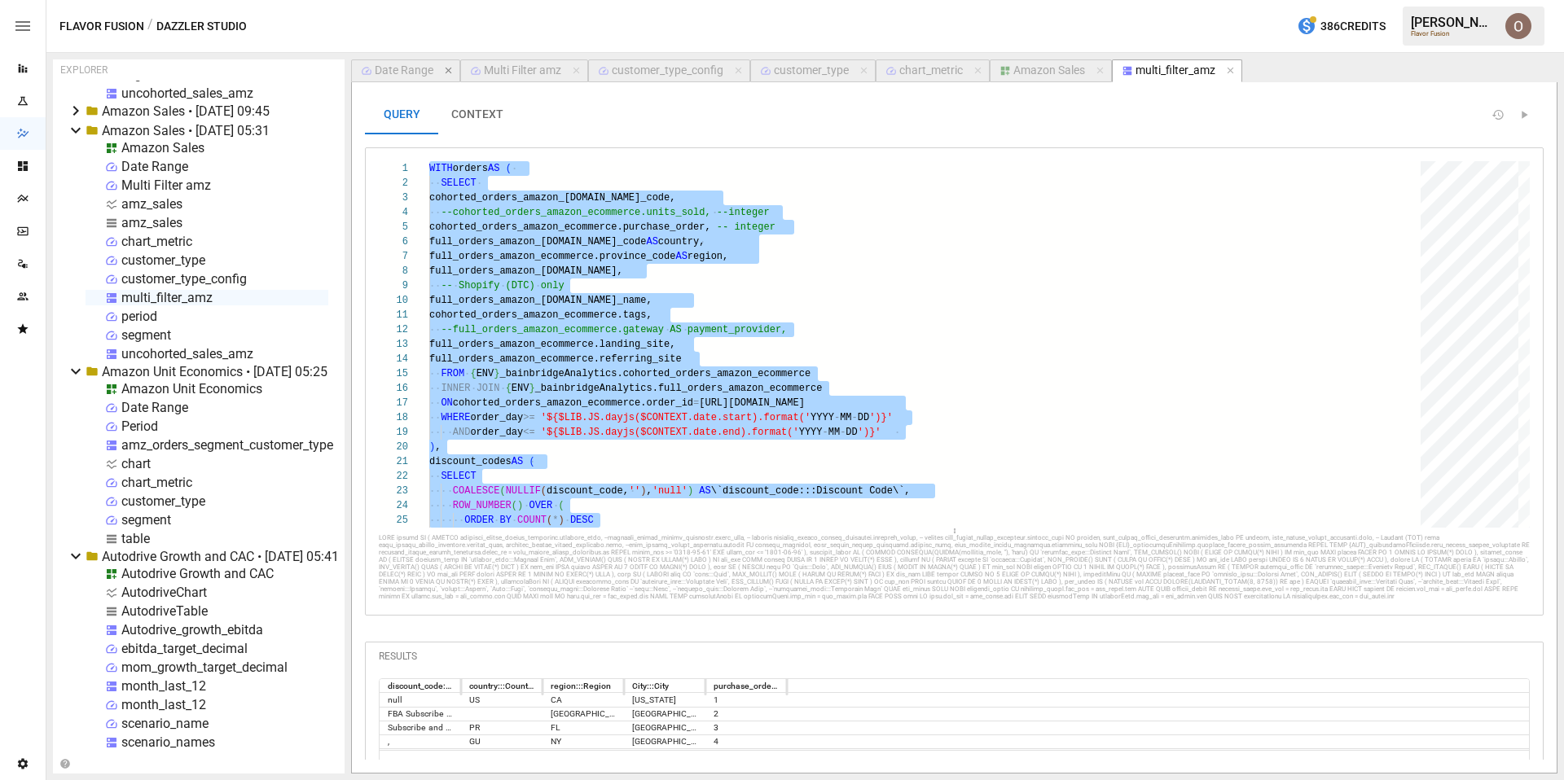
click at [443, 74] on icon "button" at bounding box center [448, 70] width 11 height 11
click at [465, 73] on icon "button" at bounding box center [467, 71] width 7 height 7
click at [498, 70] on icon "button" at bounding box center [501, 70] width 11 height 11
click at [464, 69] on icon "button" at bounding box center [464, 71] width 7 height 7
click at [452, 69] on icon "button" at bounding box center [453, 70] width 11 height 11
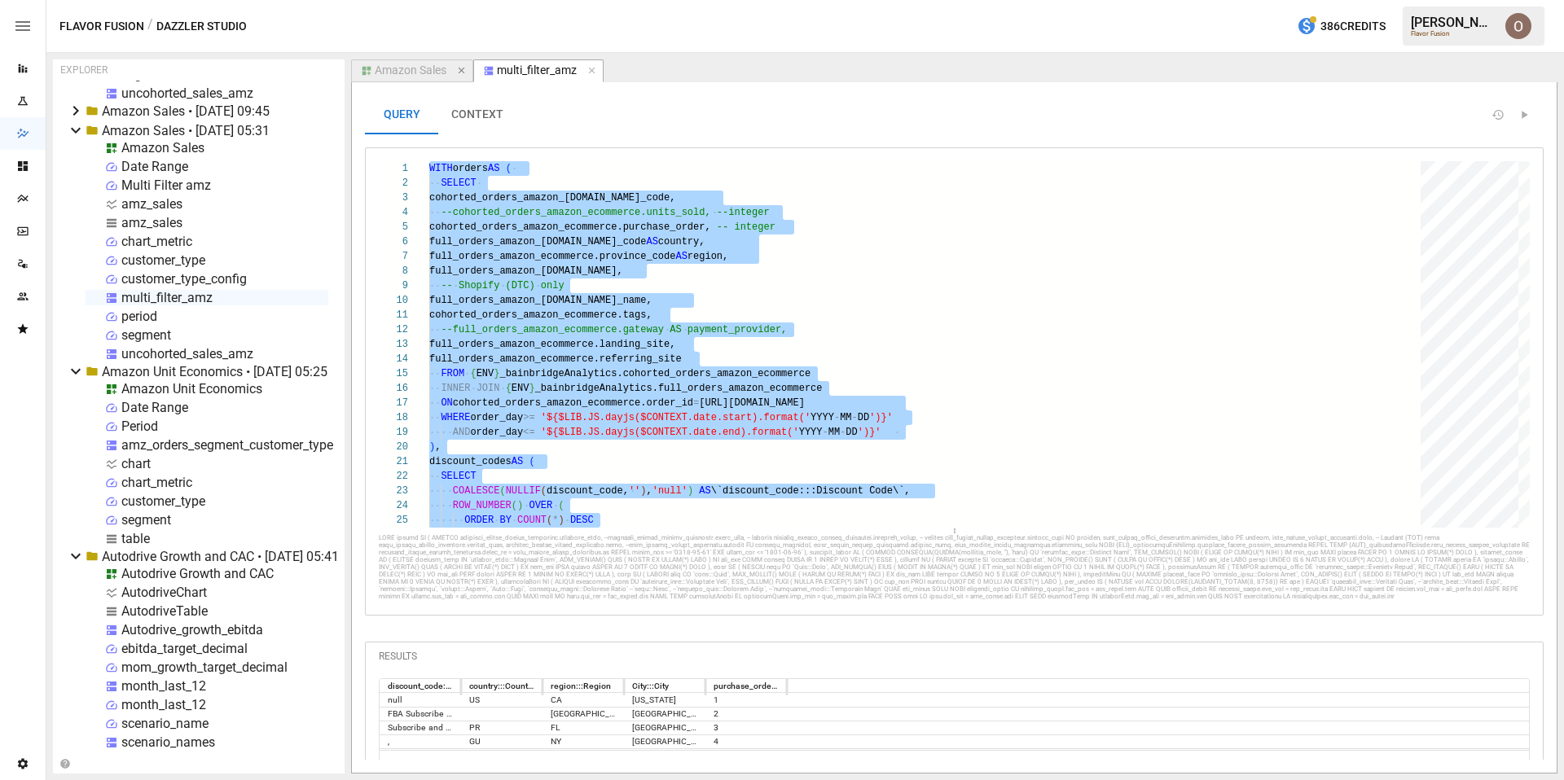
click at [460, 72] on icon "button" at bounding box center [461, 71] width 7 height 7
type textarea "**********"
click at [464, 115] on button "CONTEXT" at bounding box center [477, 114] width 78 height 39
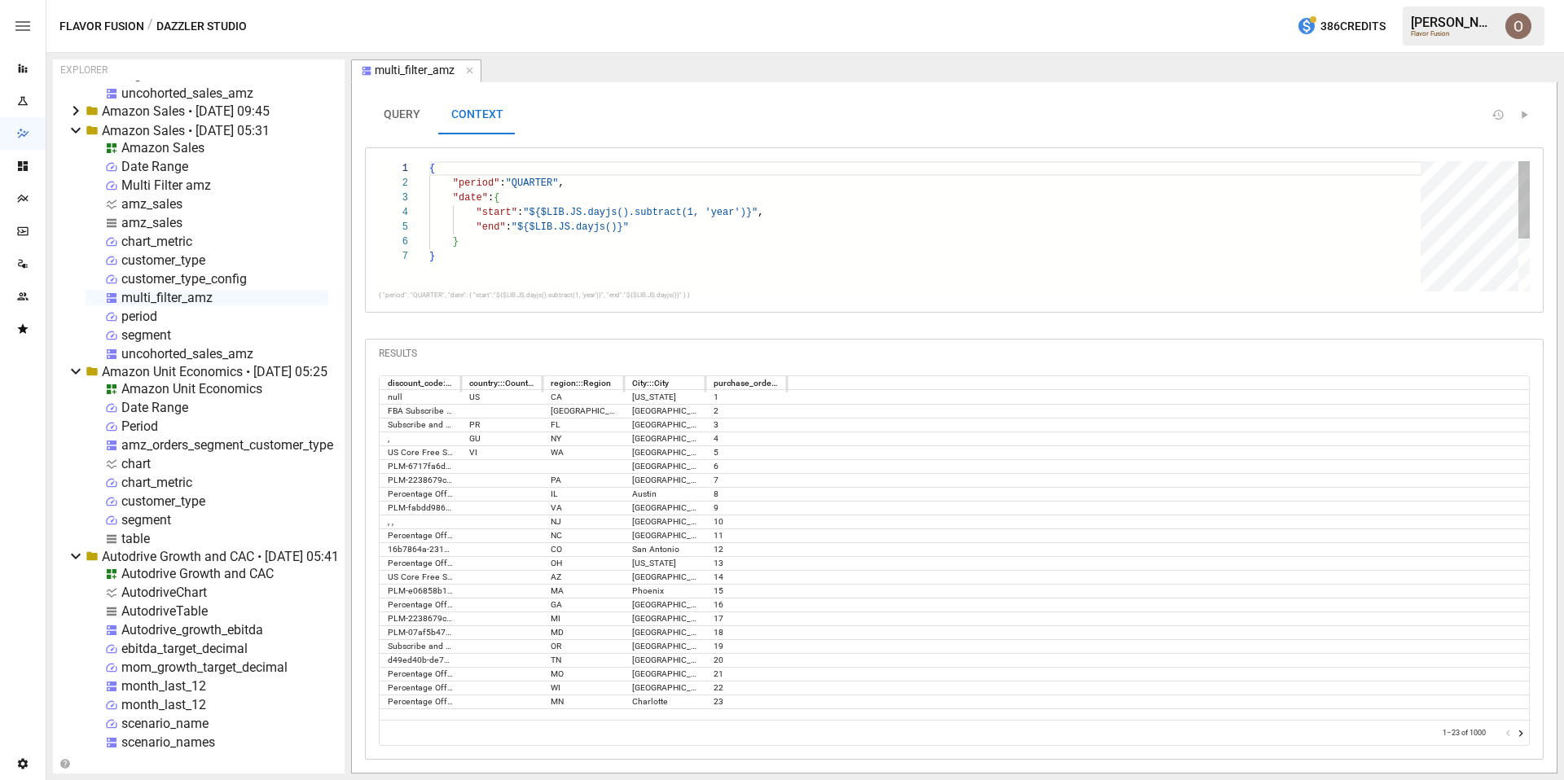
type textarea "**********"
click at [494, 273] on div "{ "period" : "QUARTER" , "date" : { "start" : "${$LIB.JS.dayjs().subtract(1, 'y…" at bounding box center [930, 270] width 1003 height 218
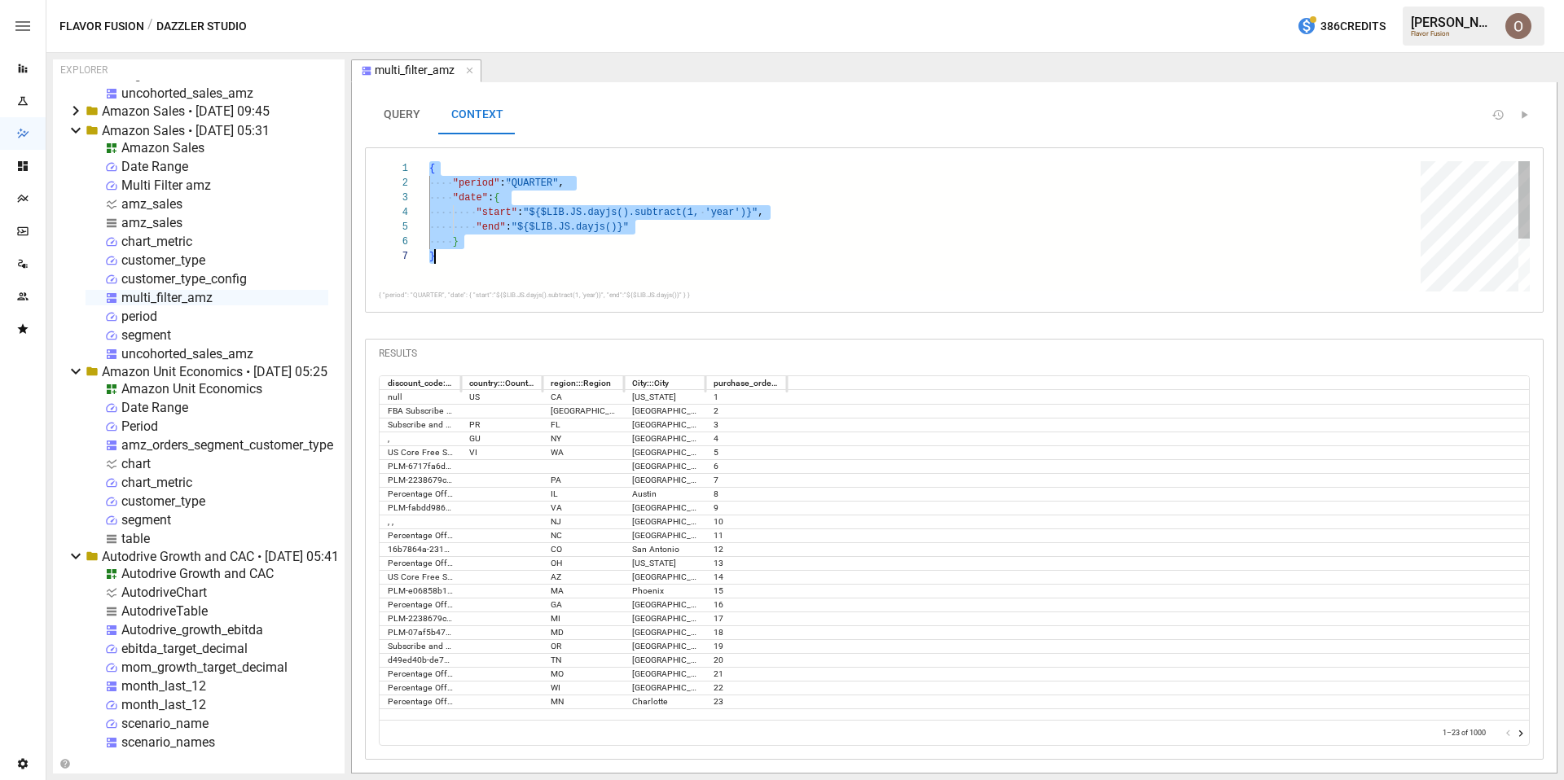
scroll to position [0, 6]
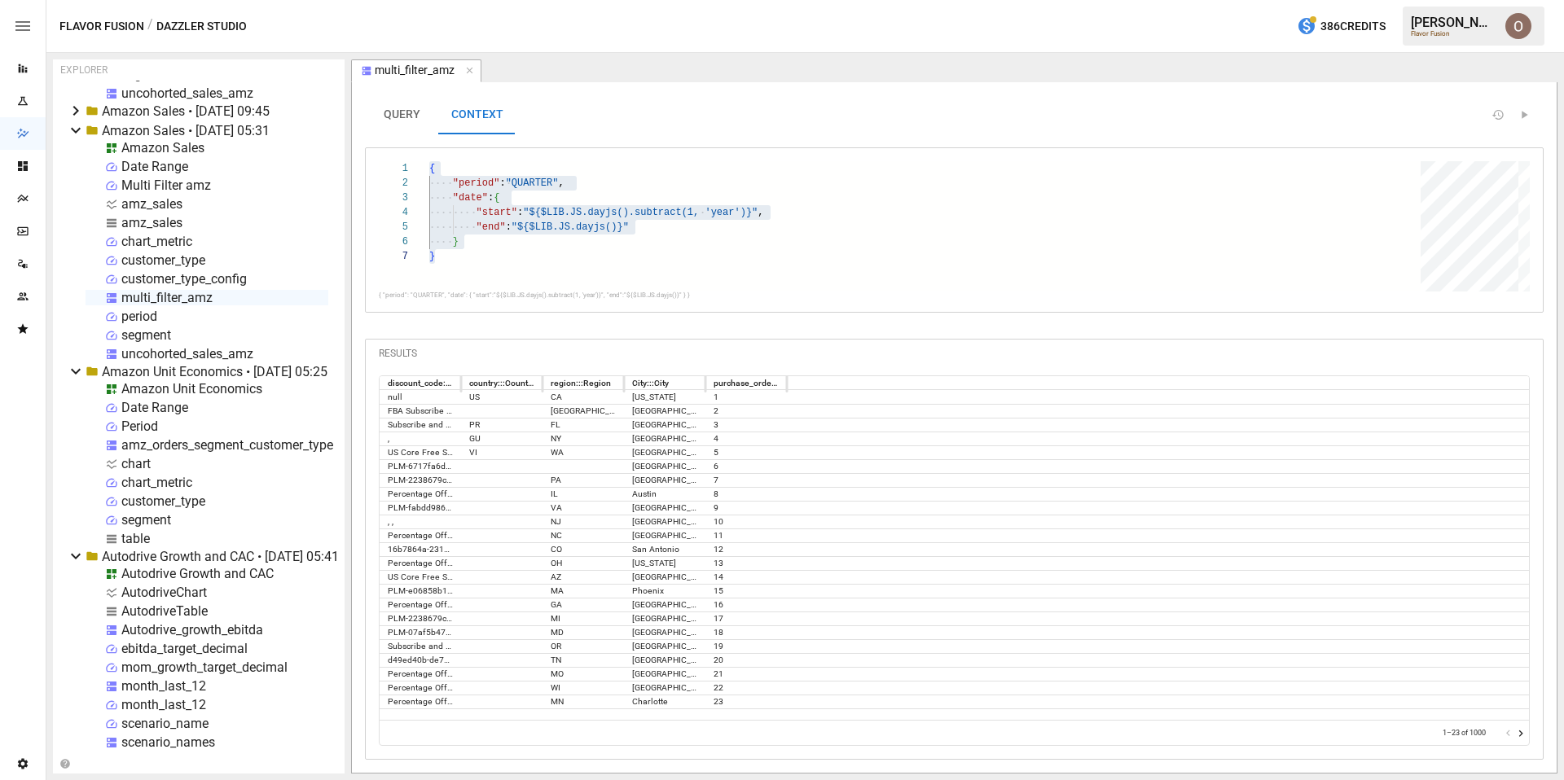
click at [153, 351] on div "uncohorted_sales_amz" at bounding box center [187, 353] width 132 height 15
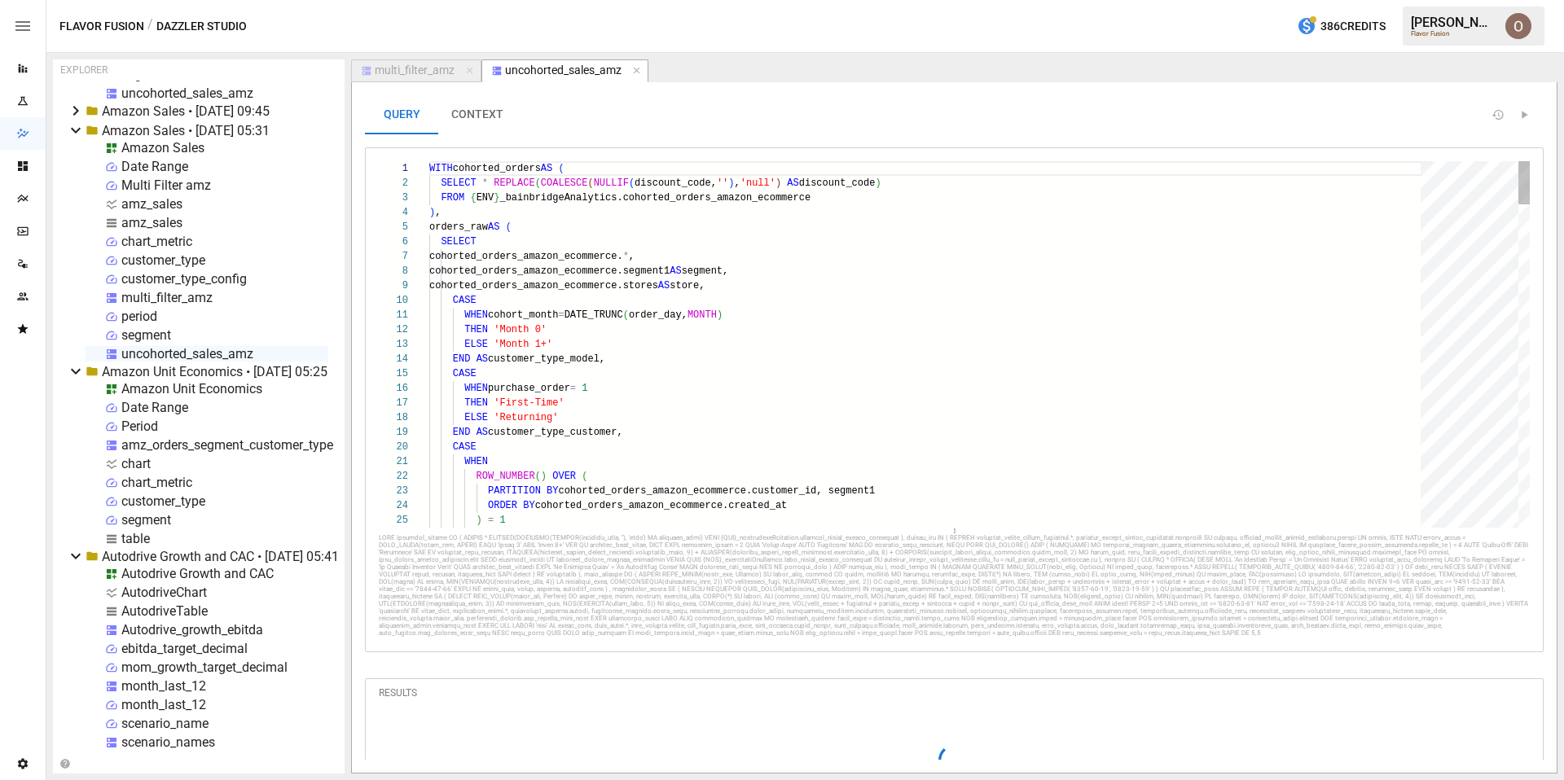
scroll to position [29, 124]
type textarea "**********"
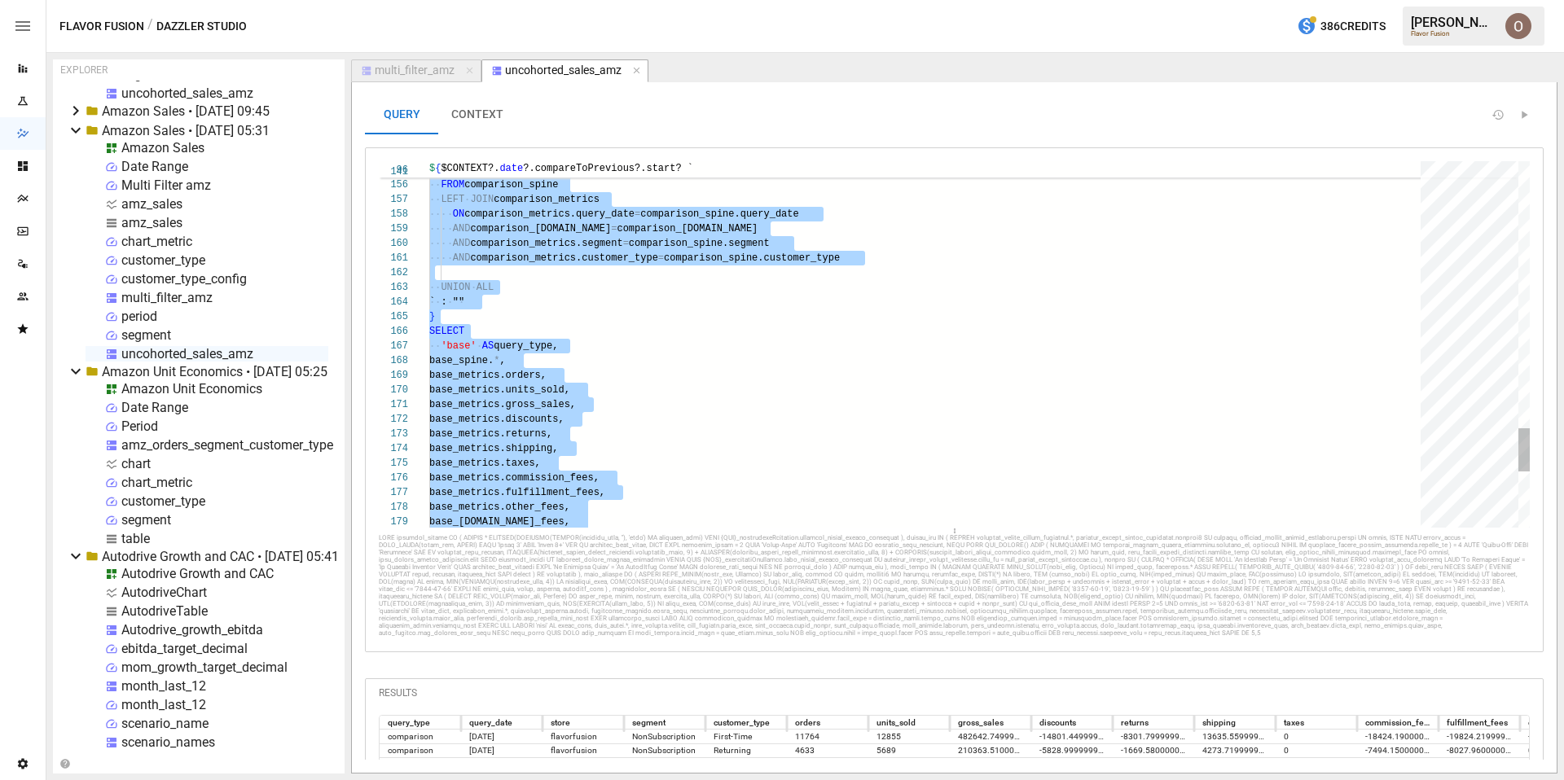
scroll to position [0, 71]
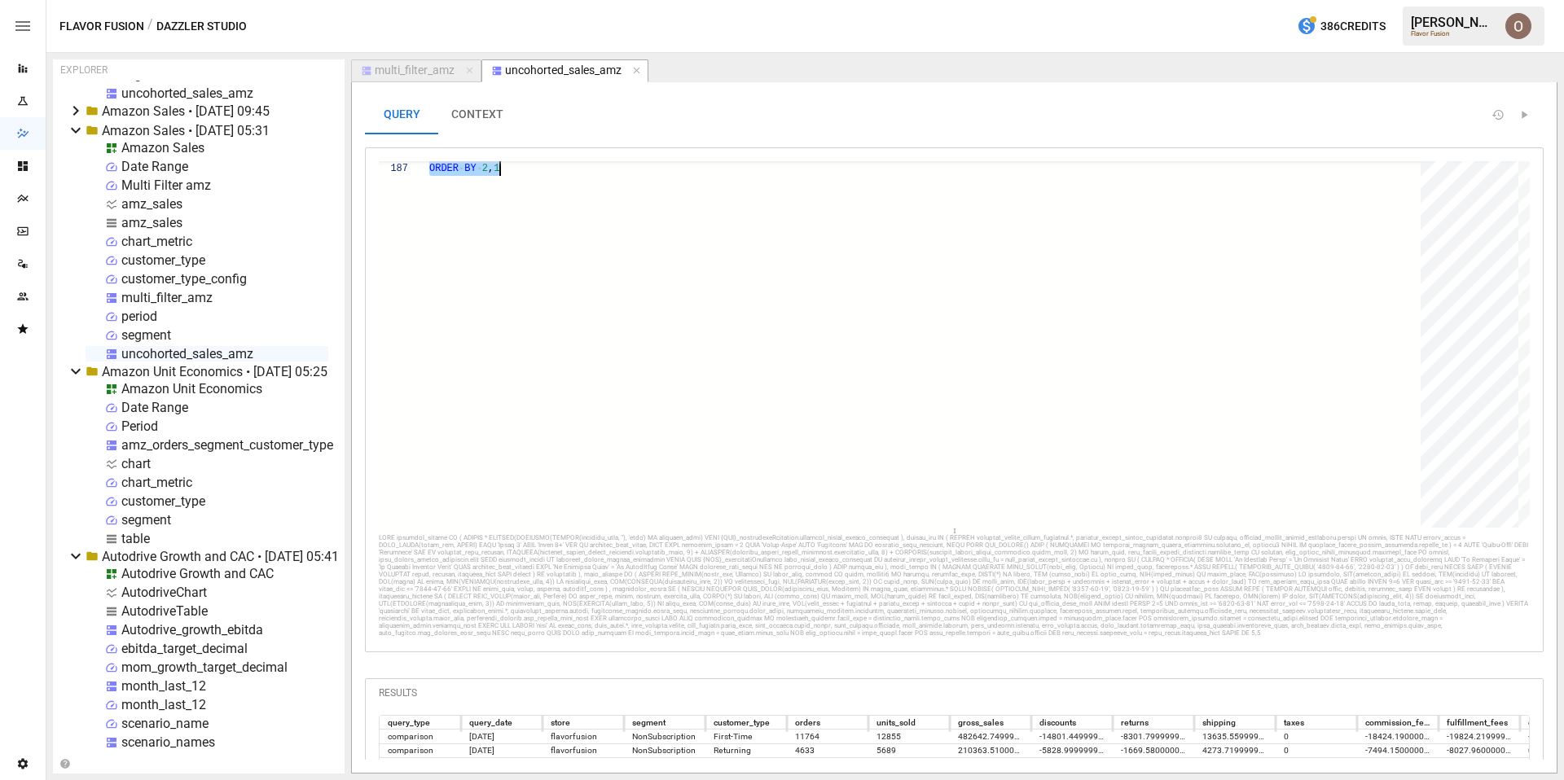
click at [475, 120] on button "CONTEXT" at bounding box center [477, 114] width 78 height 39
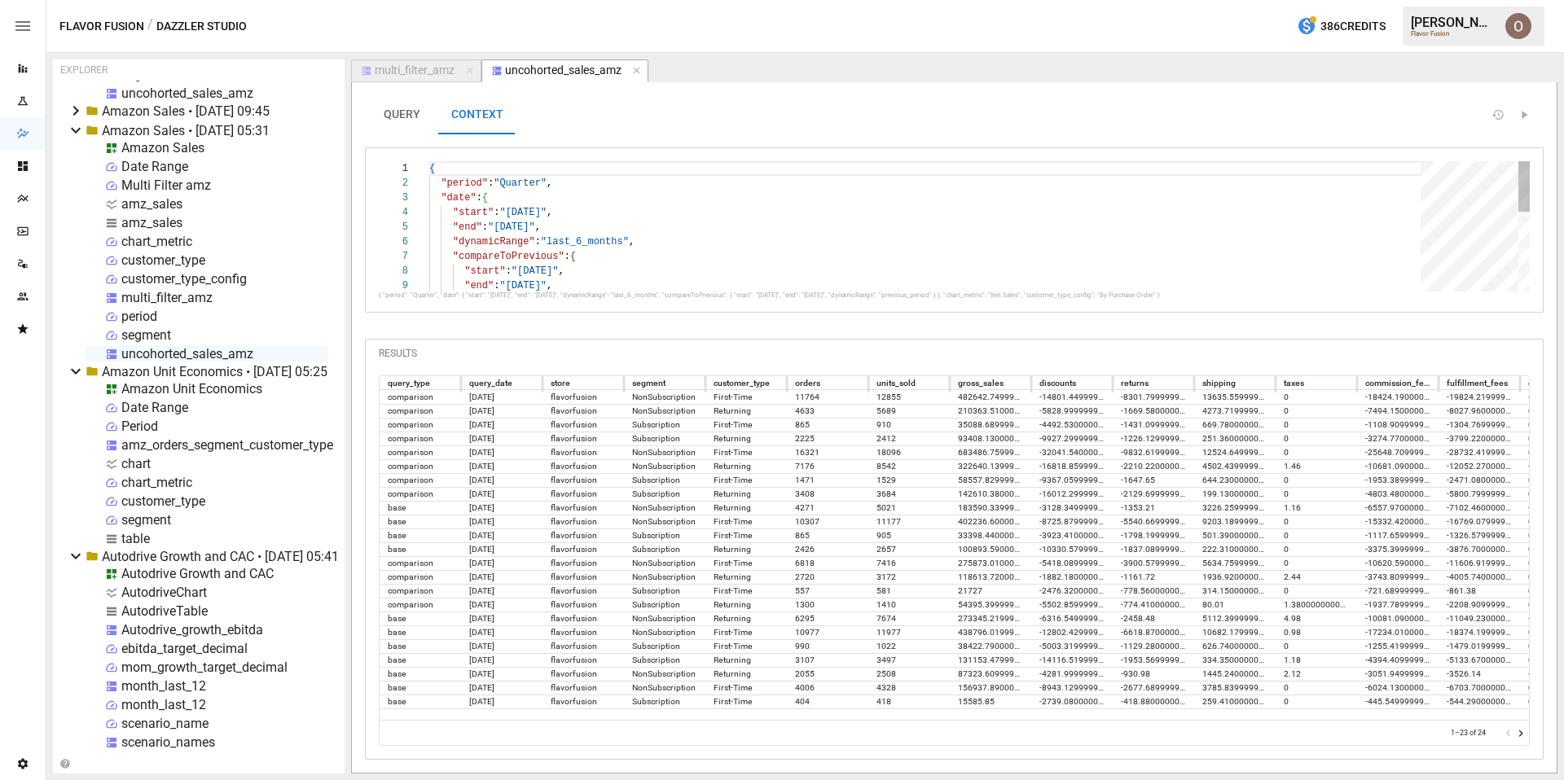
scroll to position [59, 141]
click at [639, 229] on div "{ "period" : "Quarter" , "date" : { "start" : "[DATE]" , "end" : "[DATE]" , "dy…" at bounding box center [930, 329] width 1003 height 336
type textarea "**********"
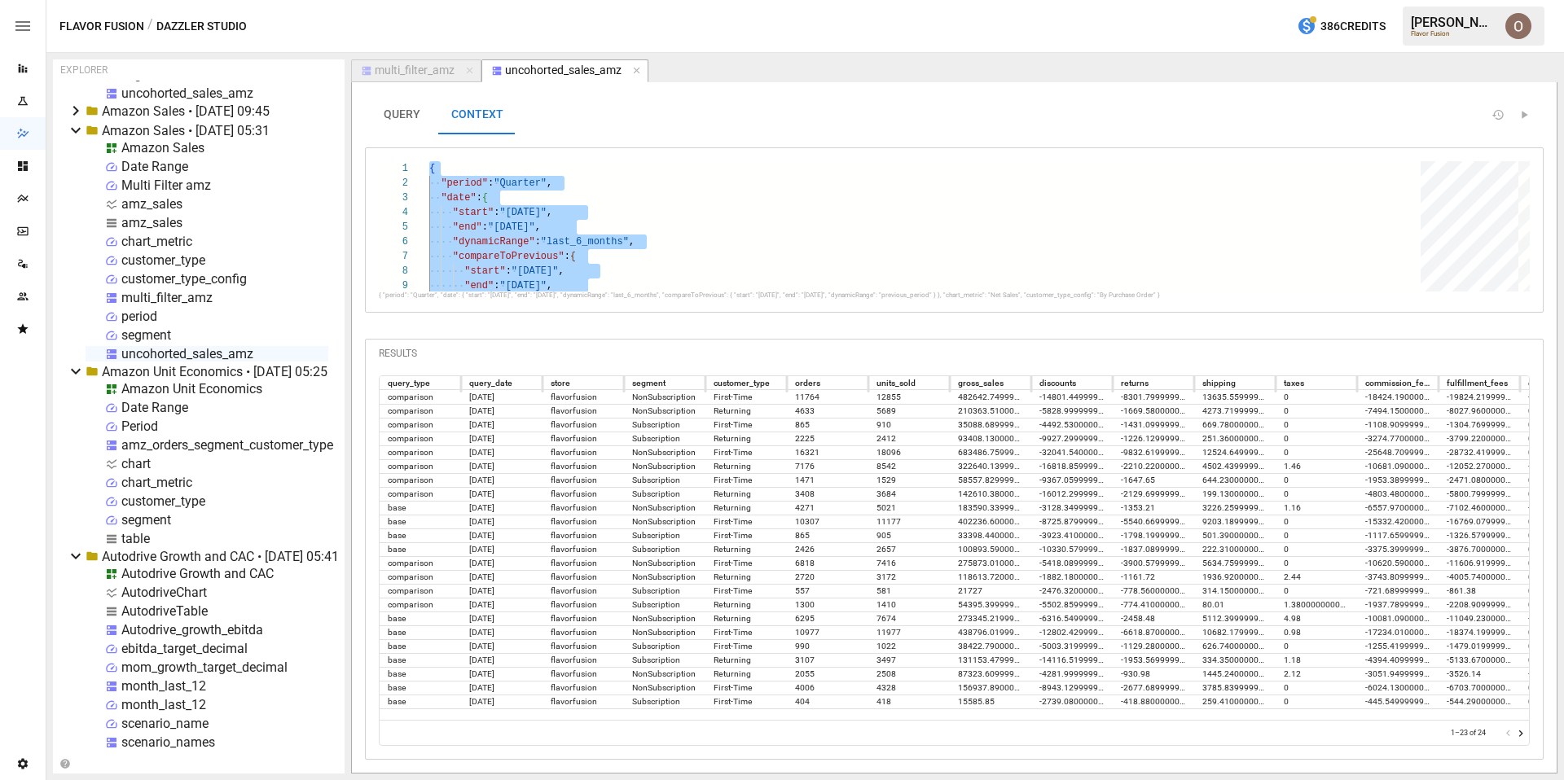
click at [167, 166] on div "Date Range" at bounding box center [154, 166] width 67 height 15
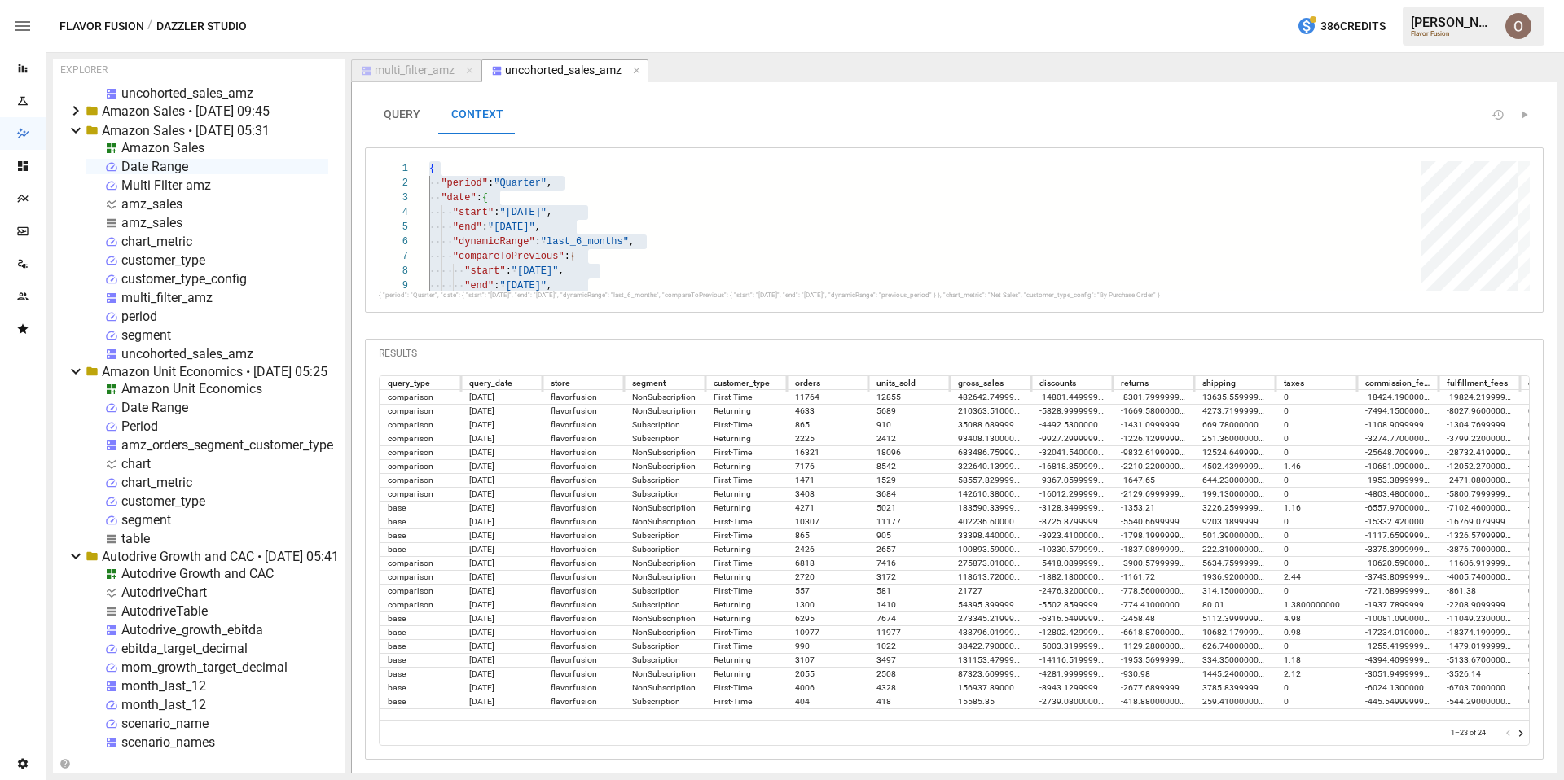
click at [167, 166] on div "Date Range" at bounding box center [154, 166] width 67 height 15
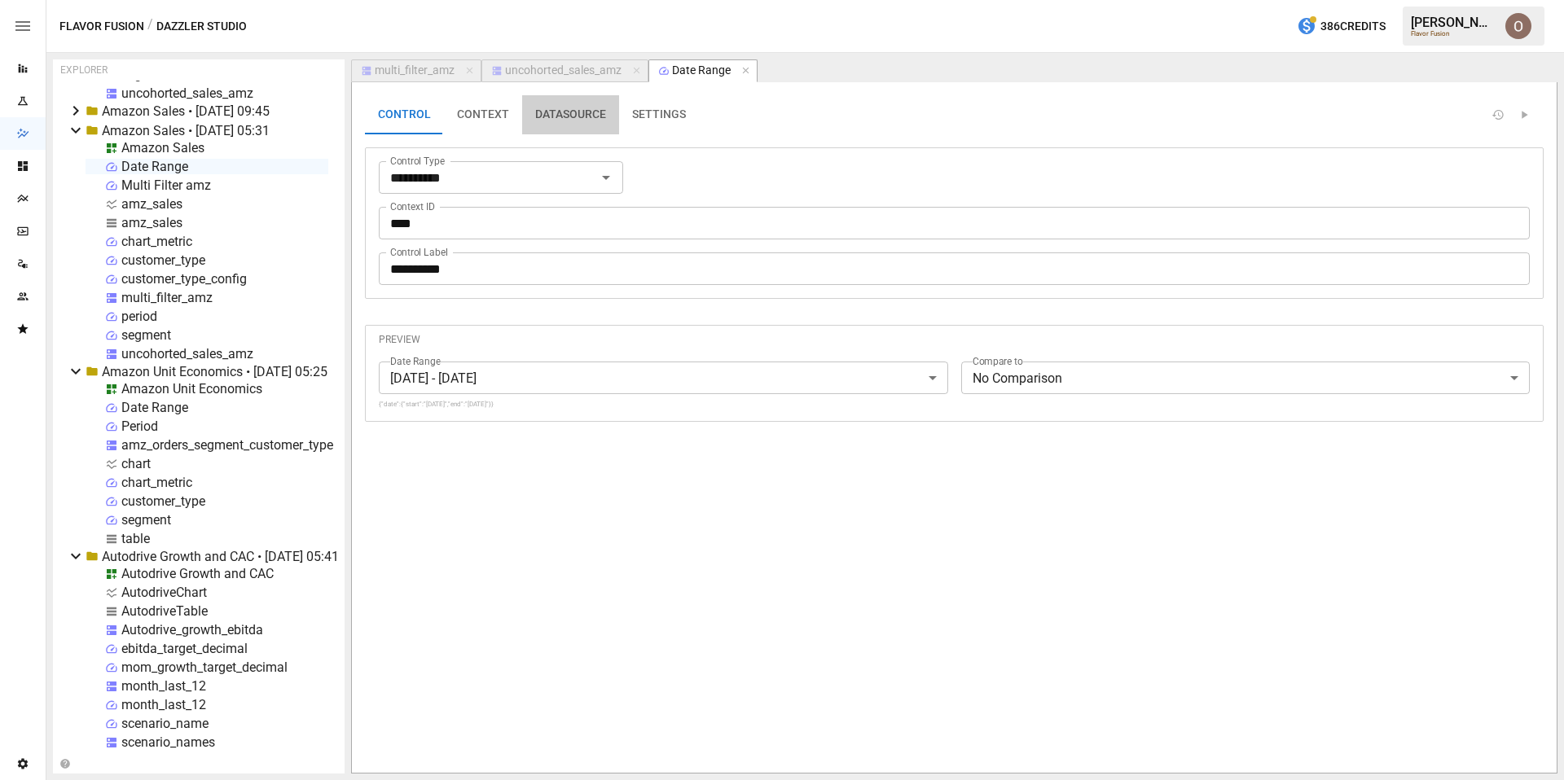
click at [555, 120] on button "DATASOURCE" at bounding box center [570, 114] width 97 height 39
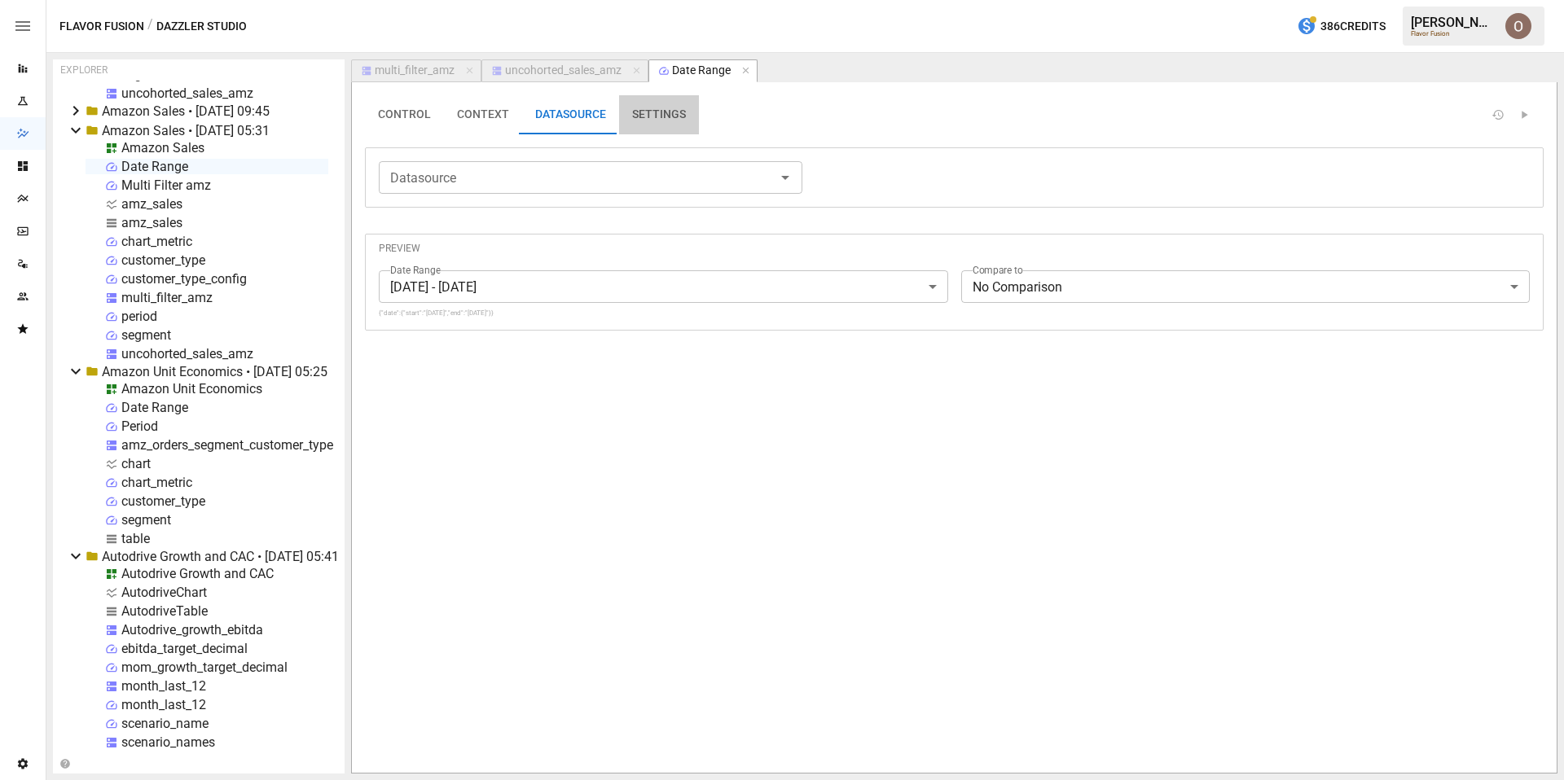
click at [689, 113] on button "SETTINGS" at bounding box center [659, 114] width 80 height 39
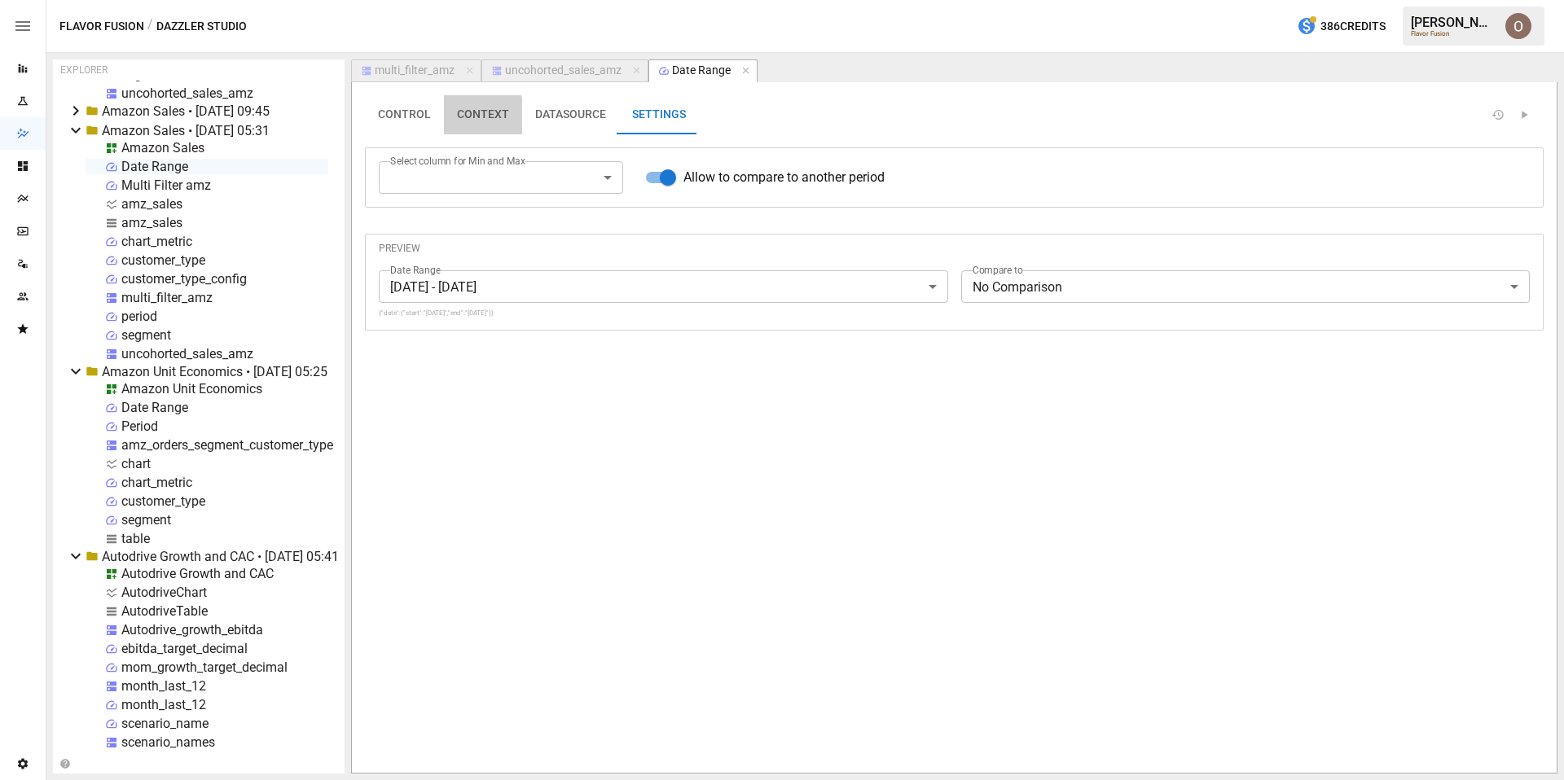
click at [472, 115] on button "CONTEXT" at bounding box center [483, 114] width 78 height 39
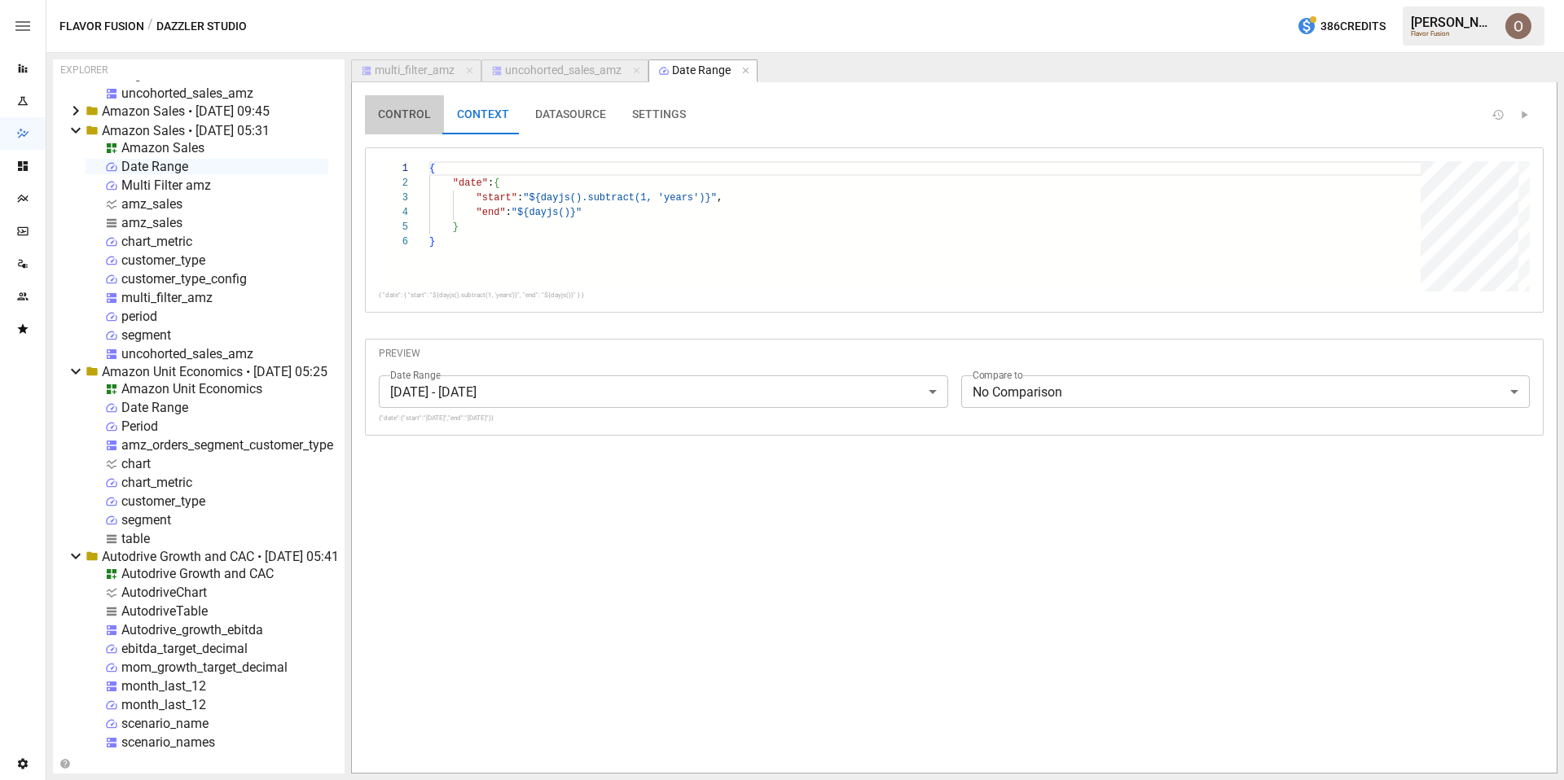
click at [396, 112] on button "CONTROL" at bounding box center [404, 114] width 79 height 39
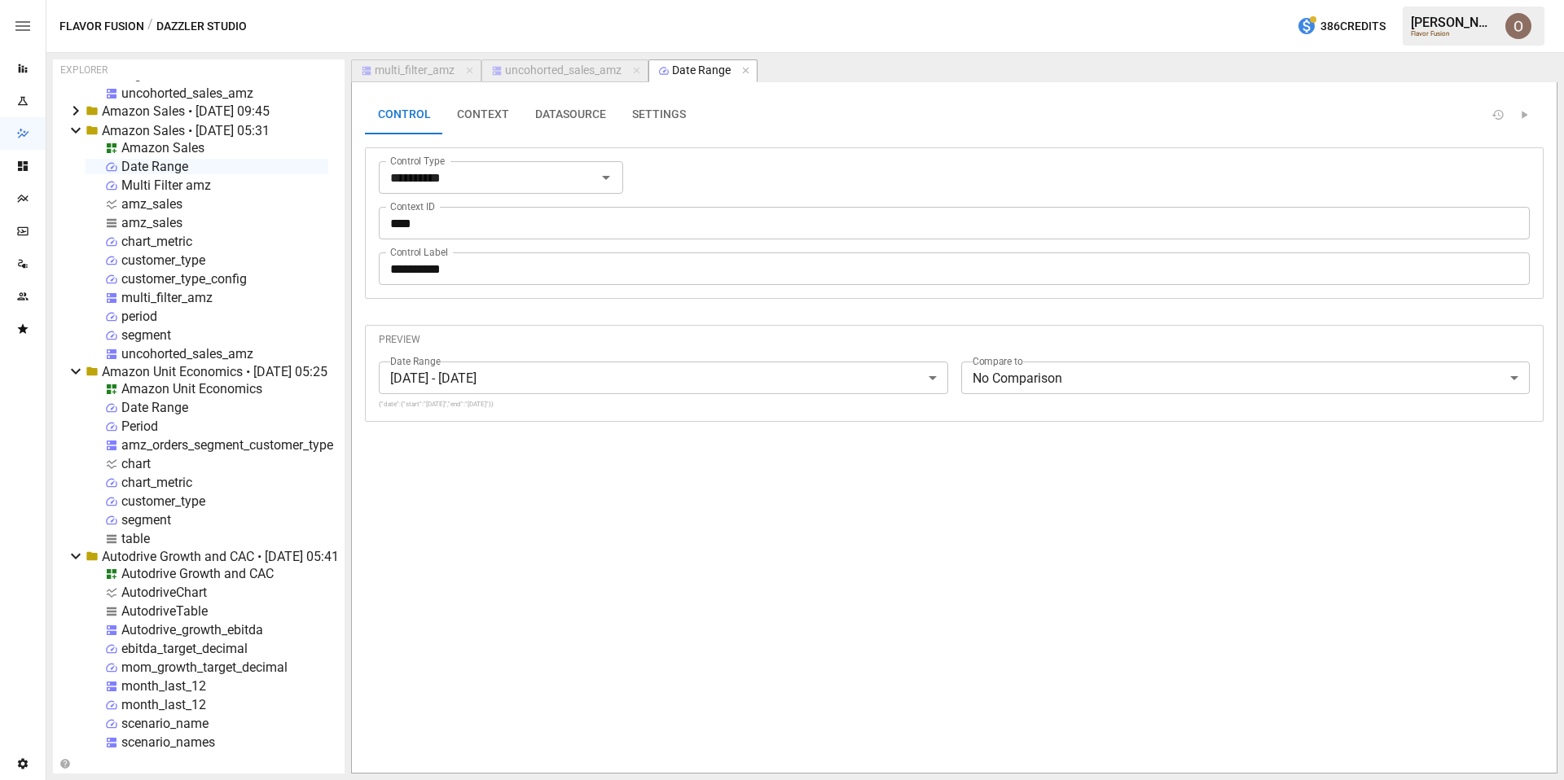
click at [149, 221] on div "amz_sales" at bounding box center [151, 222] width 61 height 15
select select "**********"
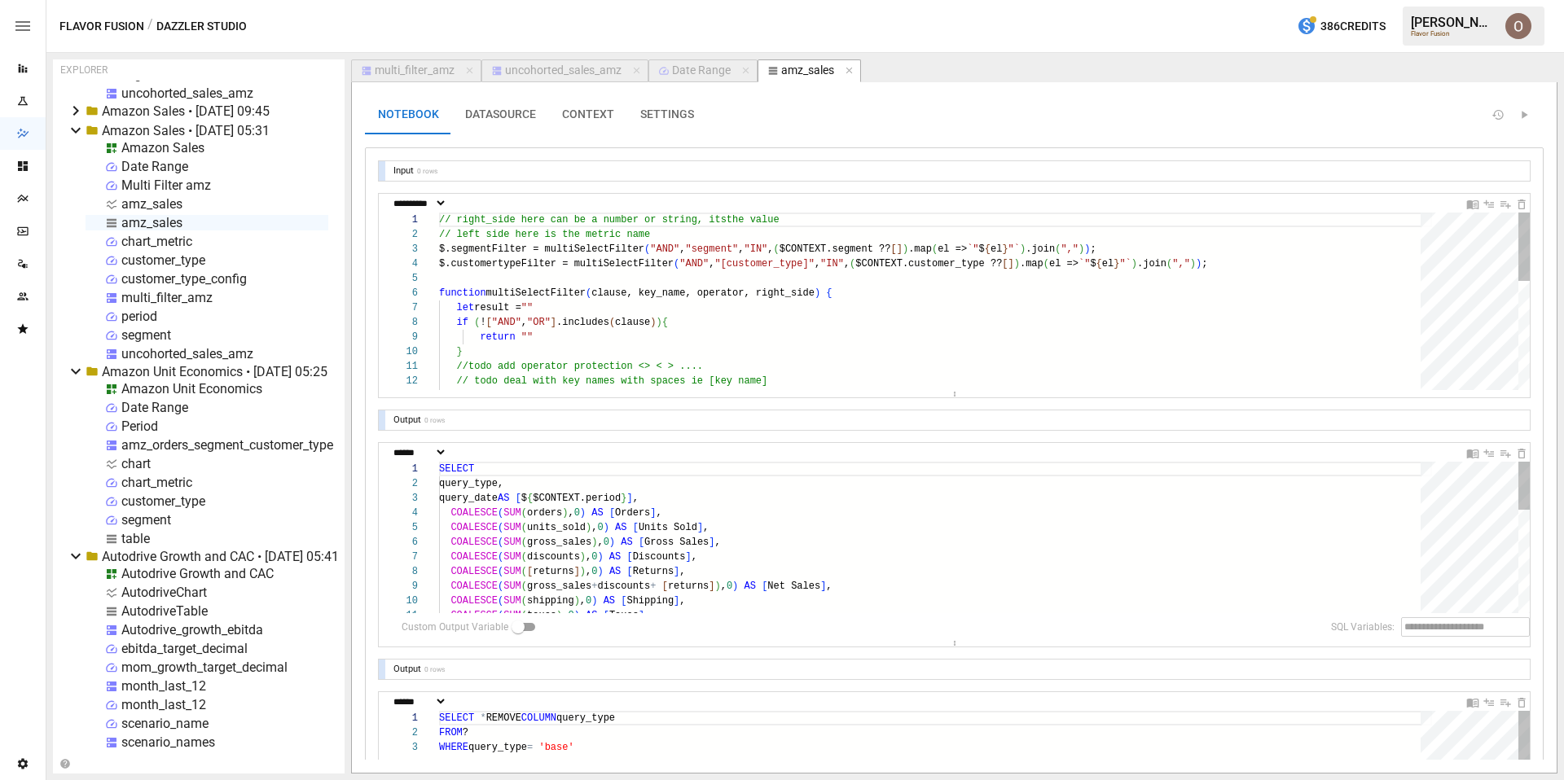
click at [147, 204] on div "amz_sales" at bounding box center [151, 203] width 61 height 15
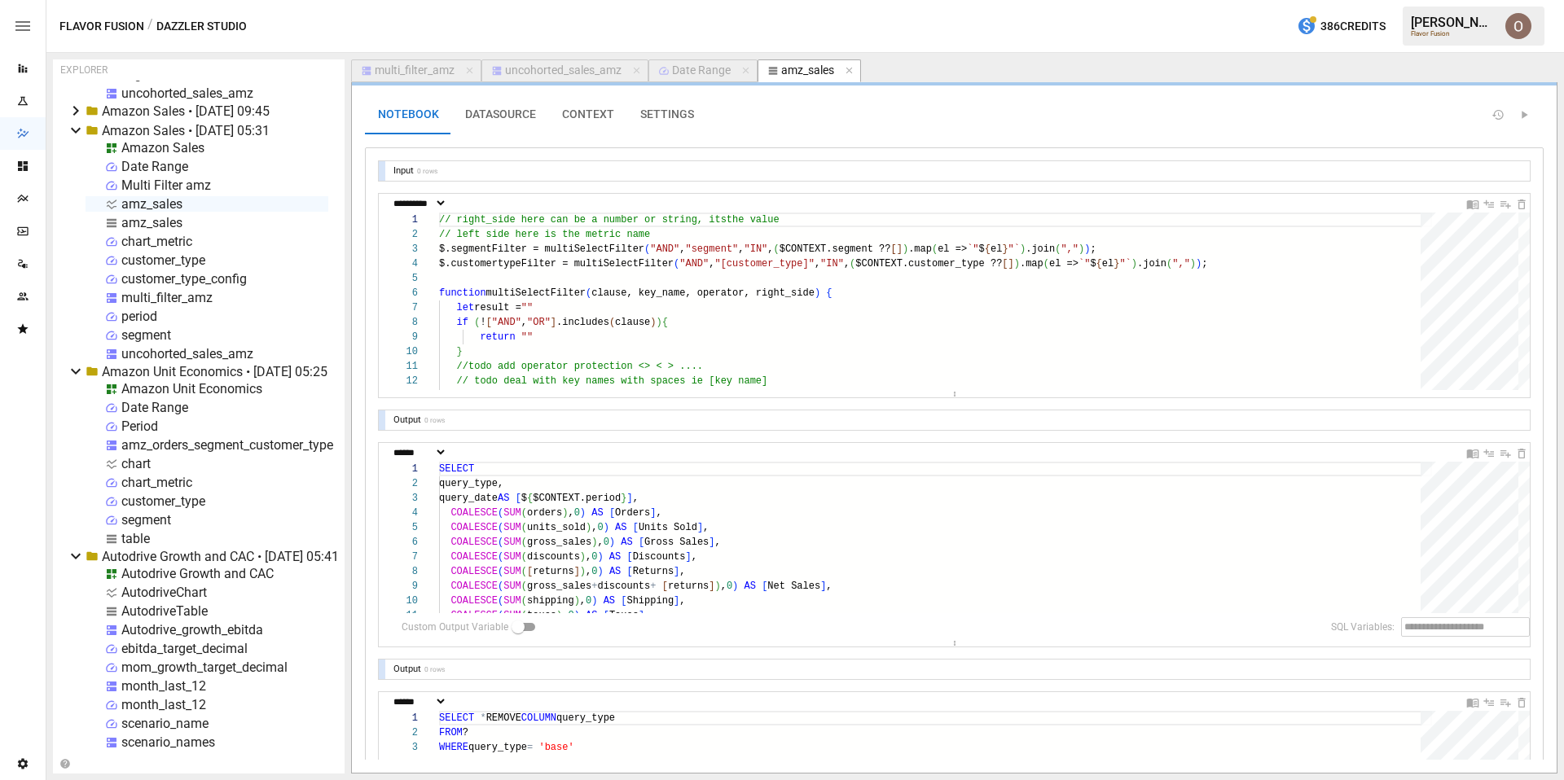
click at [147, 204] on div "amz_sales" at bounding box center [151, 203] width 61 height 15
select select "**********"
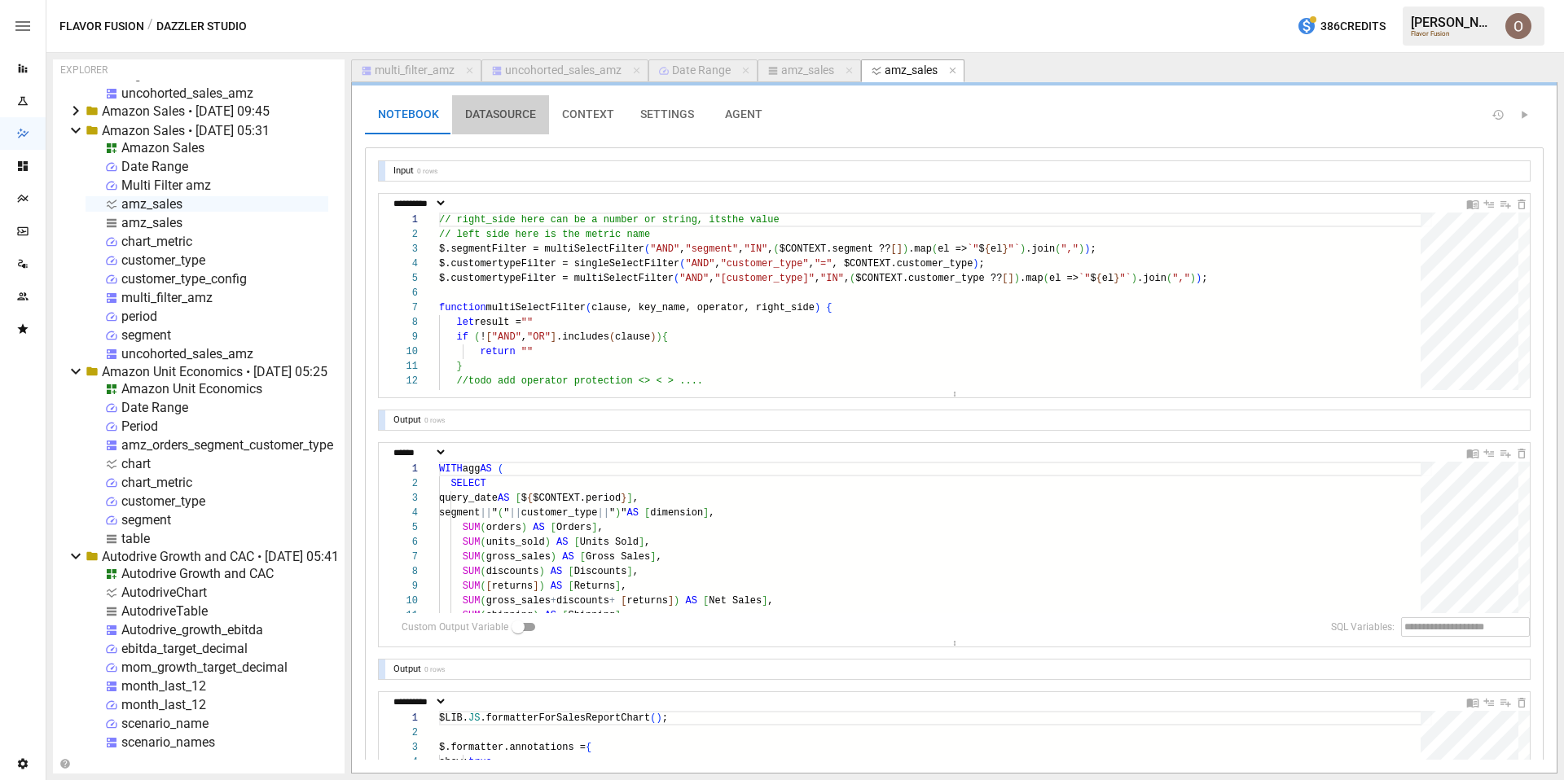
click at [512, 106] on button "DATASOURCE" at bounding box center [500, 114] width 97 height 39
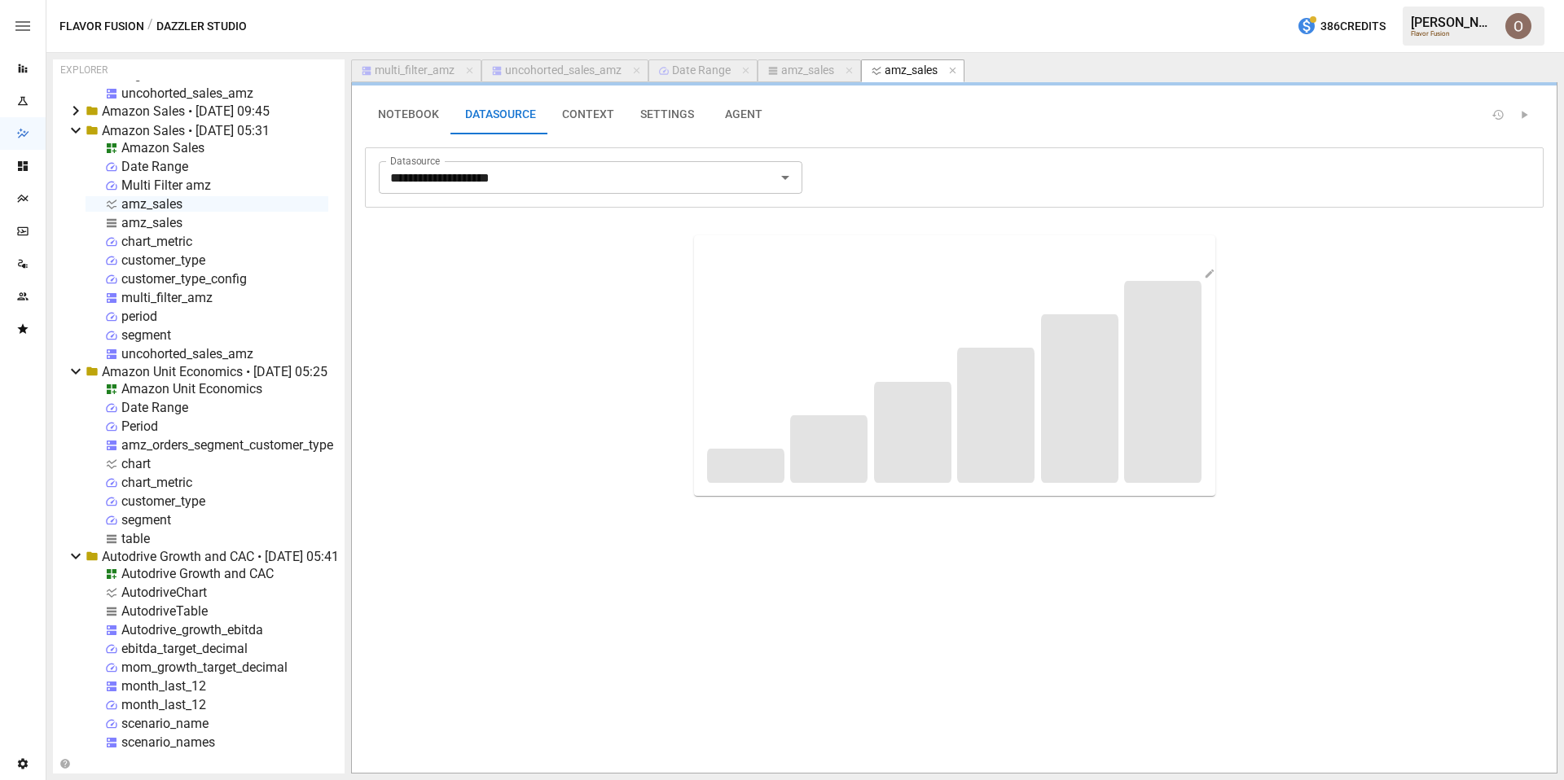
click at [582, 115] on button "CONTEXT" at bounding box center [588, 114] width 78 height 39
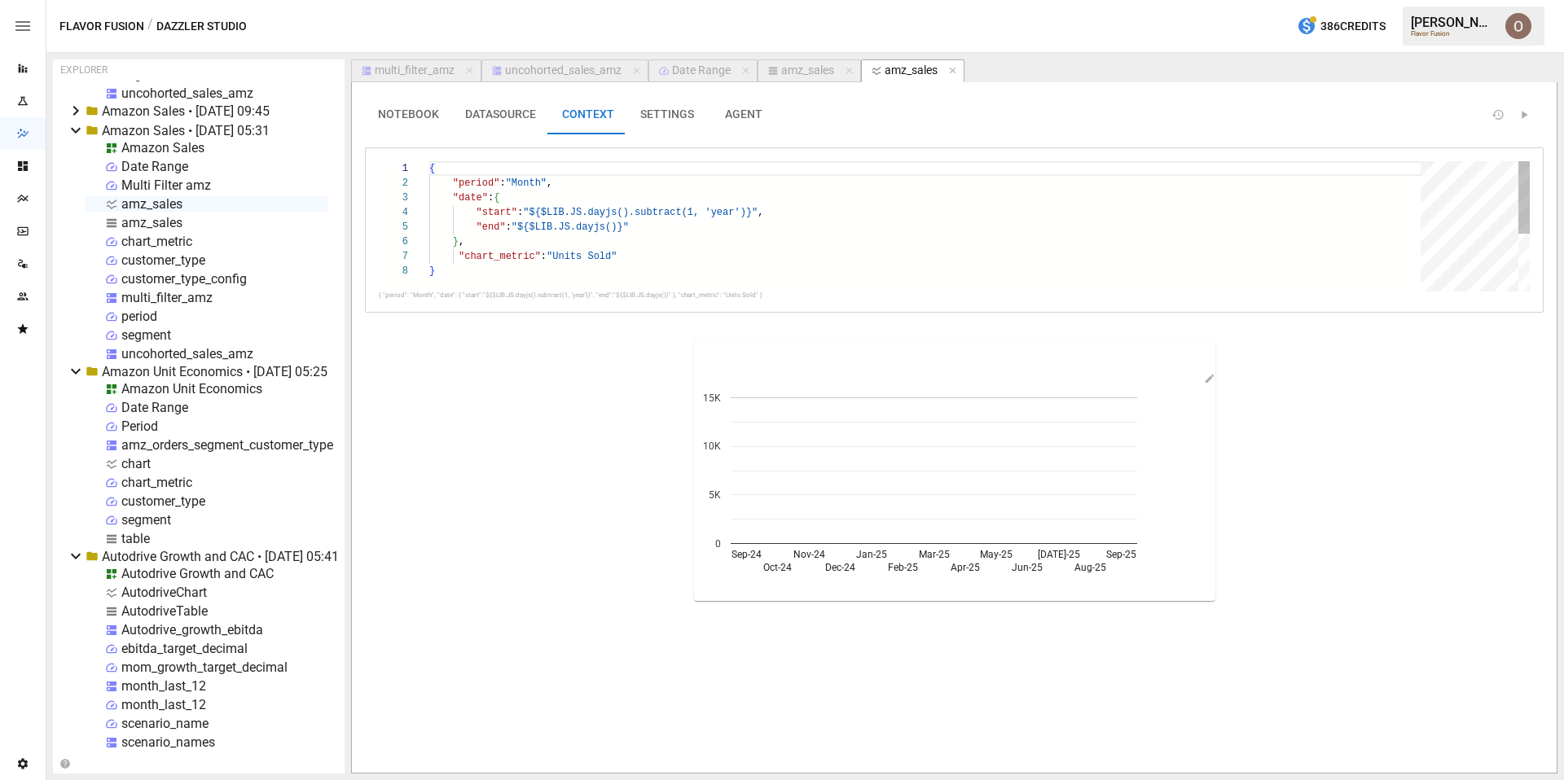
type textarea "**********"
click at [541, 270] on div "{ "period" : "Month" , "date" : { "start" : "${$LIB.JS.dayjs().subtract(1, 'yea…" at bounding box center [930, 277] width 1003 height 233
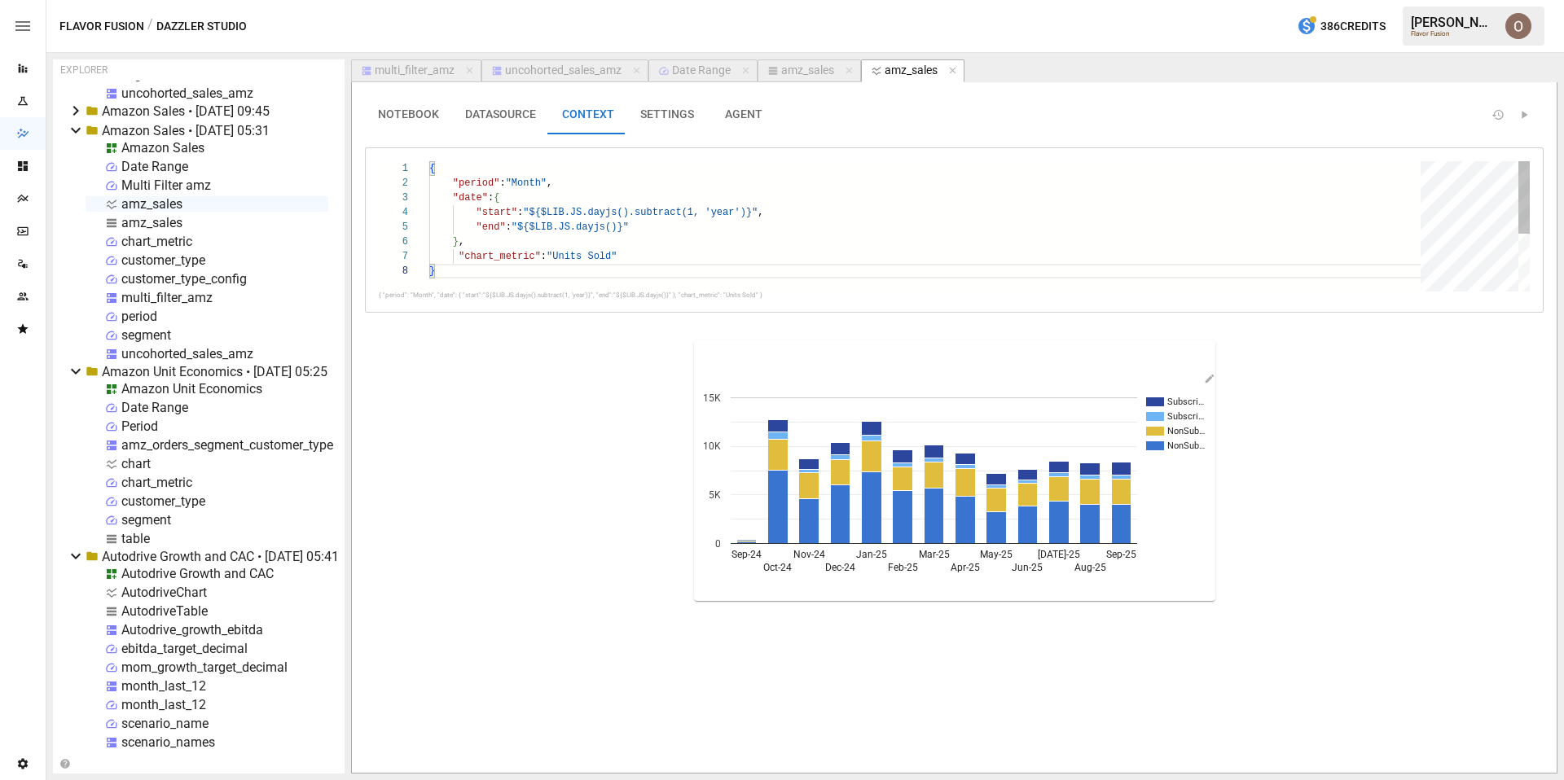
scroll to position [0, 6]
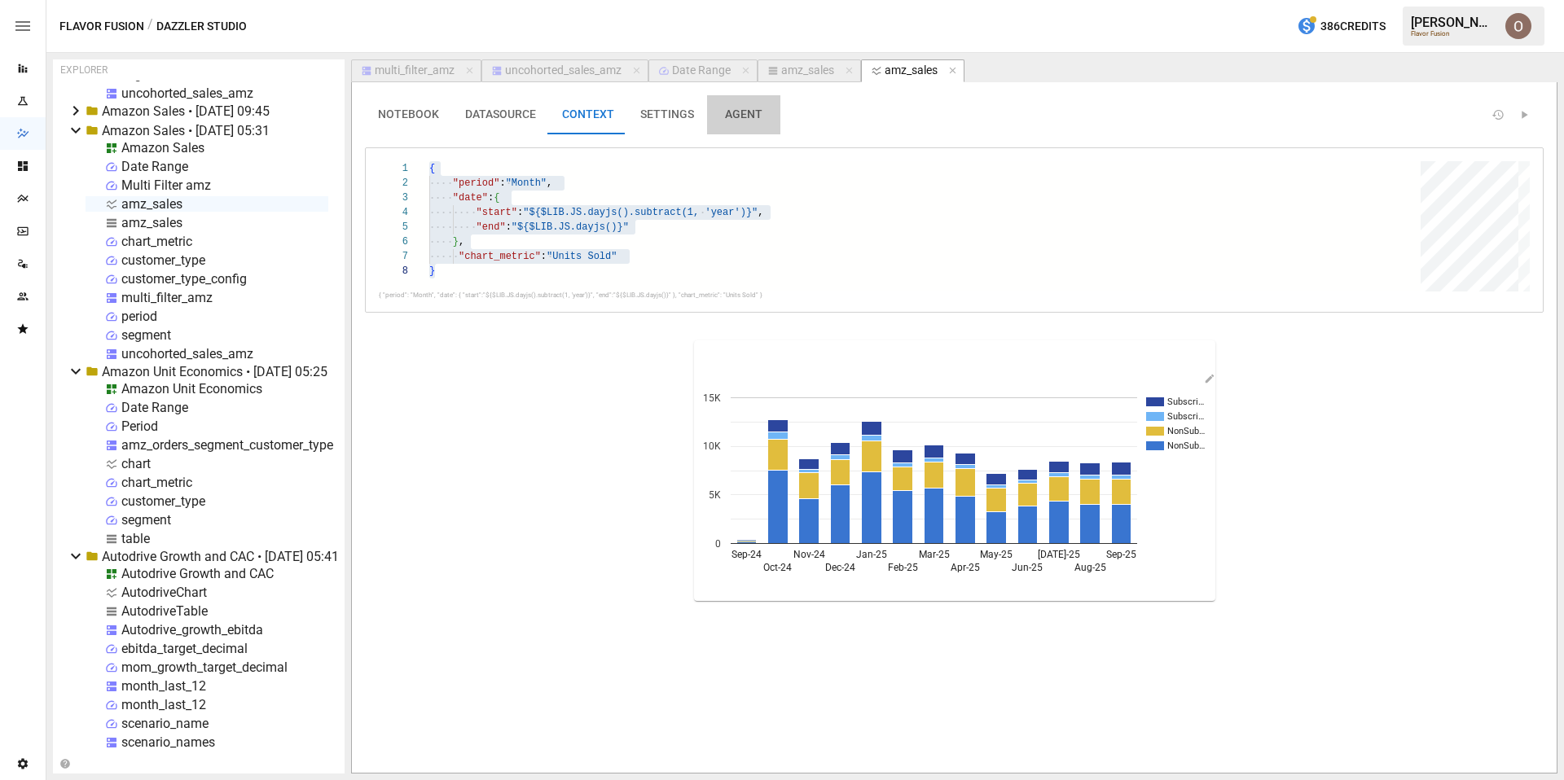
click at [745, 114] on button "AGENT" at bounding box center [743, 114] width 73 height 39
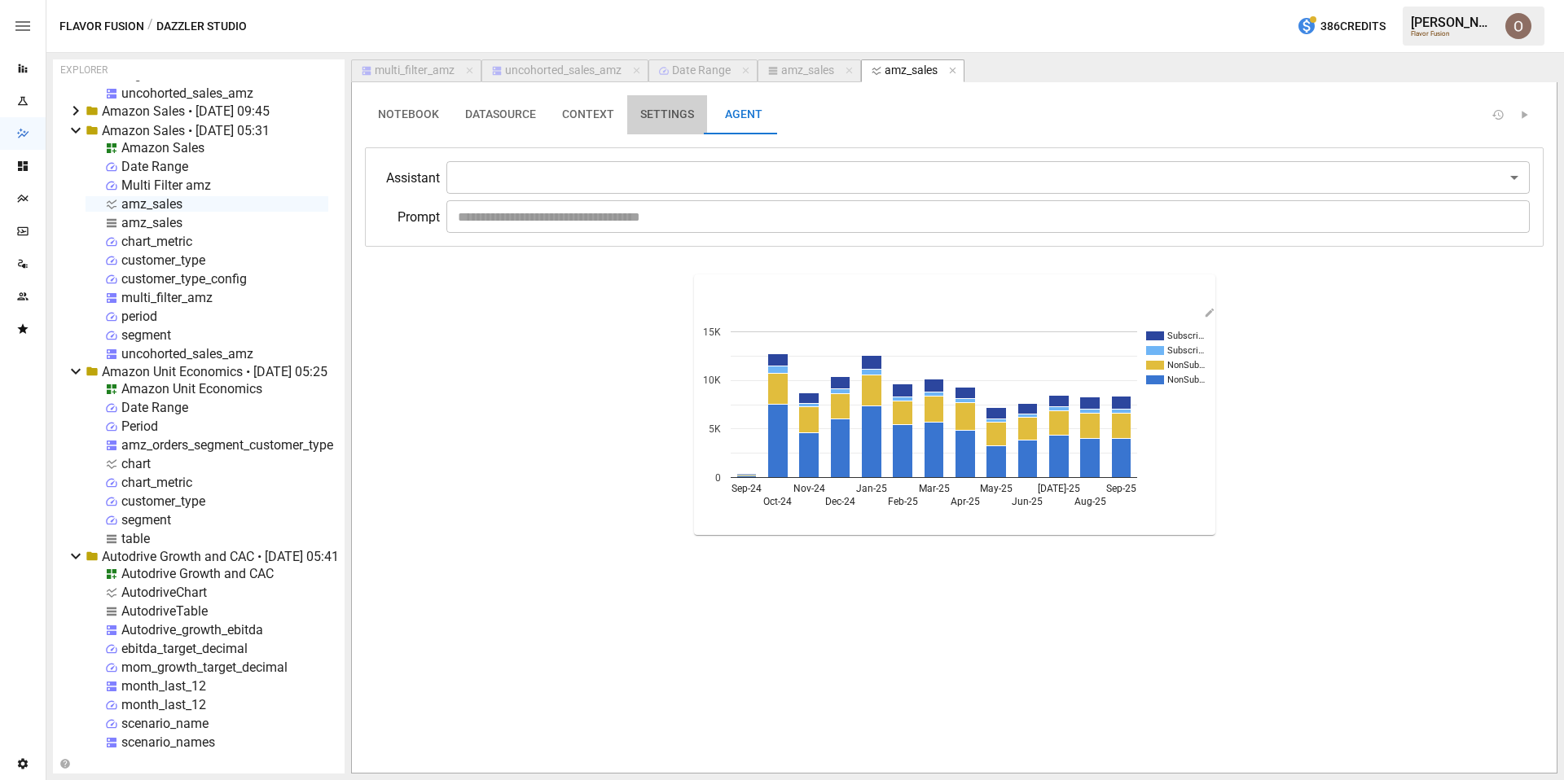
click at [671, 112] on button "SETTINGS" at bounding box center [667, 114] width 80 height 39
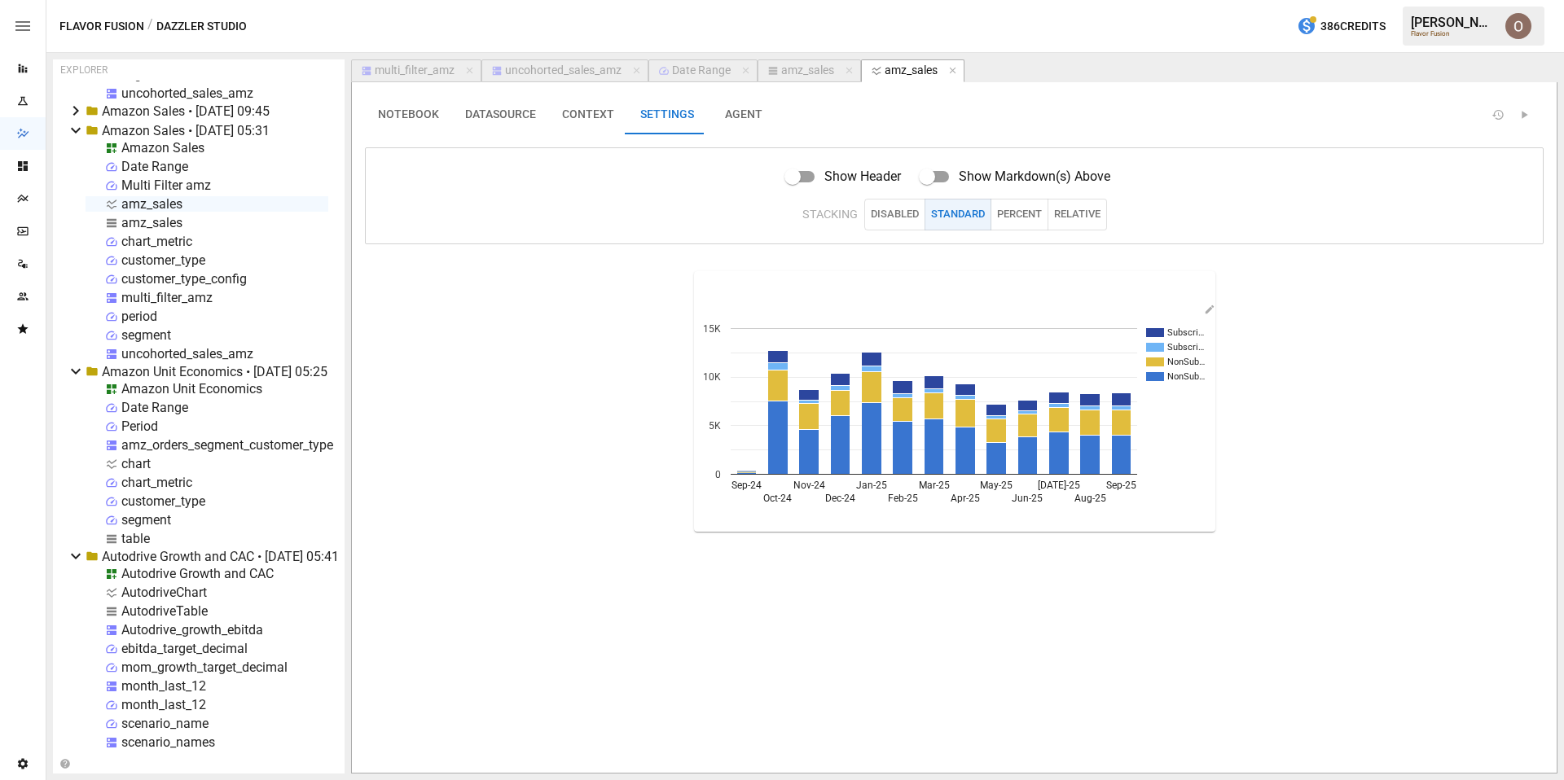
click at [423, 112] on button "NOTEBOOK" at bounding box center [408, 114] width 87 height 39
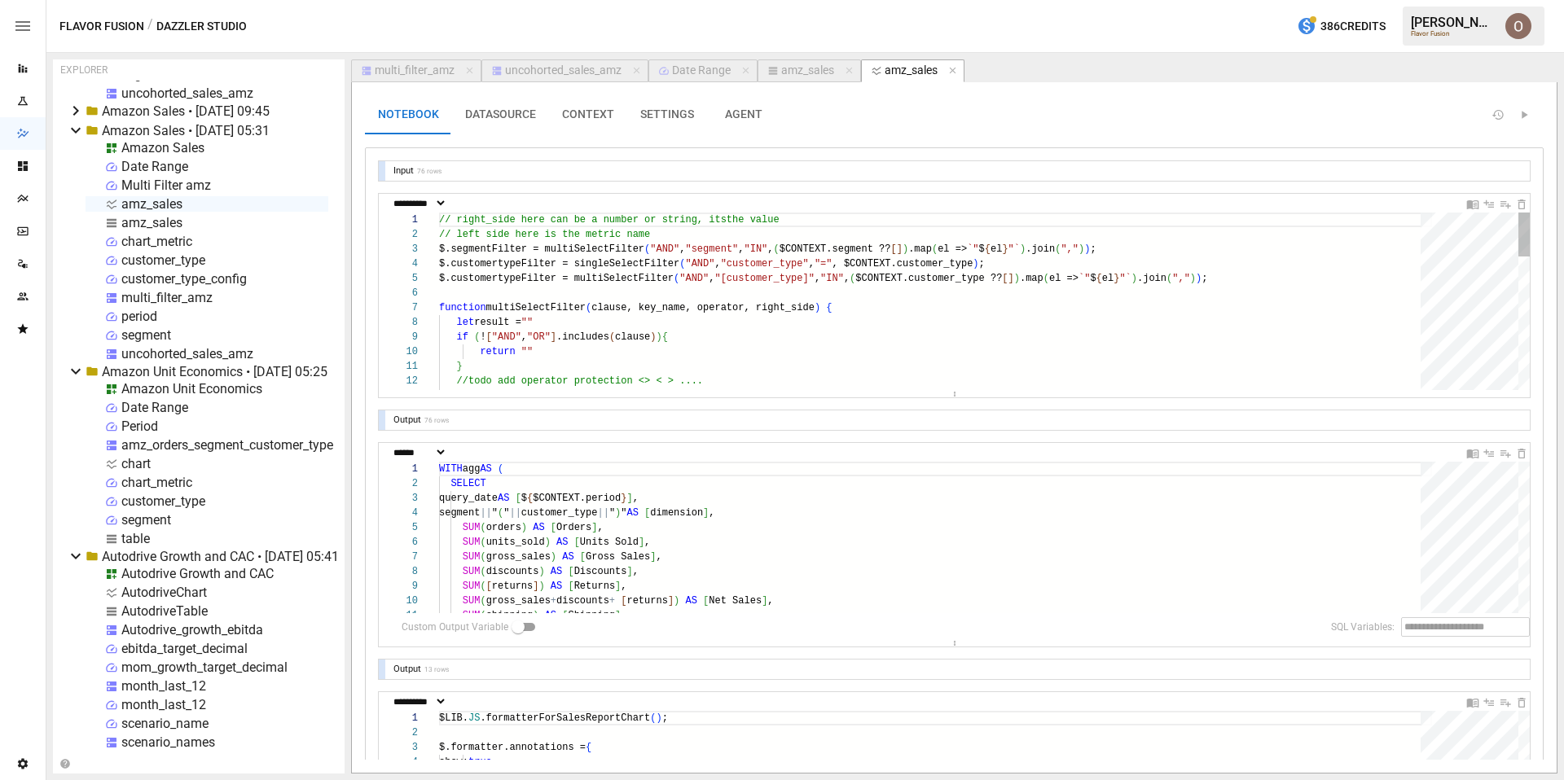
click at [744, 364] on div "// right_side here can be a number or string, its the value // left side here i…" at bounding box center [935, 566] width 993 height 706
type textarea "**********"
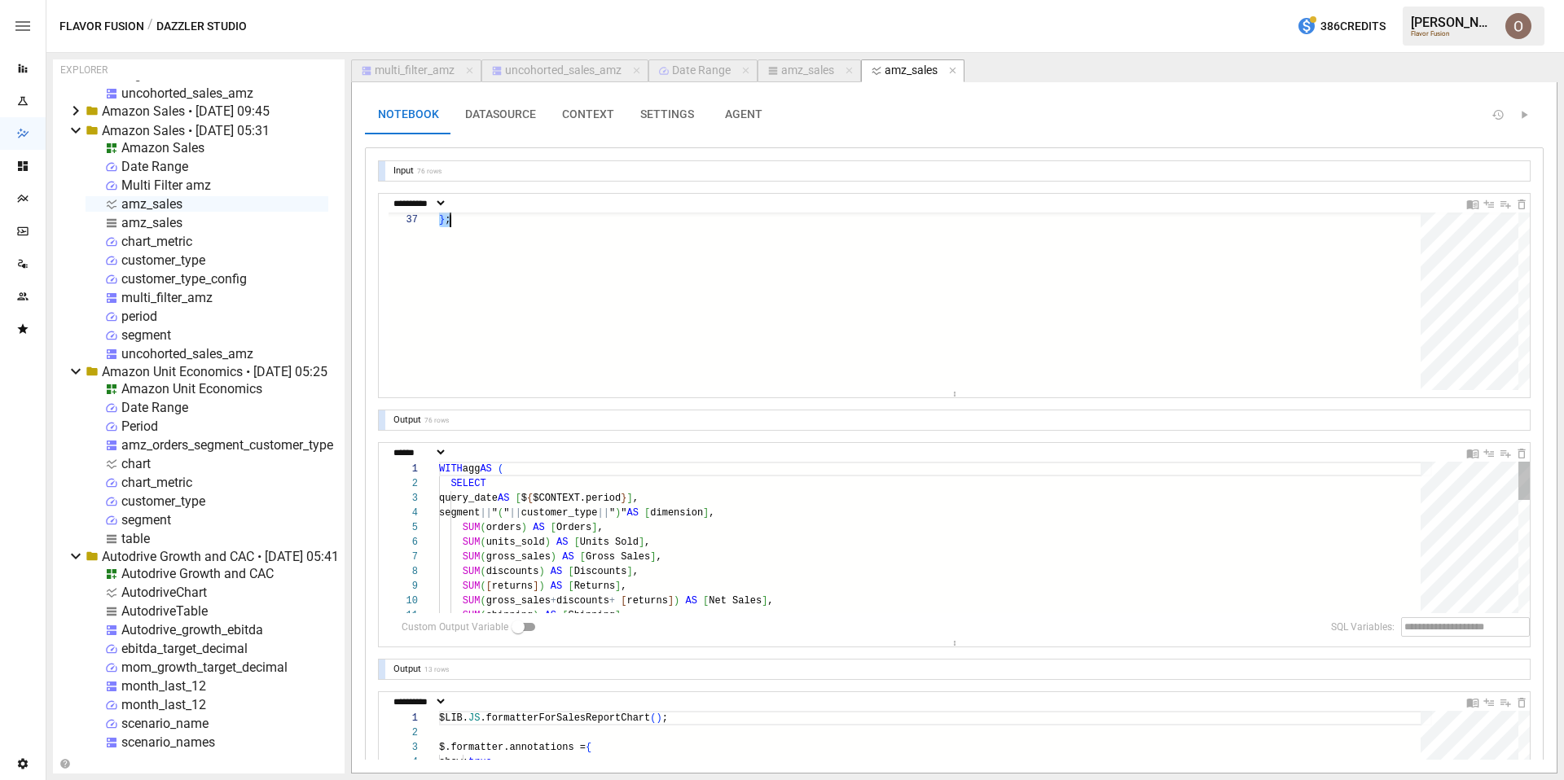
scroll to position [73, 212]
click at [729, 543] on div "WITH agg AS ( SELECT query_date AS [ $ { $CONTEXT.period } ] , segment || " ( "…" at bounding box center [935, 757] width 993 height 591
type textarea "**********"
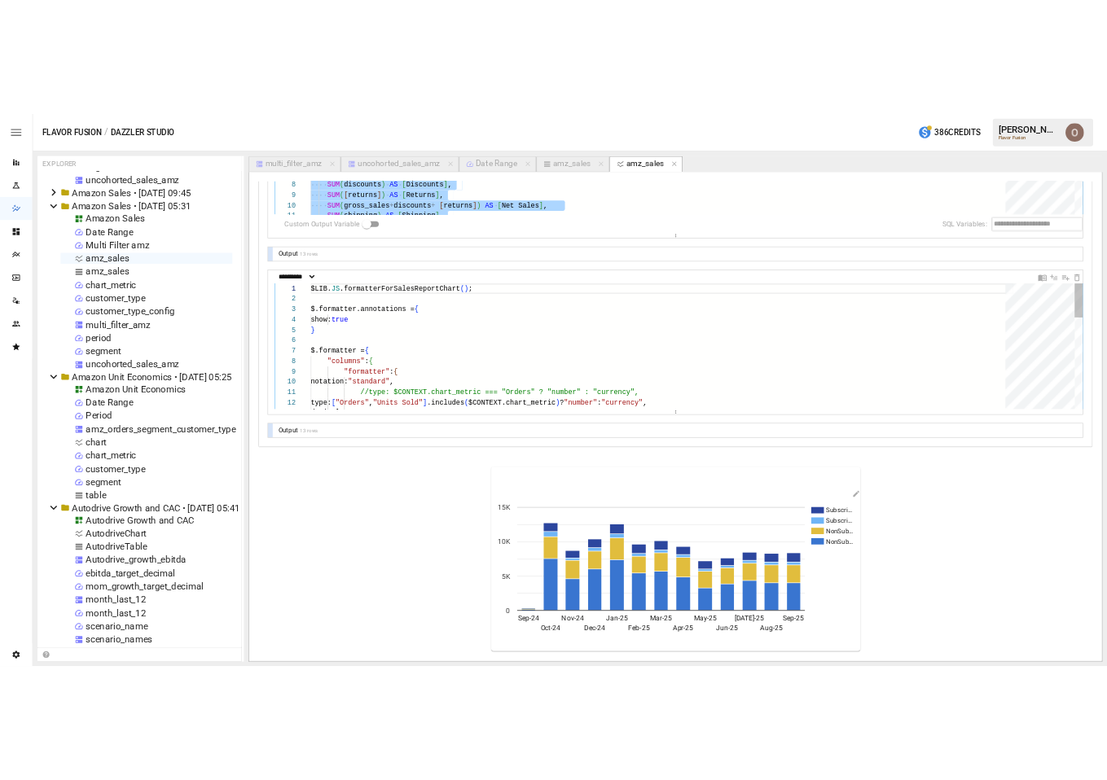
scroll to position [73, 0]
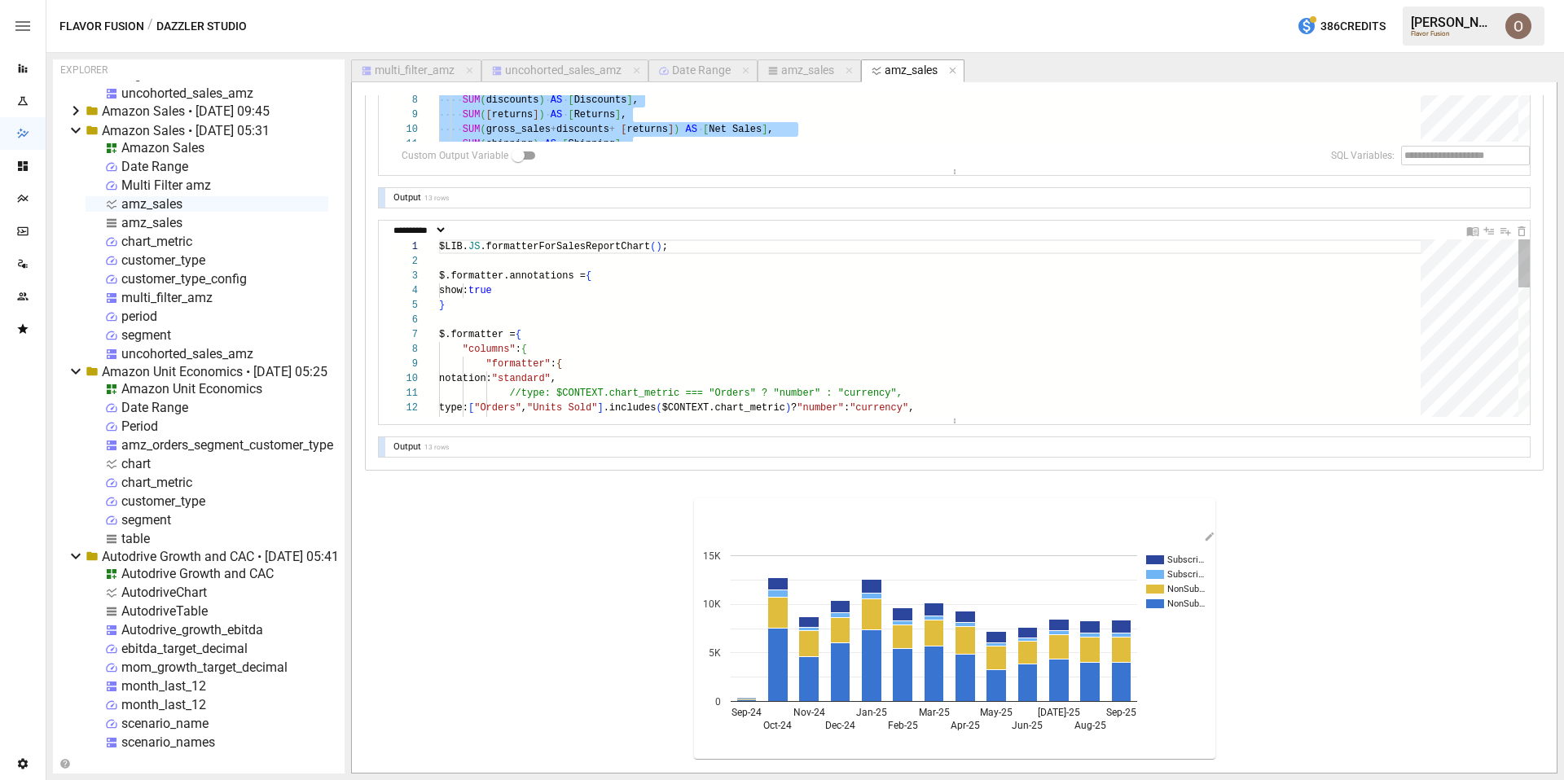
click at [627, 327] on div "$LIB. JS .formatterForSalesReportChart ( ) ; $.formatter.annotations = { show: …" at bounding box center [935, 563] width 993 height 647
type textarea "**********"
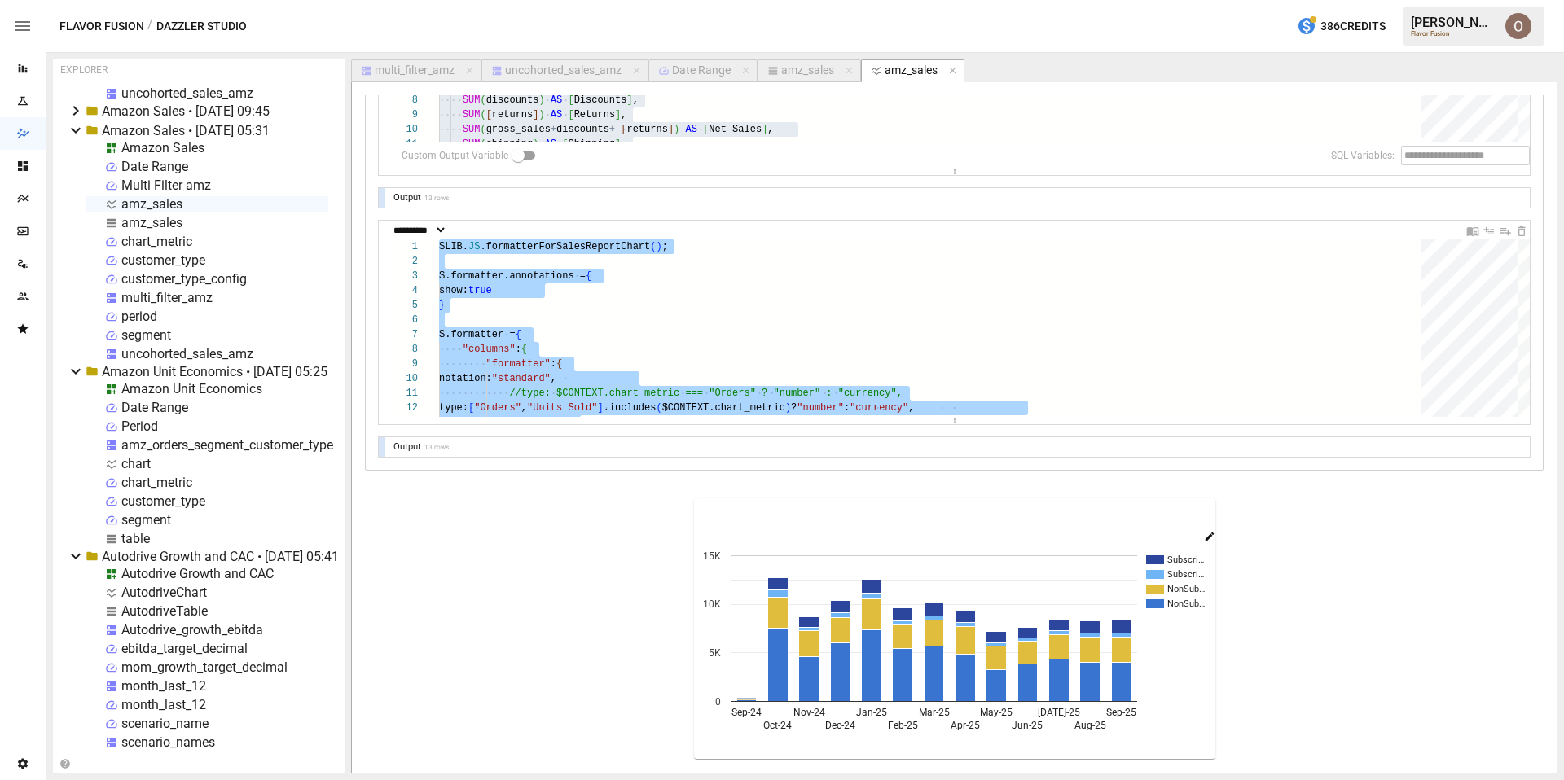
click at [1209, 539] on icon "button" at bounding box center [1209, 536] width 11 height 11
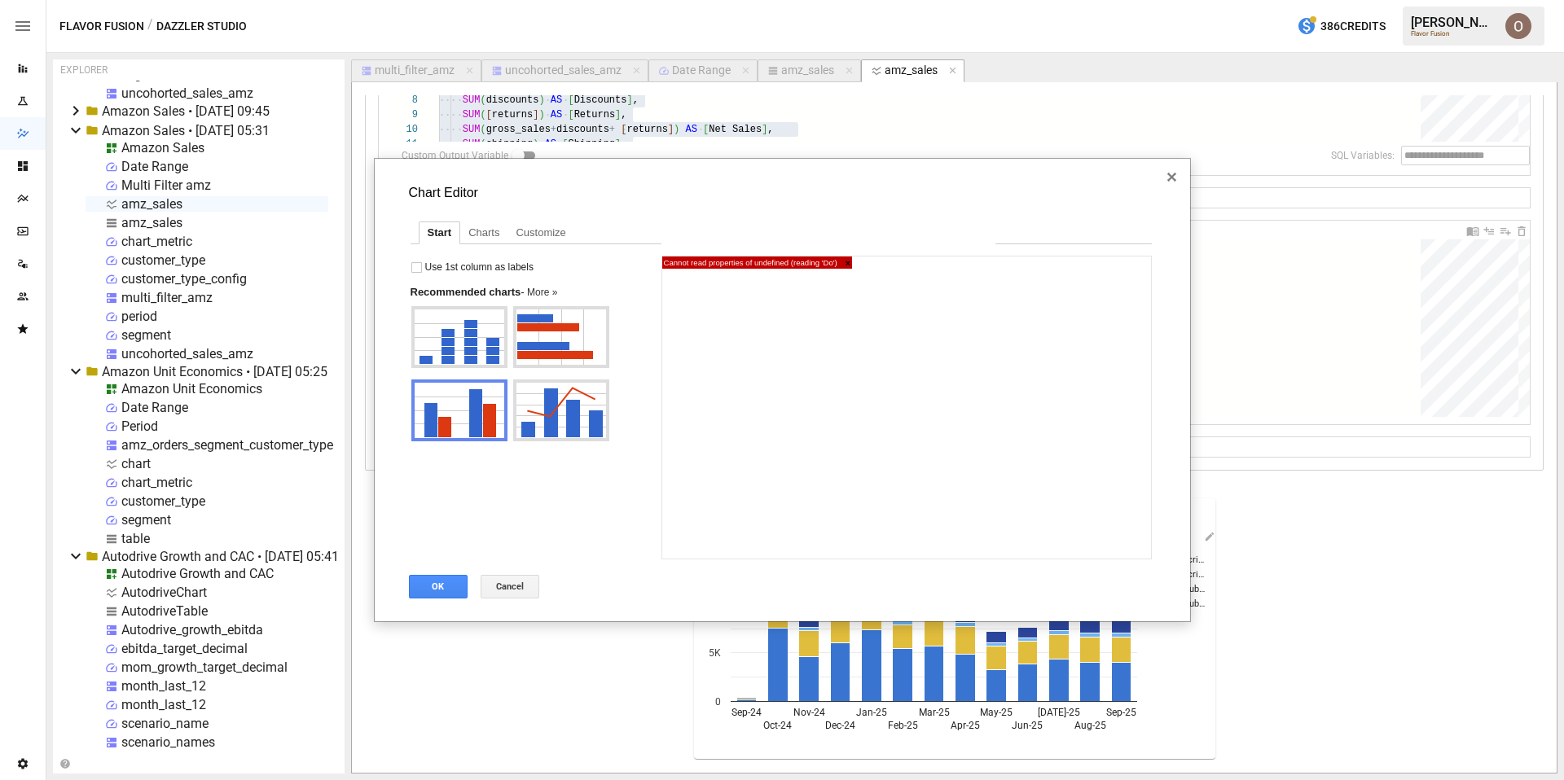
click at [1170, 179] on span "Close" at bounding box center [1172, 177] width 37 height 37
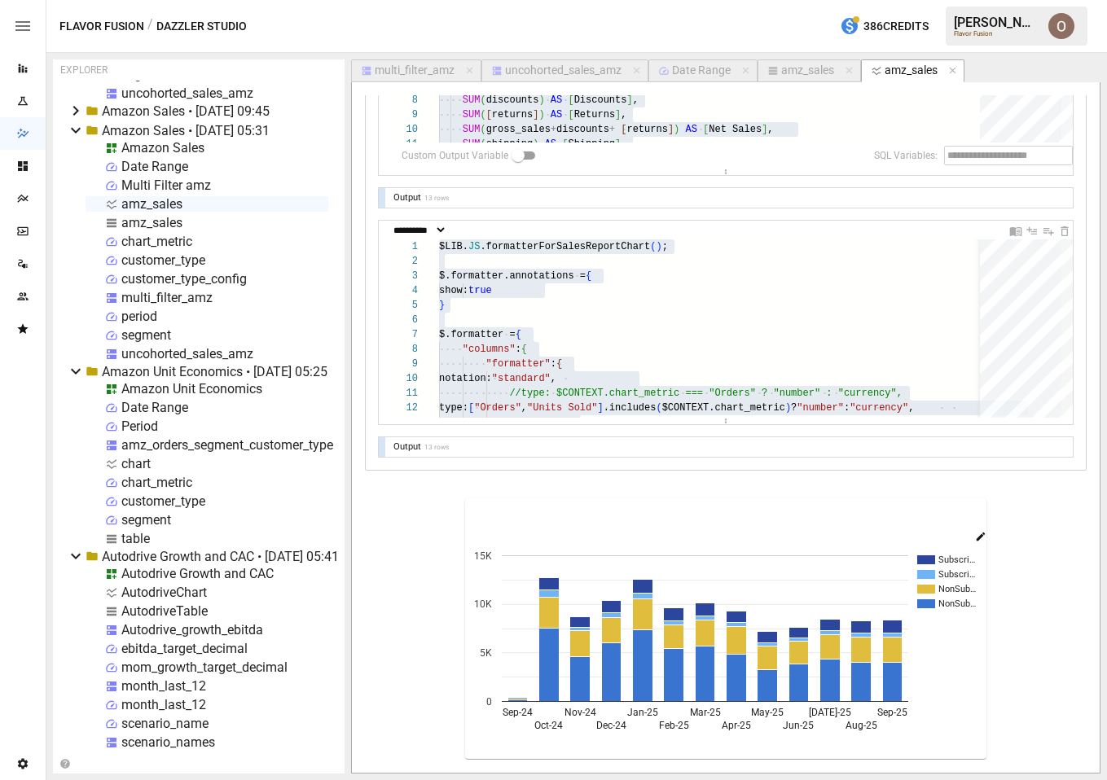
click at [978, 539] on icon "button" at bounding box center [981, 536] width 9 height 9
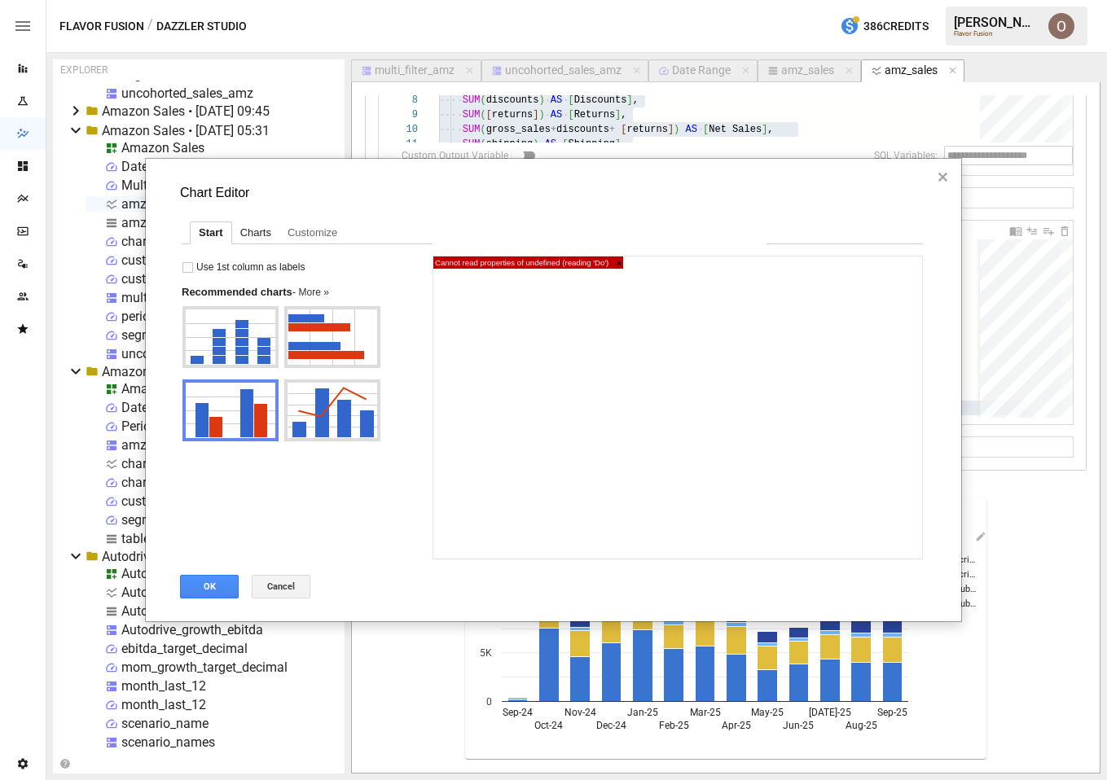
click at [258, 228] on div "Charts" at bounding box center [255, 232] width 47 height 21
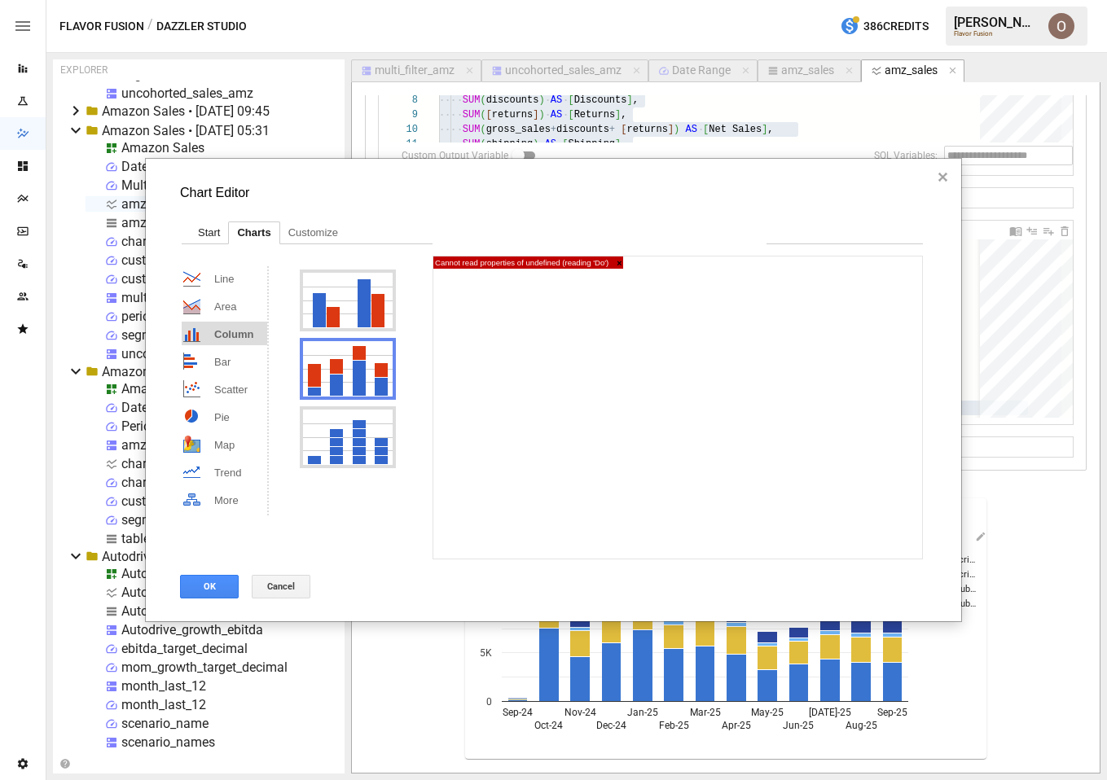
click at [195, 228] on div "Start" at bounding box center [209, 232] width 38 height 21
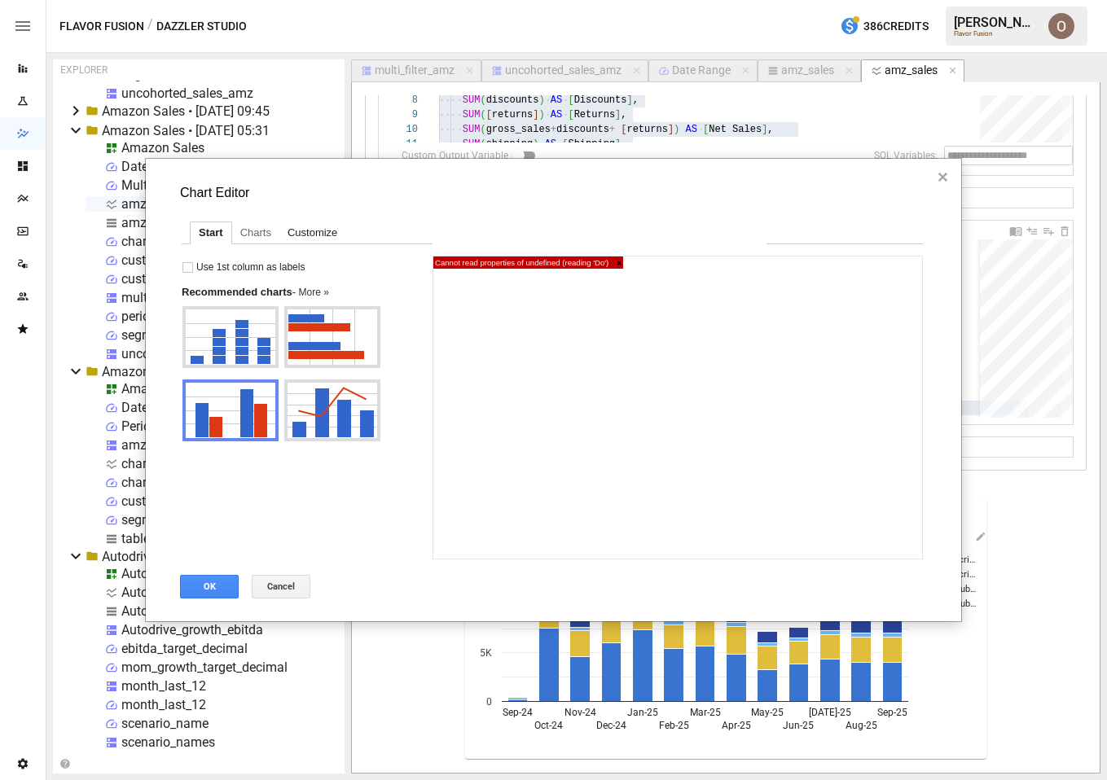
click at [308, 229] on div "Customize" at bounding box center [312, 232] width 66 height 21
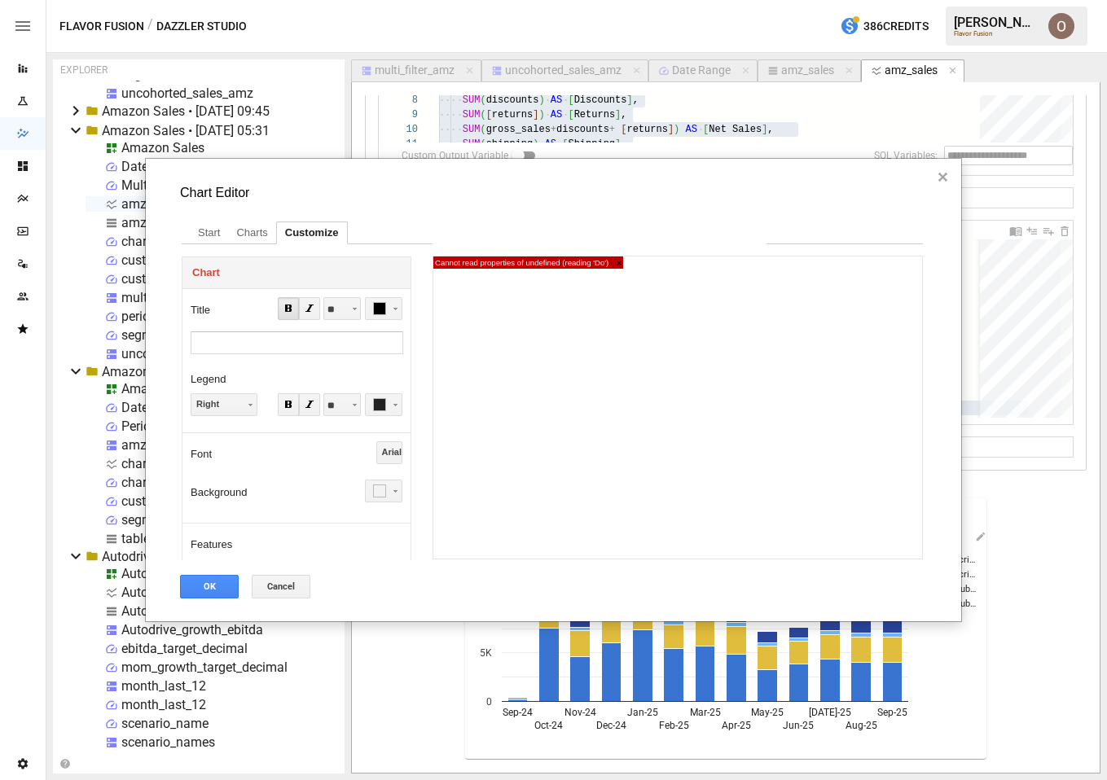
scroll to position [484, 0]
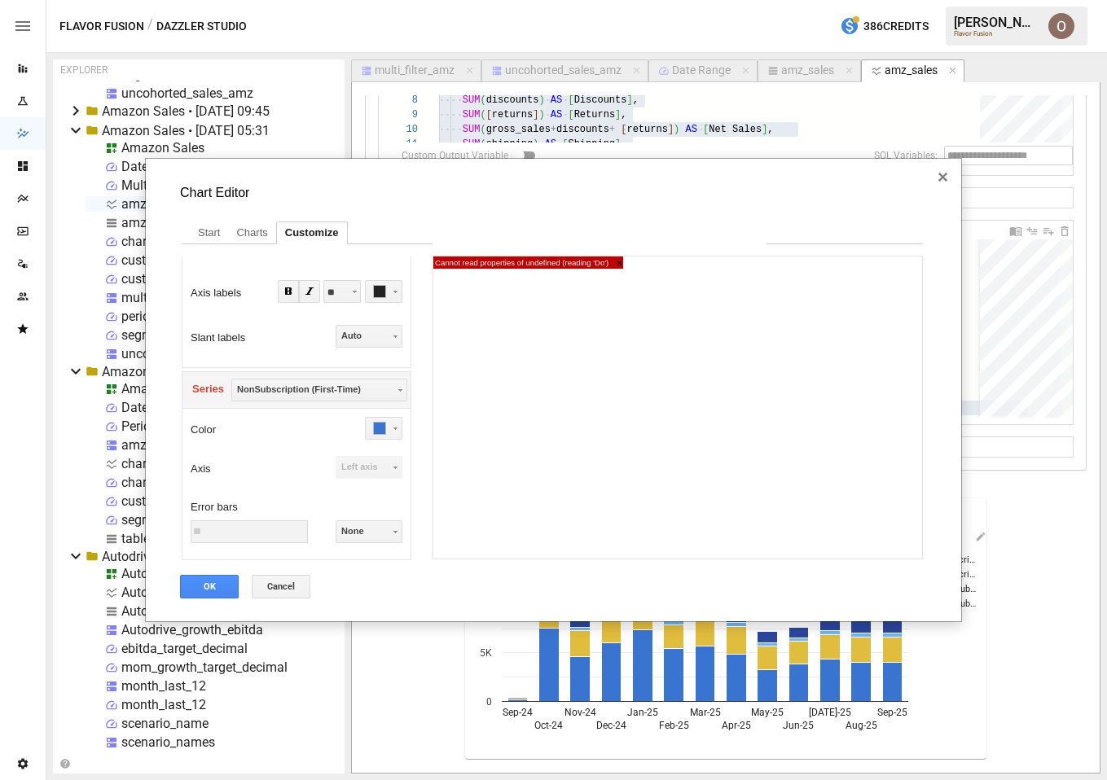
click at [945, 178] on span "Close" at bounding box center [943, 177] width 37 height 37
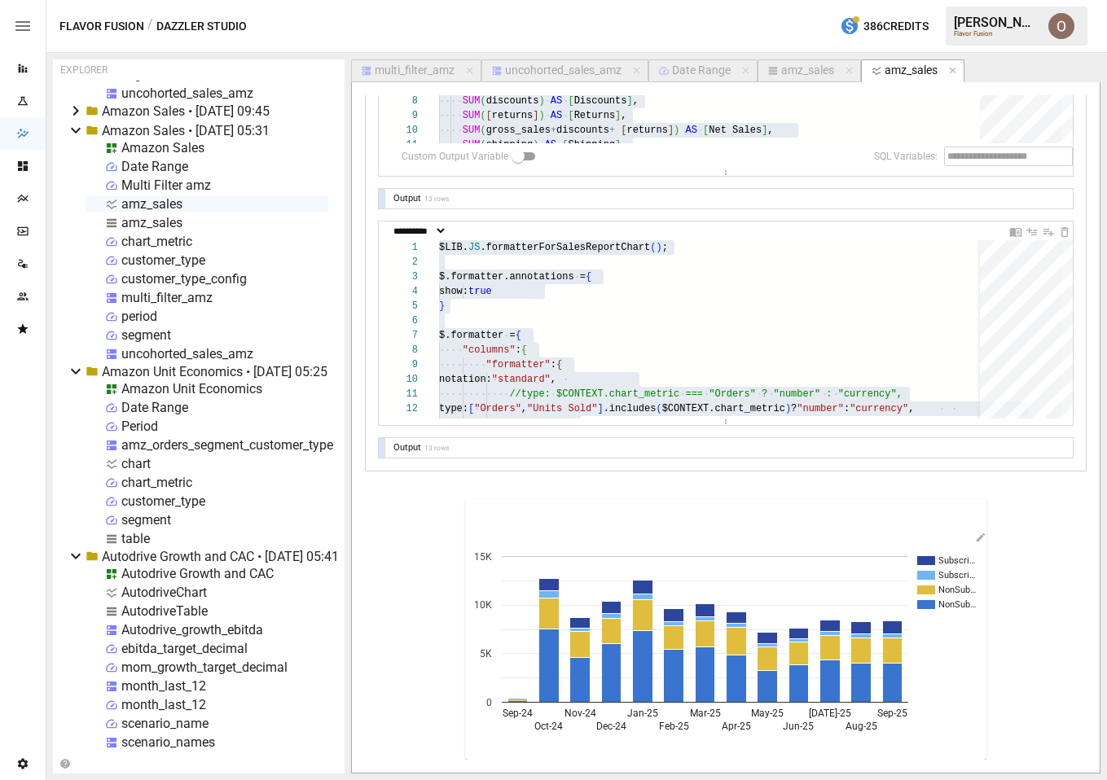
scroll to position [472, 0]
click at [380, 446] on div at bounding box center [382, 447] width 7 height 20
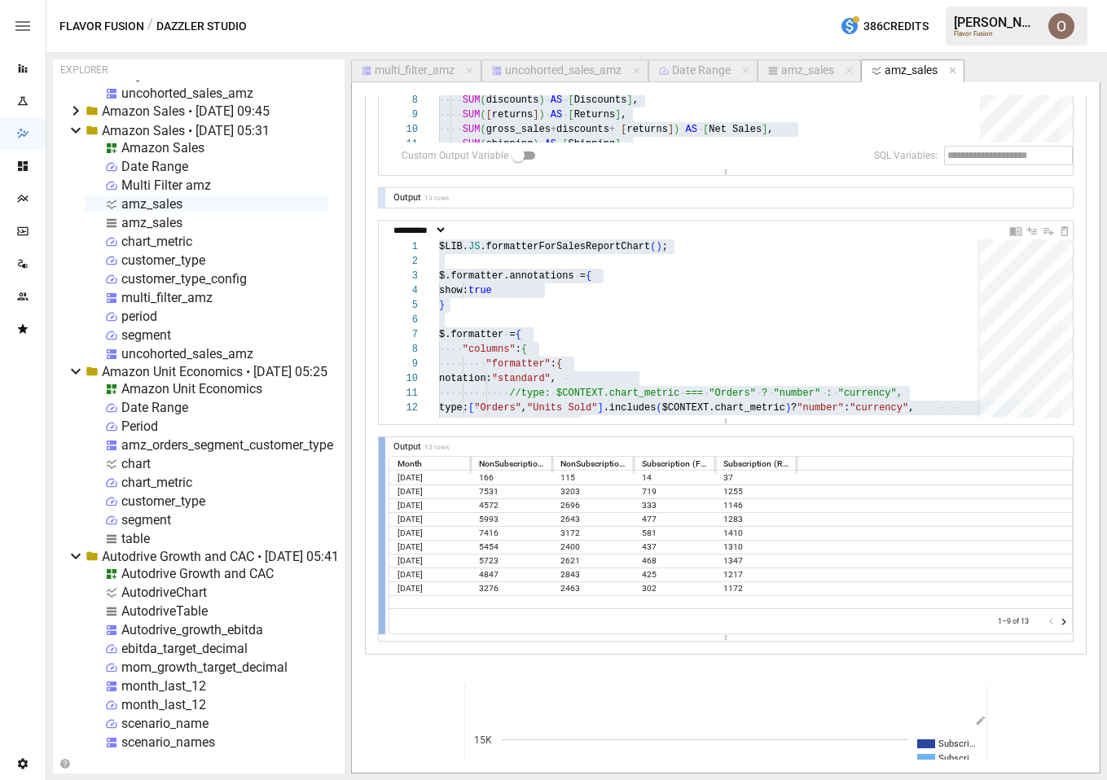
click at [380, 481] on div at bounding box center [382, 535] width 7 height 197
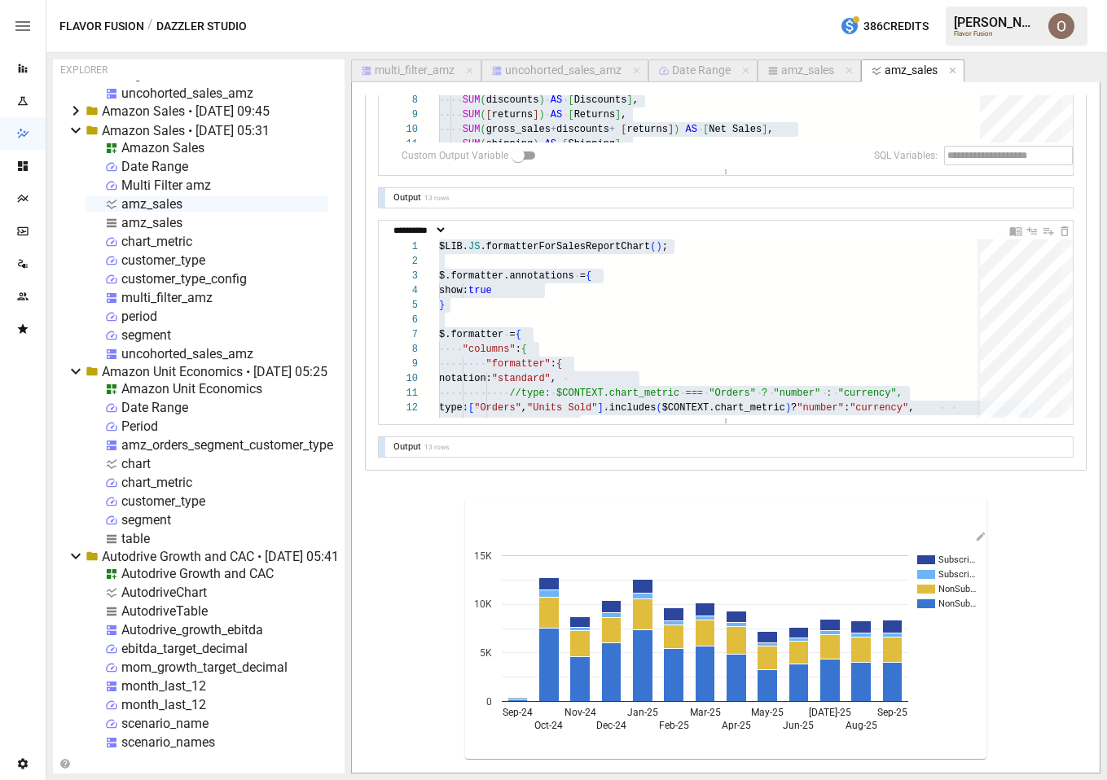
click at [145, 225] on div "amz_sales" at bounding box center [151, 222] width 61 height 15
select select "**********"
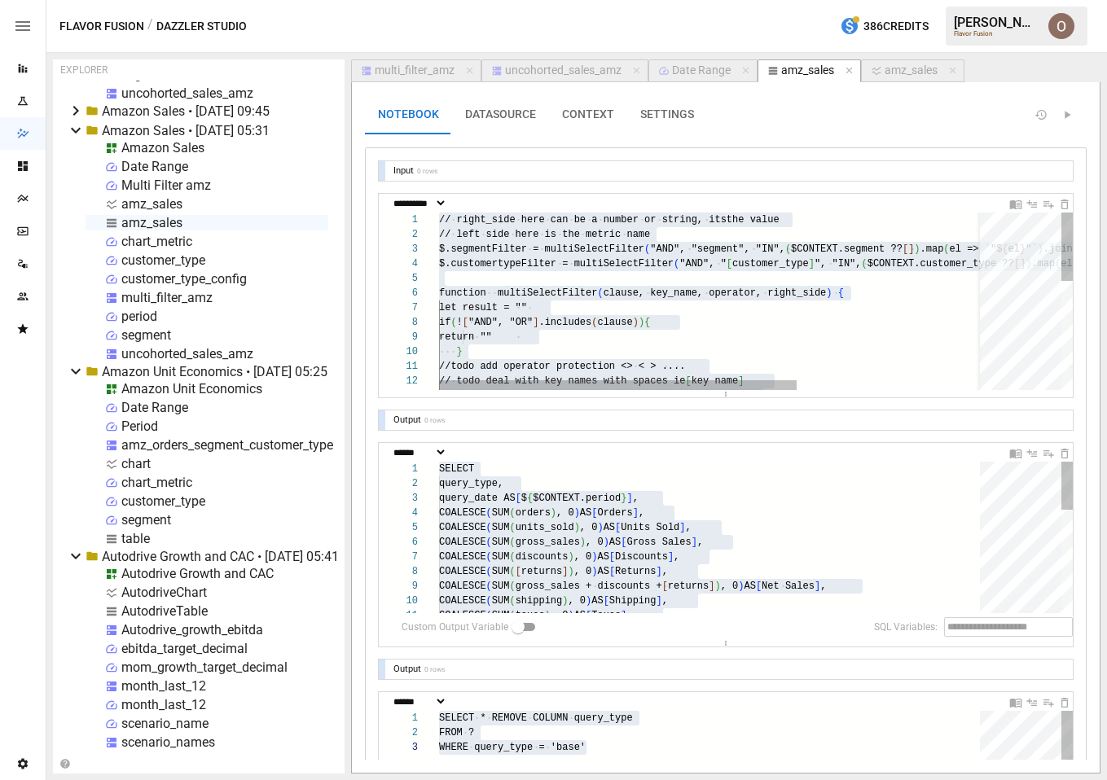
scroll to position [29, 147]
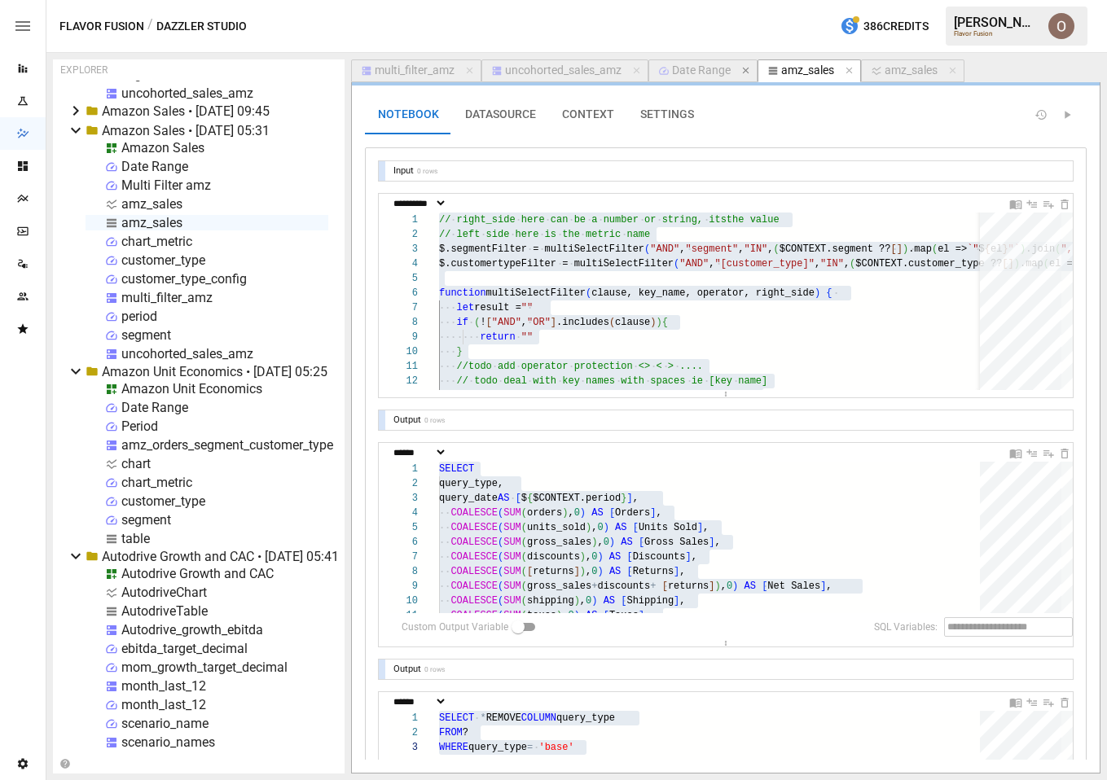
click at [747, 70] on icon "button" at bounding box center [745, 71] width 7 height 7
click at [846, 70] on icon "button" at bounding box center [843, 71] width 7 height 7
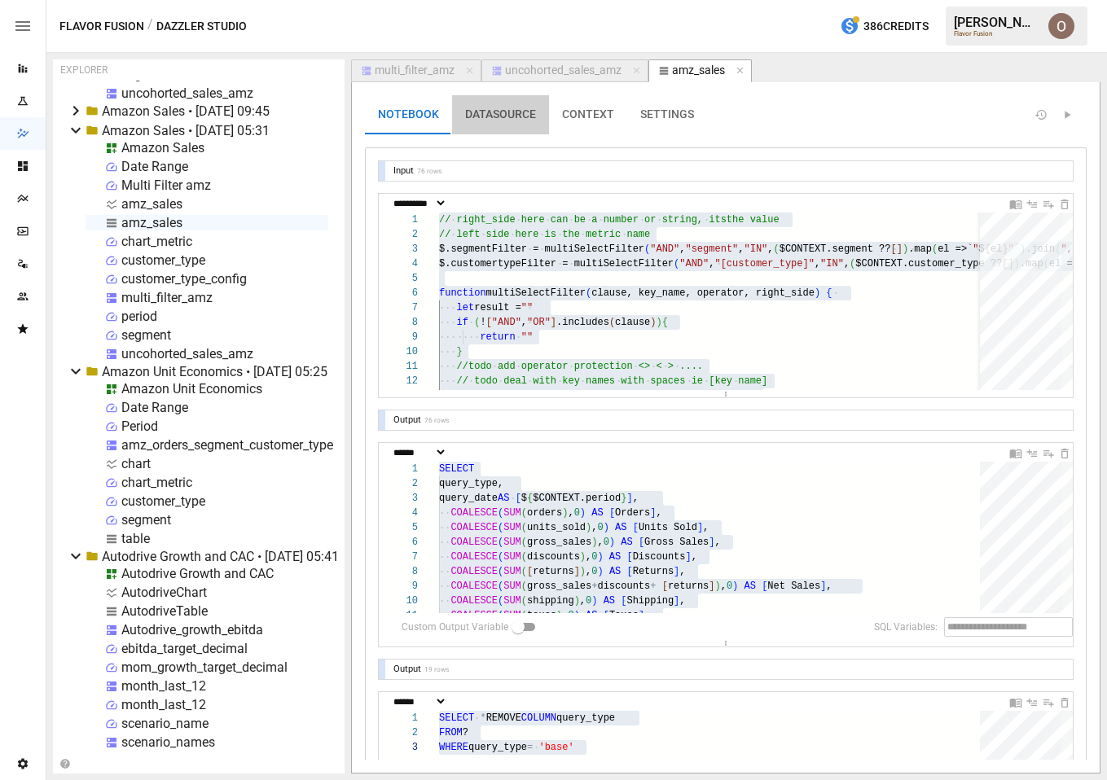
click at [511, 116] on button "DATASOURCE" at bounding box center [500, 114] width 97 height 39
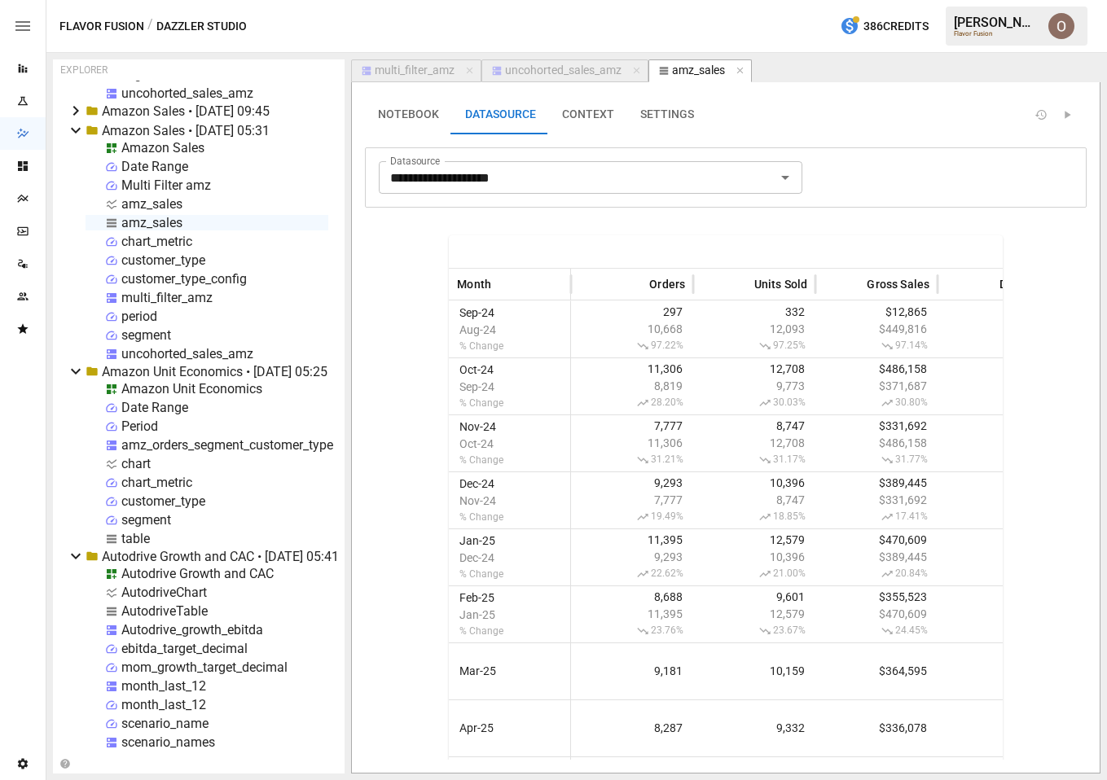
click at [596, 115] on button "CONTEXT" at bounding box center [588, 114] width 78 height 39
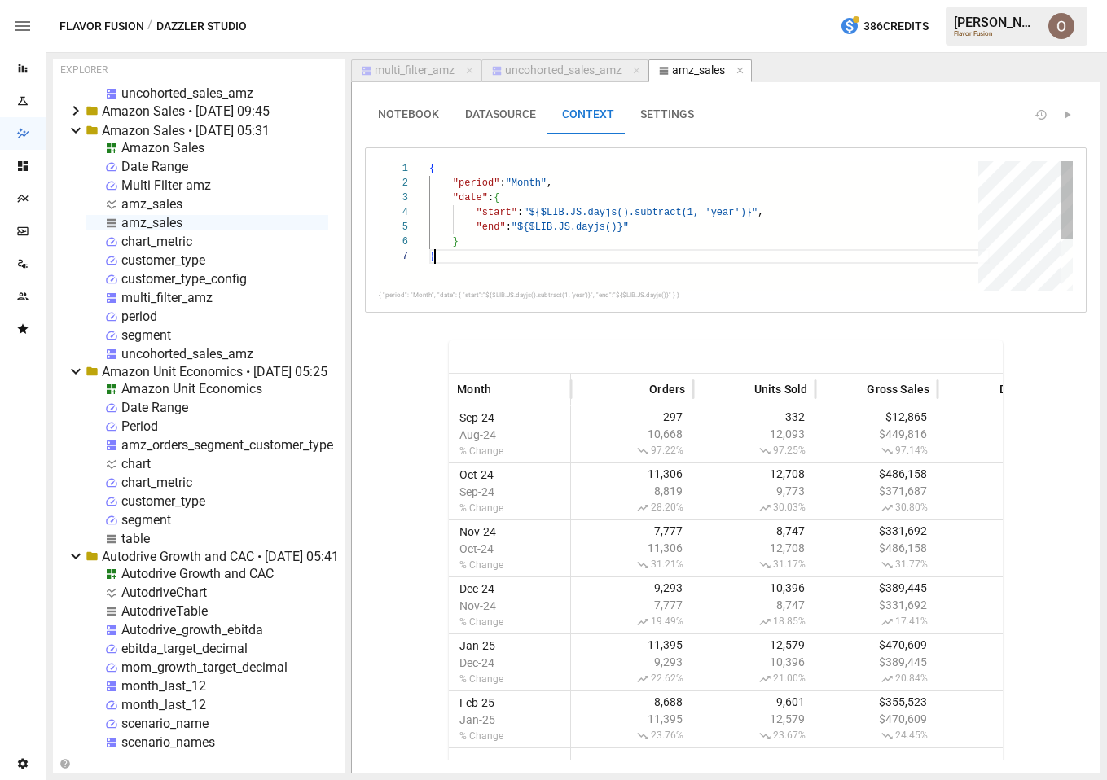
click at [524, 261] on div "{ "period" : "Month" , "date" : { "start" : "${$LIB.JS.dayjs().subtract(1, 'yea…" at bounding box center [709, 270] width 560 height 218
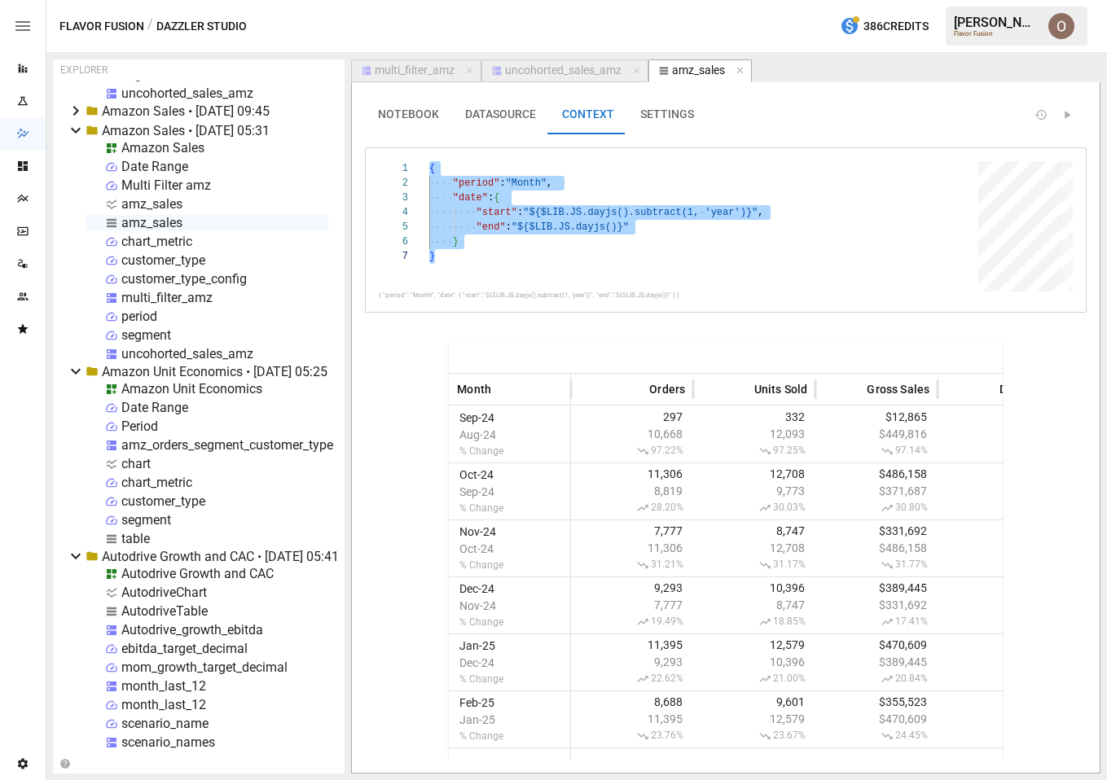
click at [392, 108] on button "NOTEBOOK" at bounding box center [408, 114] width 87 height 39
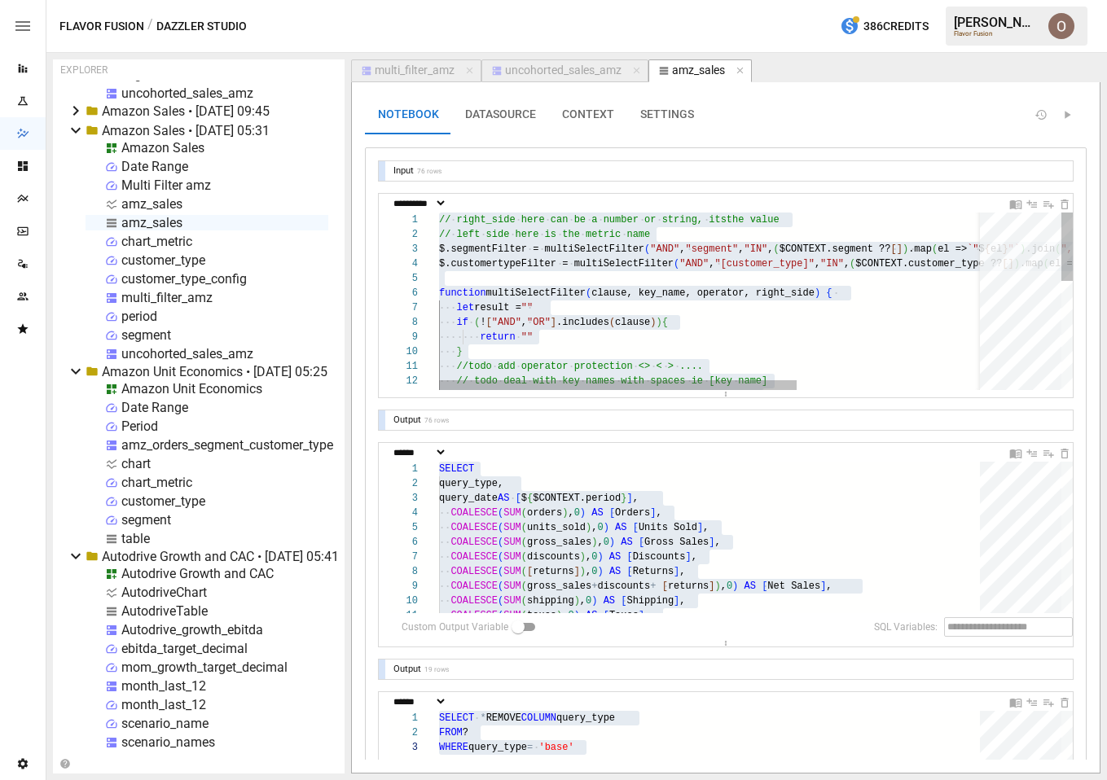
scroll to position [117, 95]
click at [741, 332] on div "// right_side here can be a number or string, its the value // left side here i…" at bounding box center [856, 441] width 835 height 456
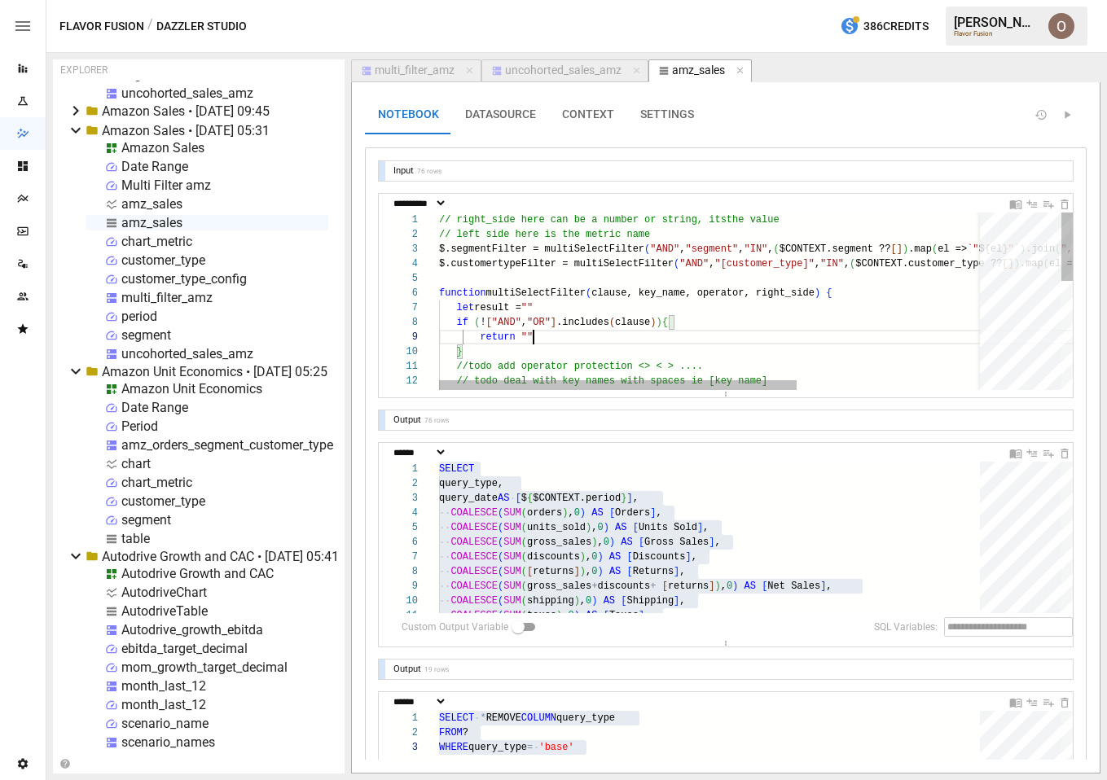
type textarea "**********"
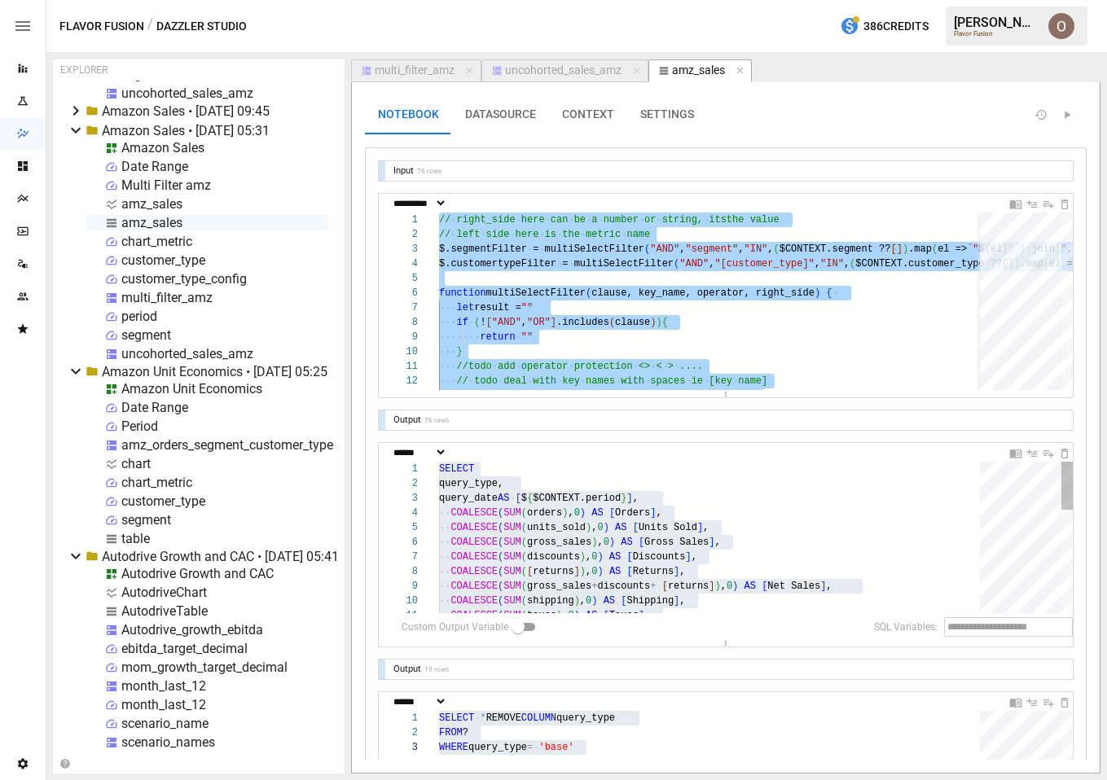
scroll to position [15, 77]
click at [578, 487] on div "SELECT query_type, query_date AS [ $ { $CONTEXT.period } ] , COALESCE ( SUM ( o…" at bounding box center [715, 699] width 552 height 474
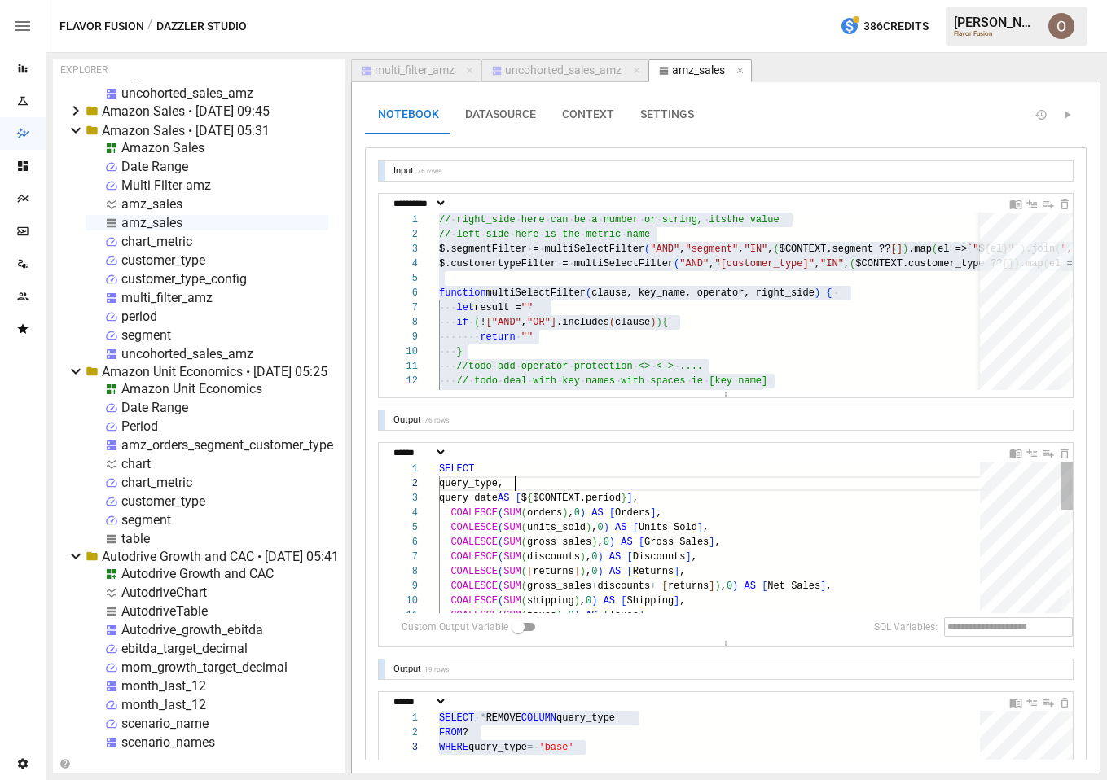
type textarea "**********"
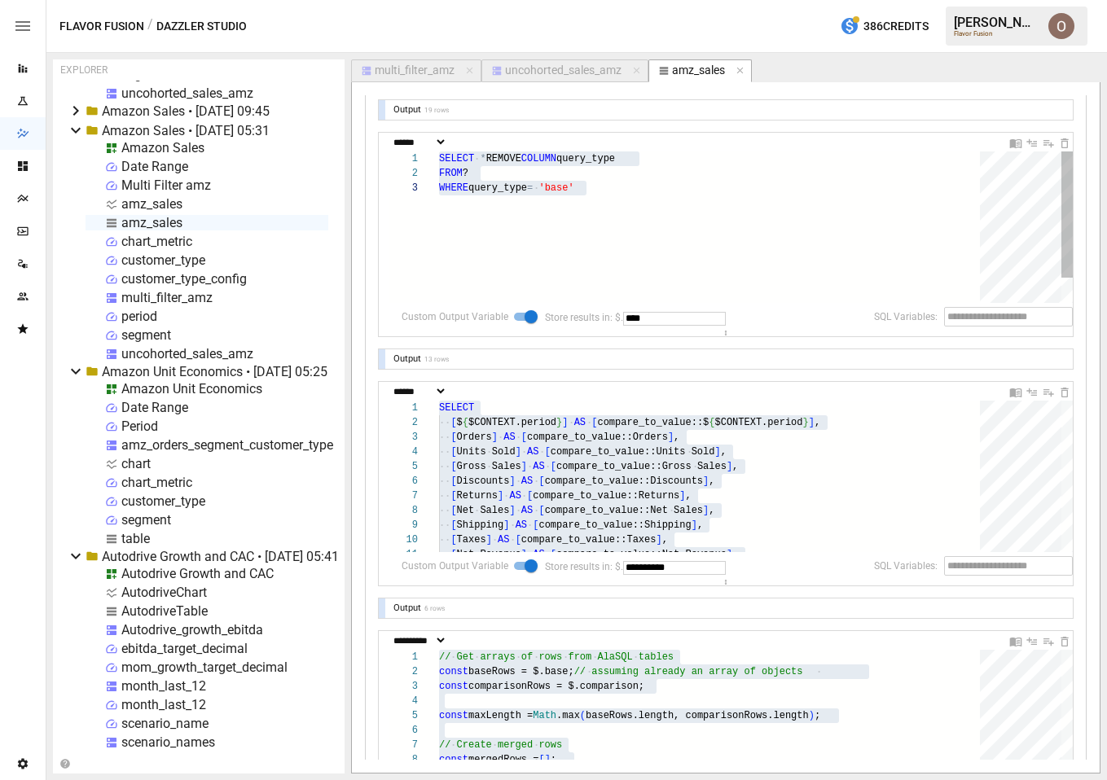
scroll to position [29, 147]
click at [494, 228] on div "SELECT * REMOVE COLUMN query_type FROM ? WHERE query_type = 'base'" at bounding box center [715, 242] width 552 height 181
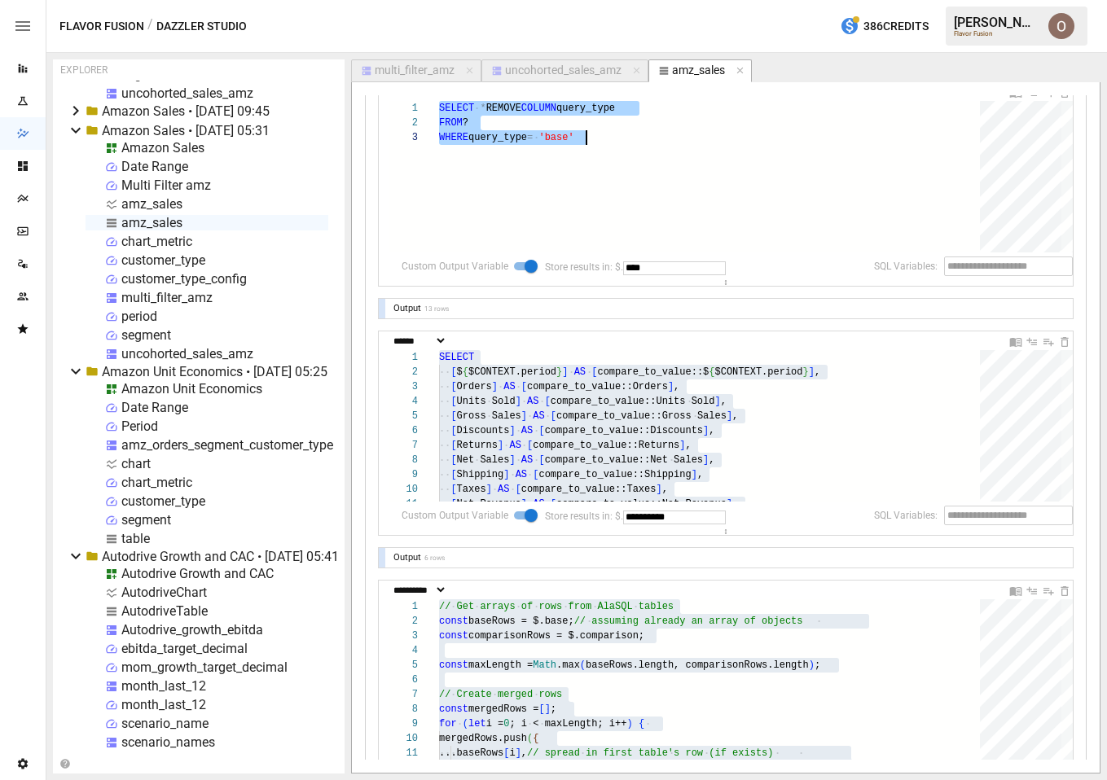
scroll to position [609, 0]
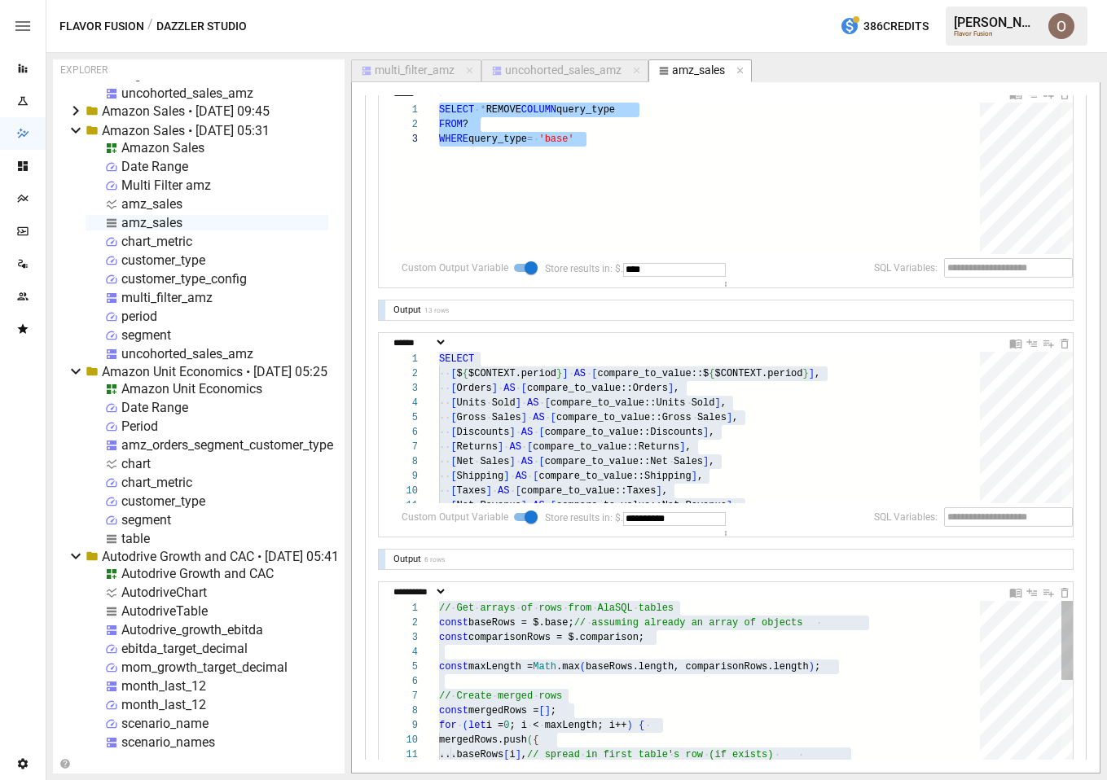
type textarea "**********"
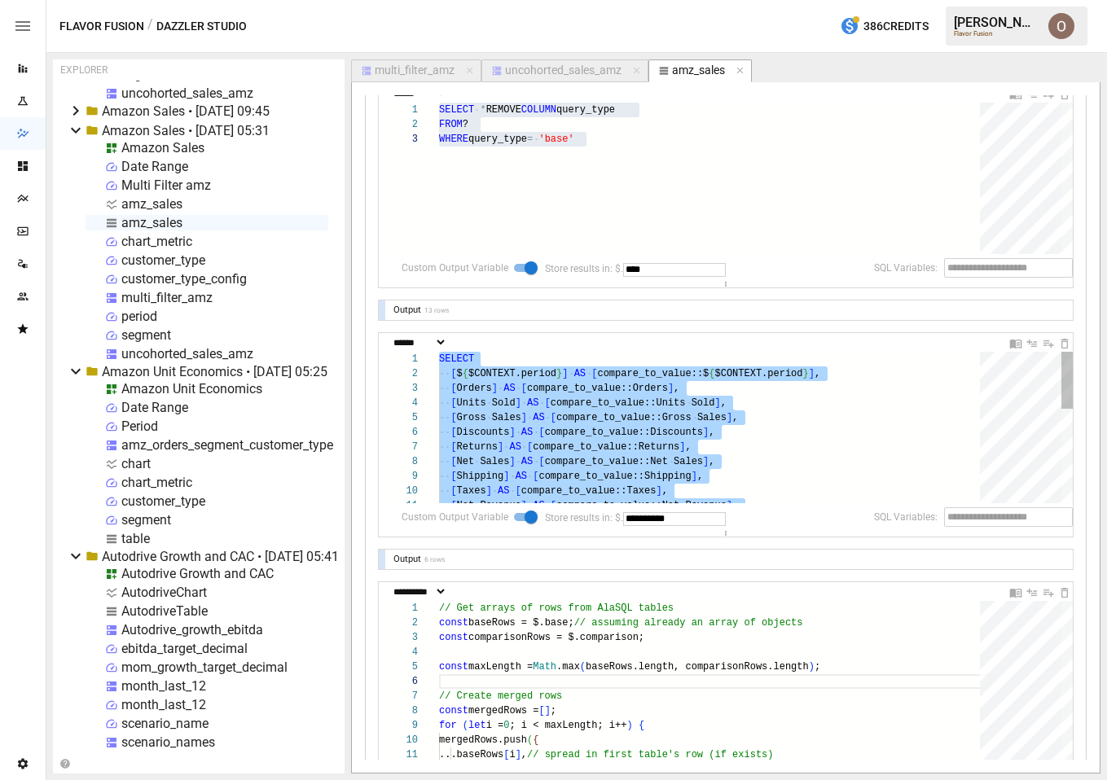
click at [669, 455] on div "SELECT [ $ { $CONTEXT.period } ] AS [ compare_to_value::$ { $CONTEXT.period } ]…" at bounding box center [715, 552] width 552 height 401
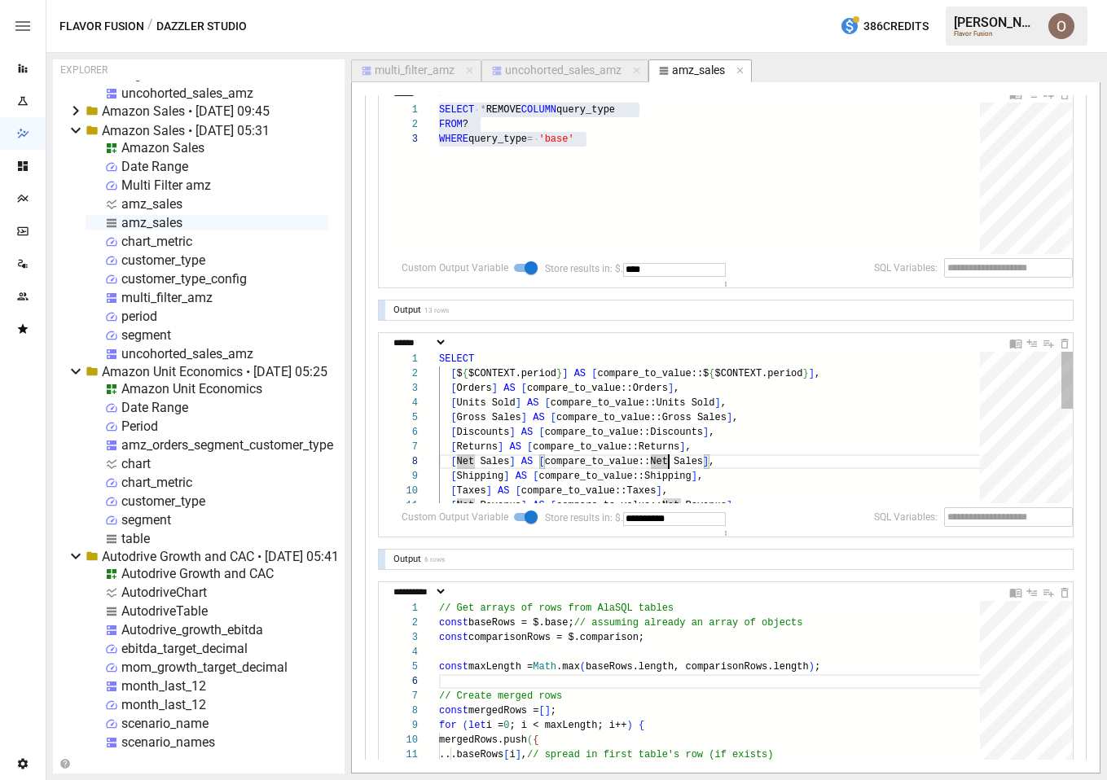
type textarea "**********"
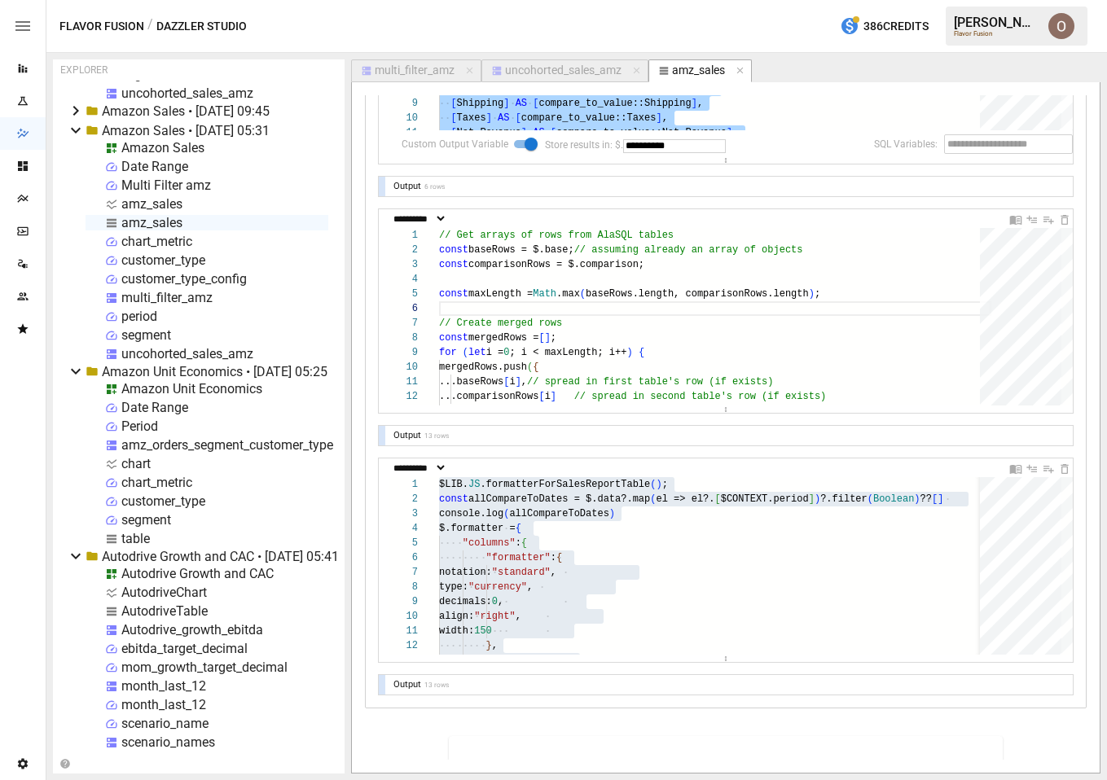
scroll to position [1065, 0]
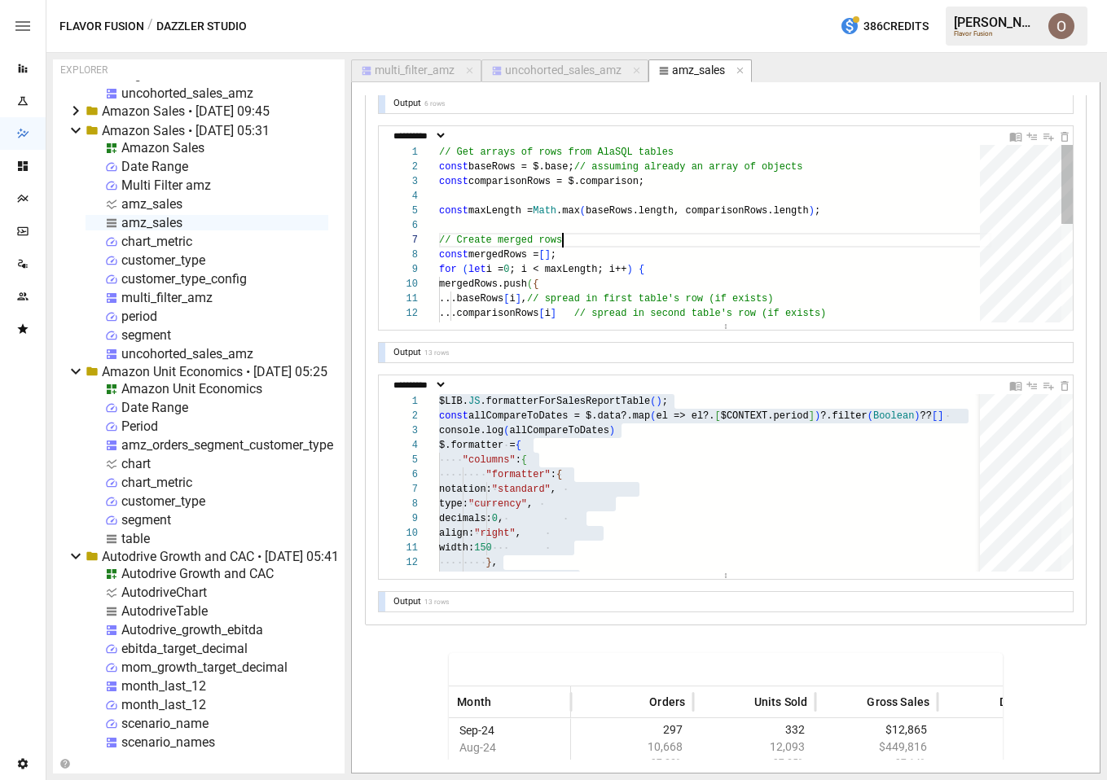
click at [669, 248] on div "// Get arrays of rows from AlaSQL tables const baseRows = $.base; // assuming a…" at bounding box center [715, 344] width 552 height 398
type textarea "**********"
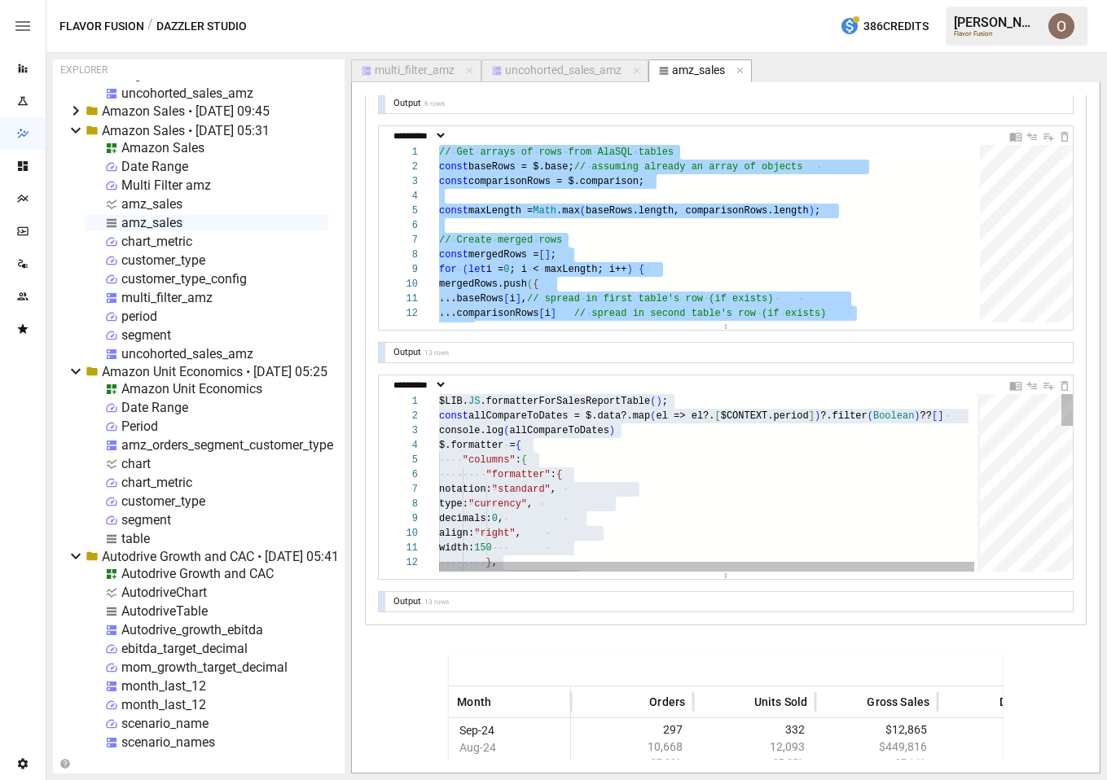
scroll to position [103, 171]
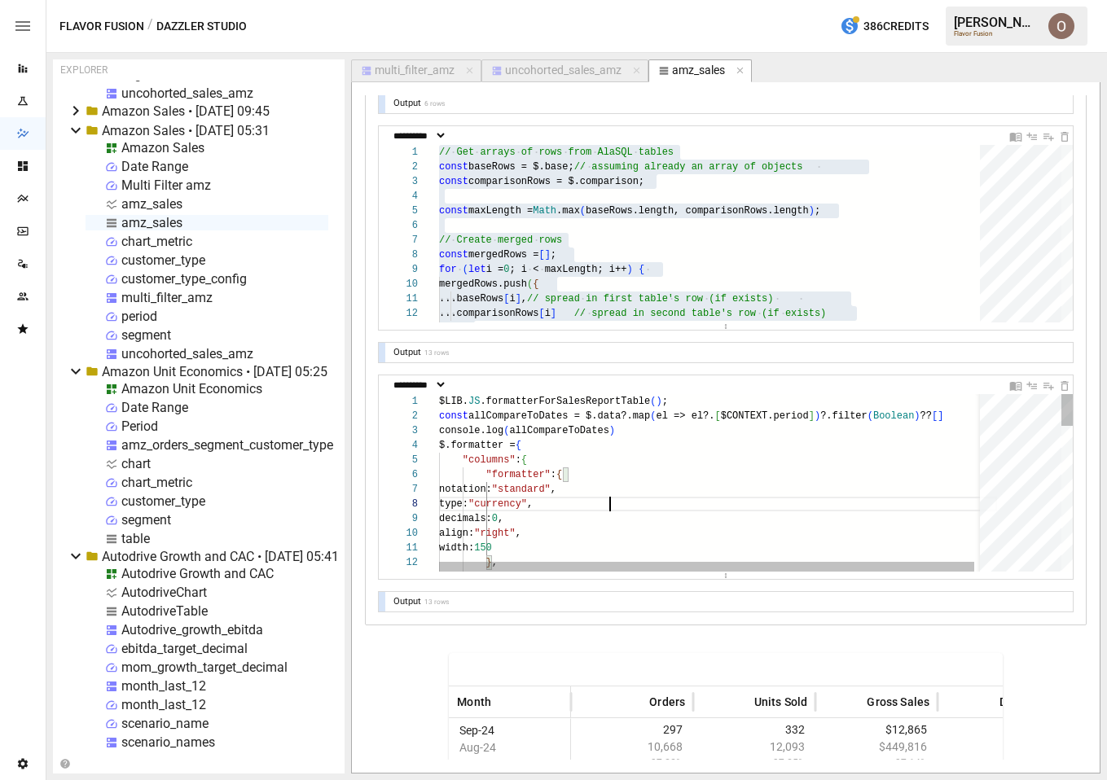
type textarea "**********"
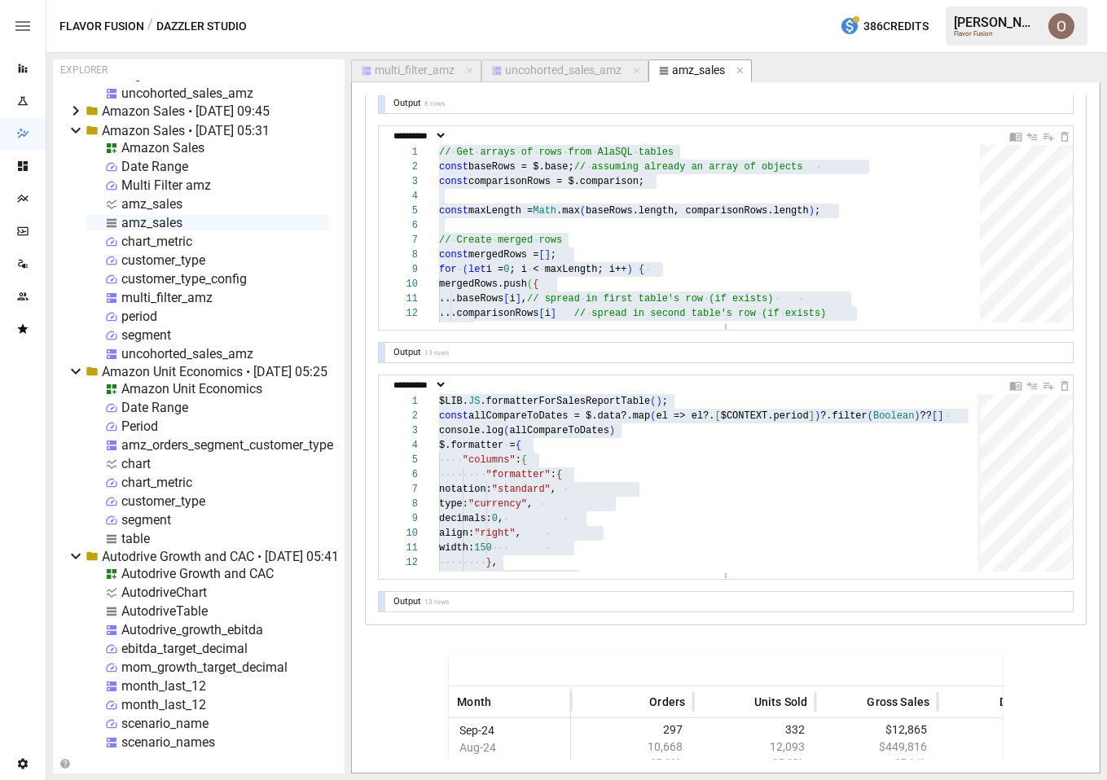
click at [176, 191] on div "Multi Filter amz" at bounding box center [166, 185] width 90 height 15
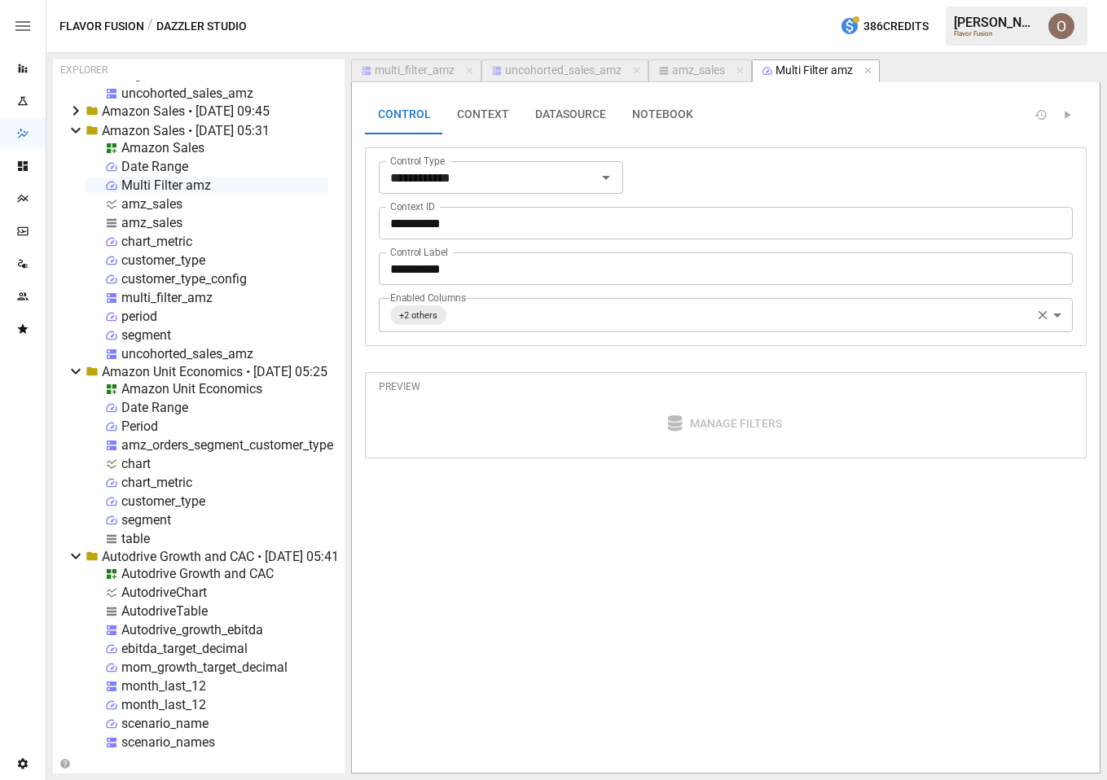
click at [158, 144] on div "Amazon Sales" at bounding box center [162, 147] width 83 height 15
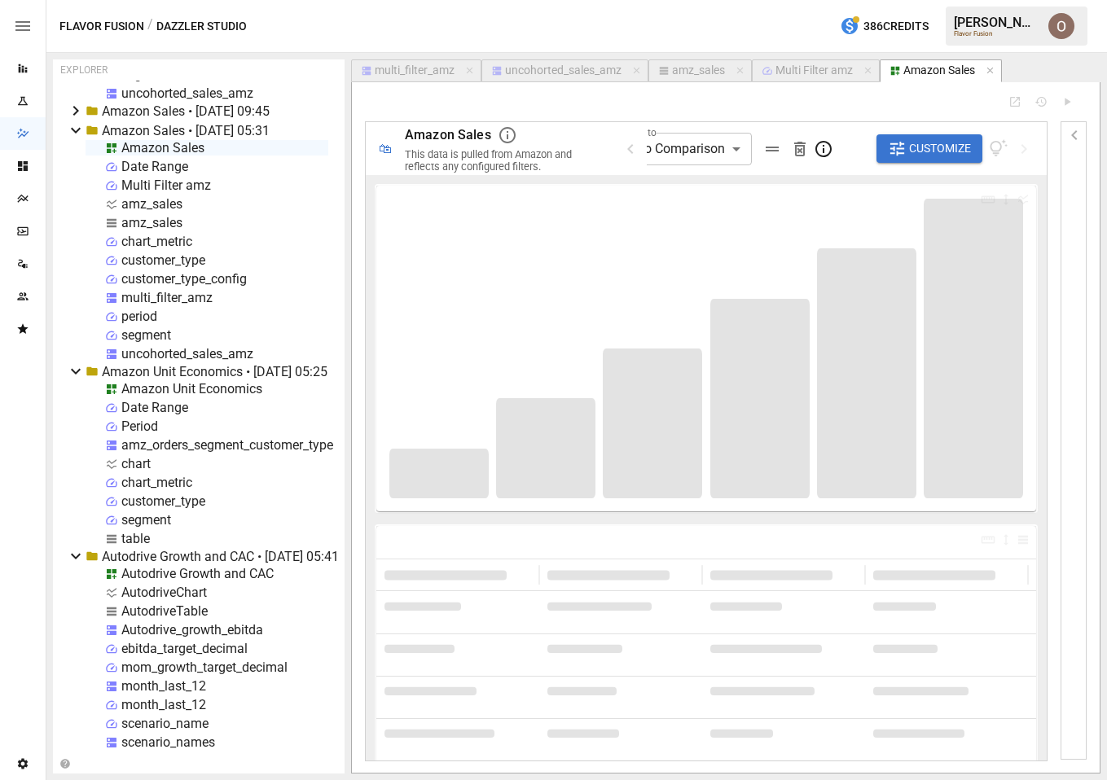
click at [1073, 129] on icon "button" at bounding box center [1075, 135] width 20 height 20
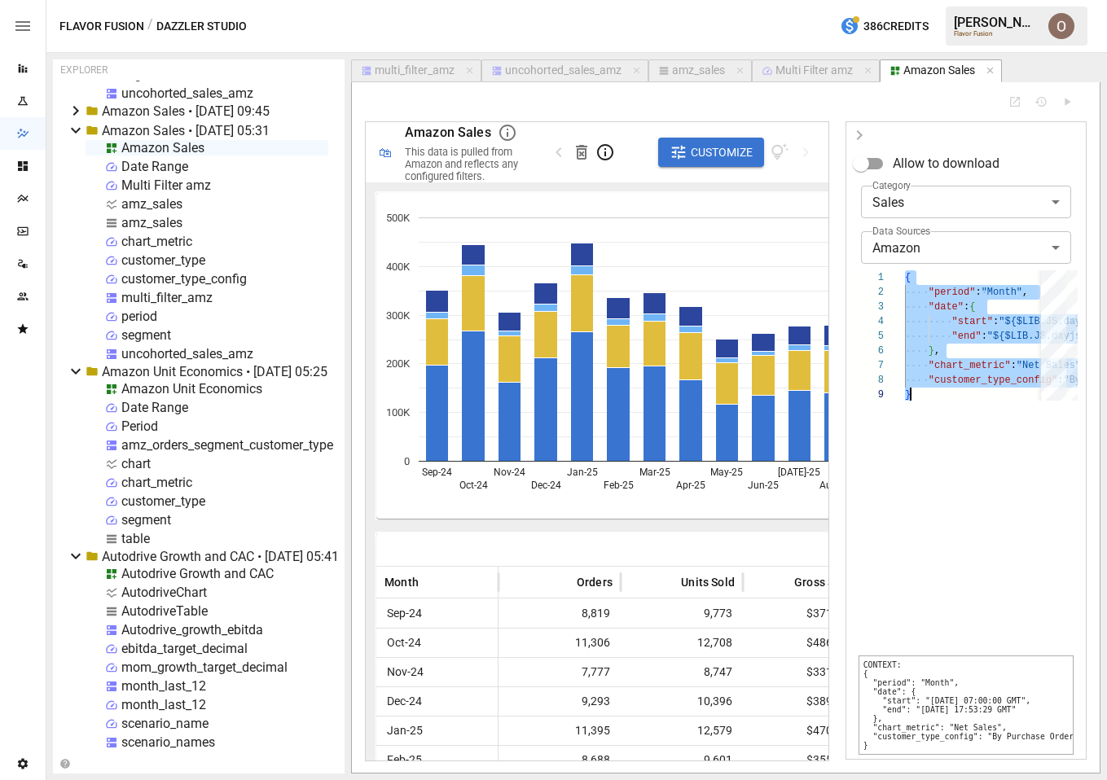
scroll to position [0, 6]
click at [1054, 19] on img "Oleksii Flok" at bounding box center [1061, 26] width 26 height 26
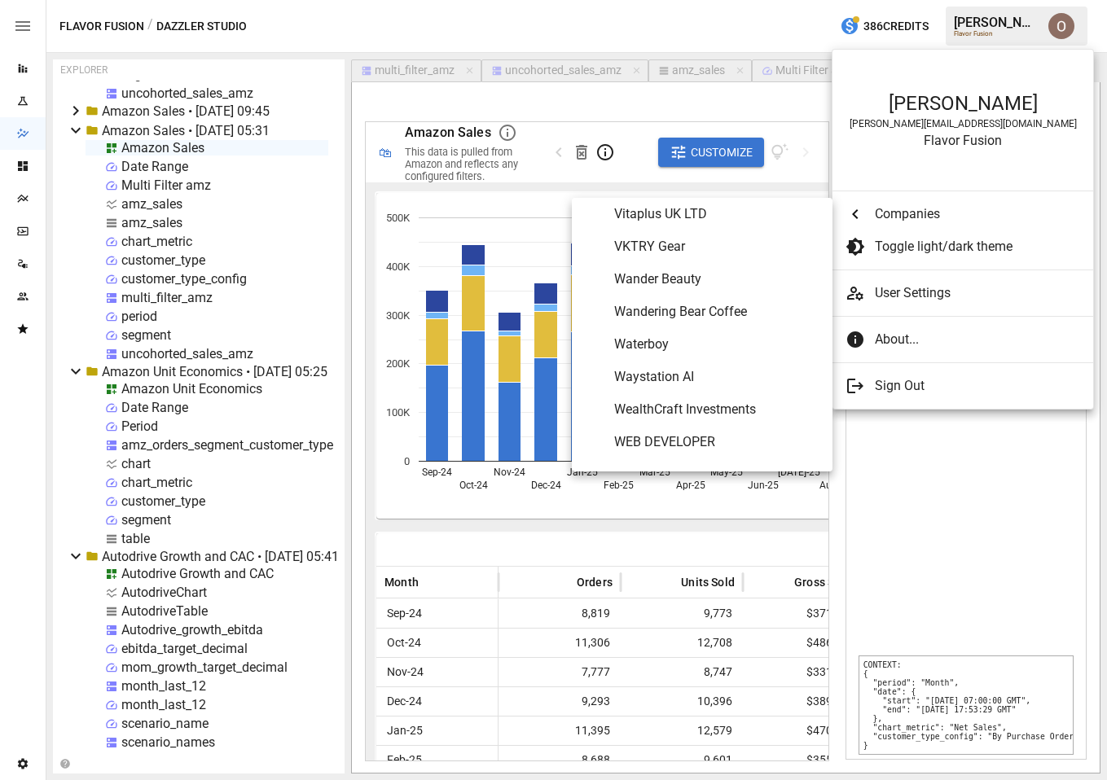
scroll to position [9939, 0]
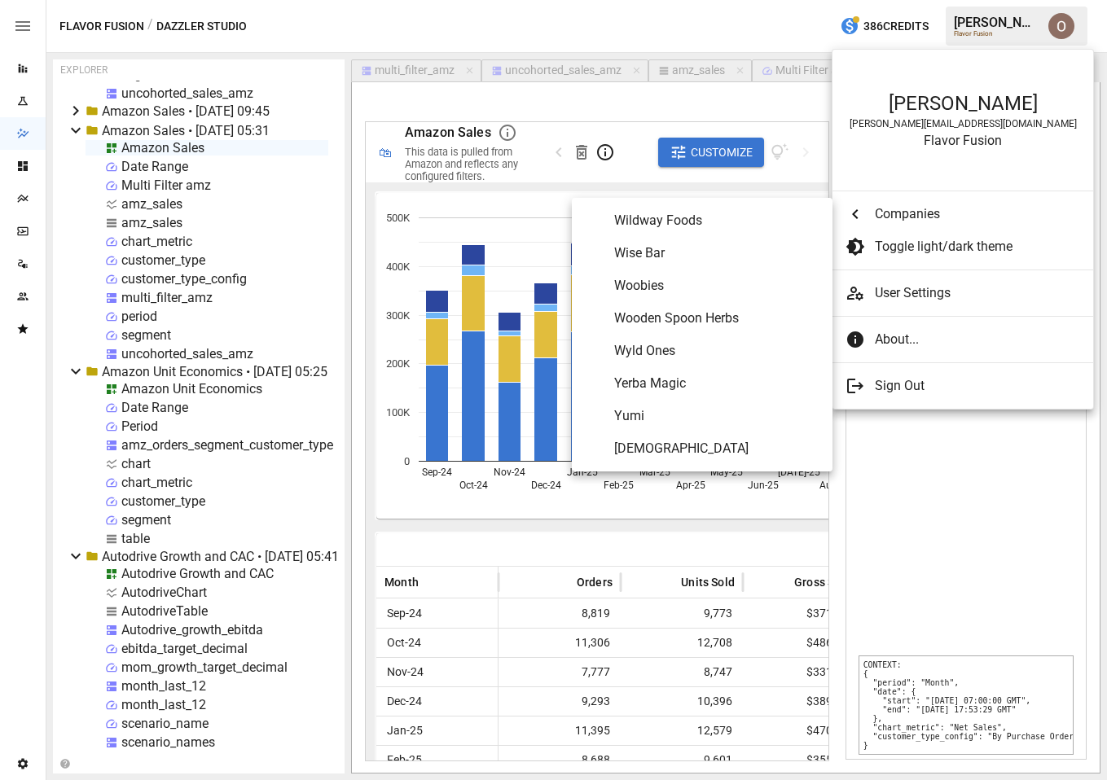
click at [662, 380] on span "Yerba Magic" at bounding box center [716, 384] width 205 height 20
